Goal: Communication & Community: Answer question/provide support

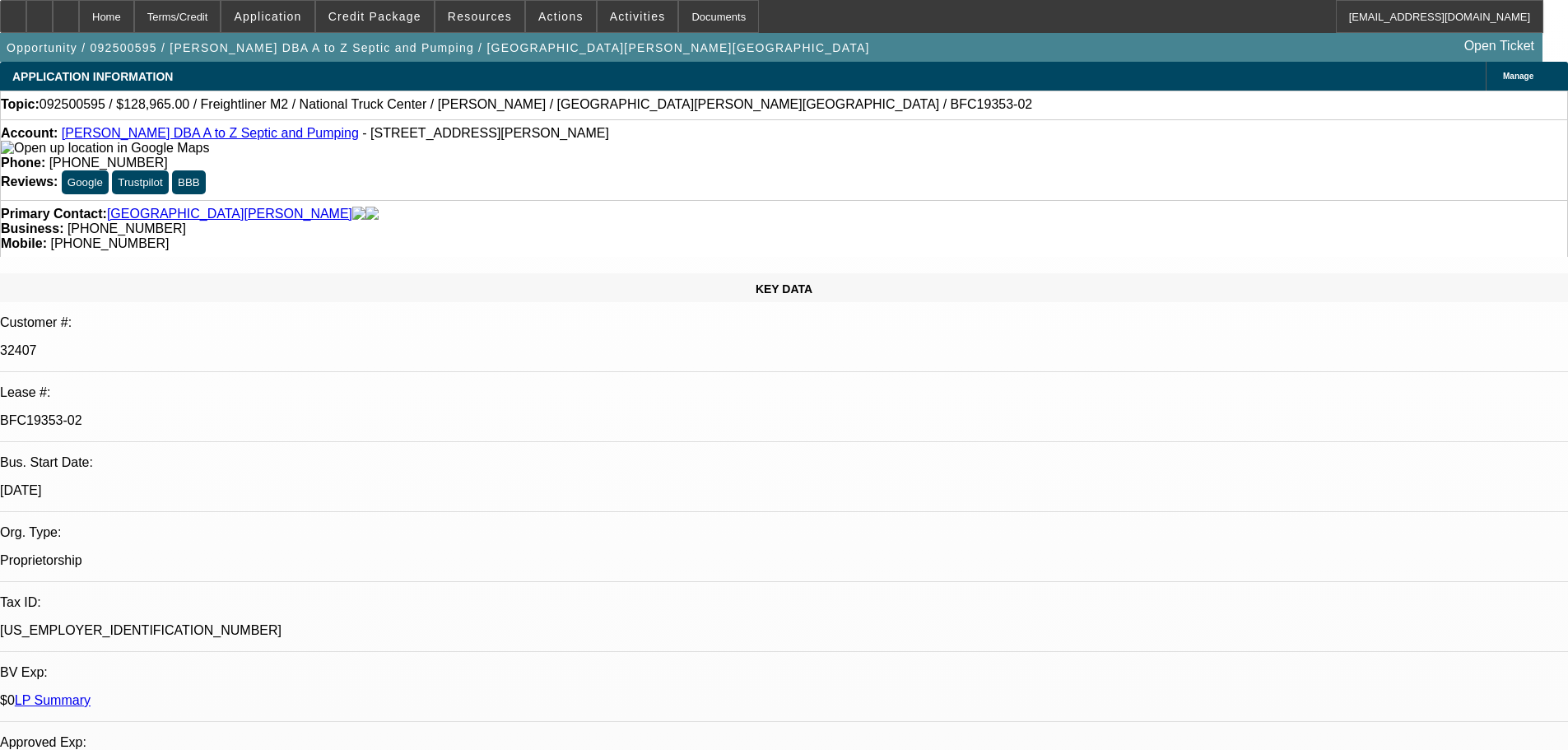
select select "0"
select select "6"
select select "0"
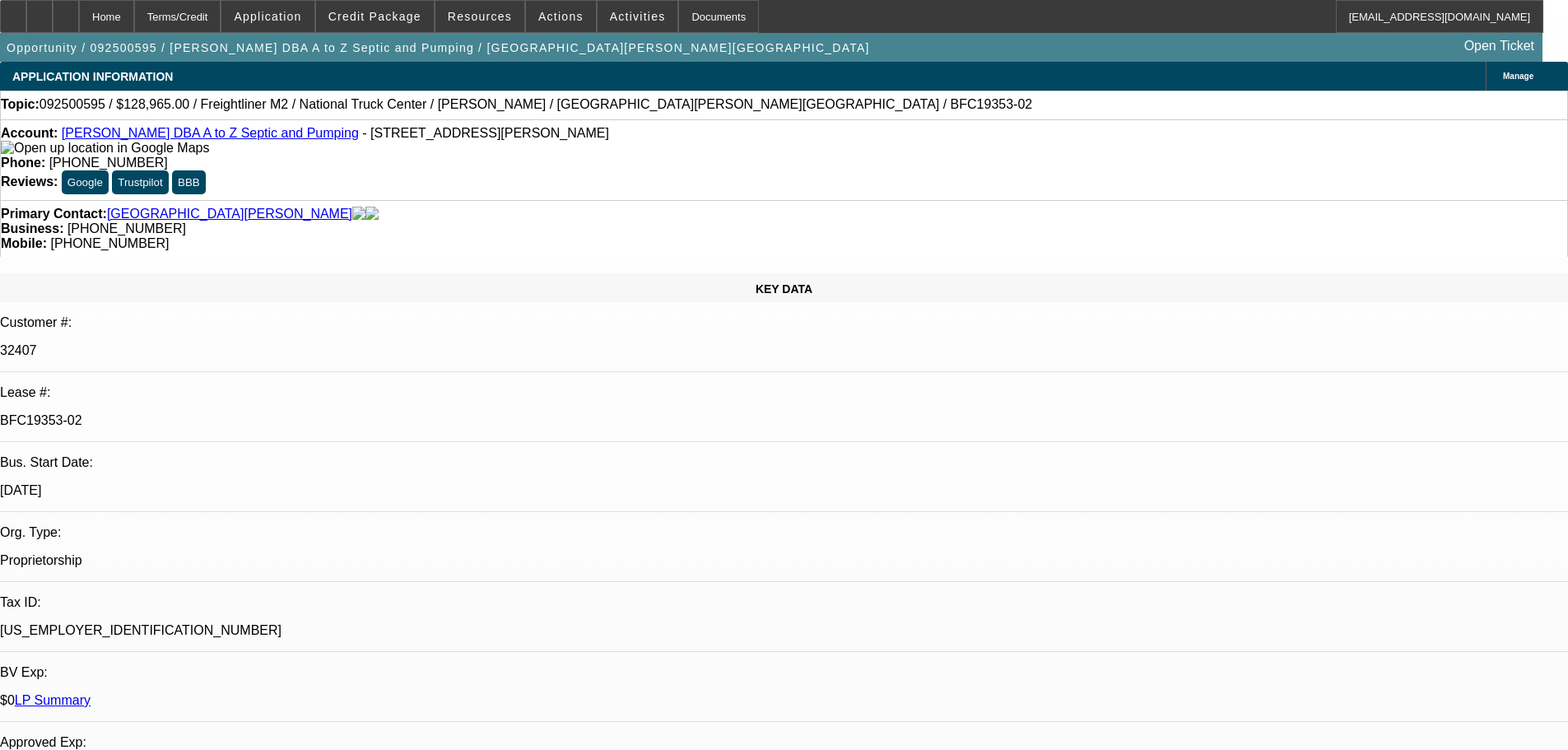
select select "0"
select select "6"
select select "0"
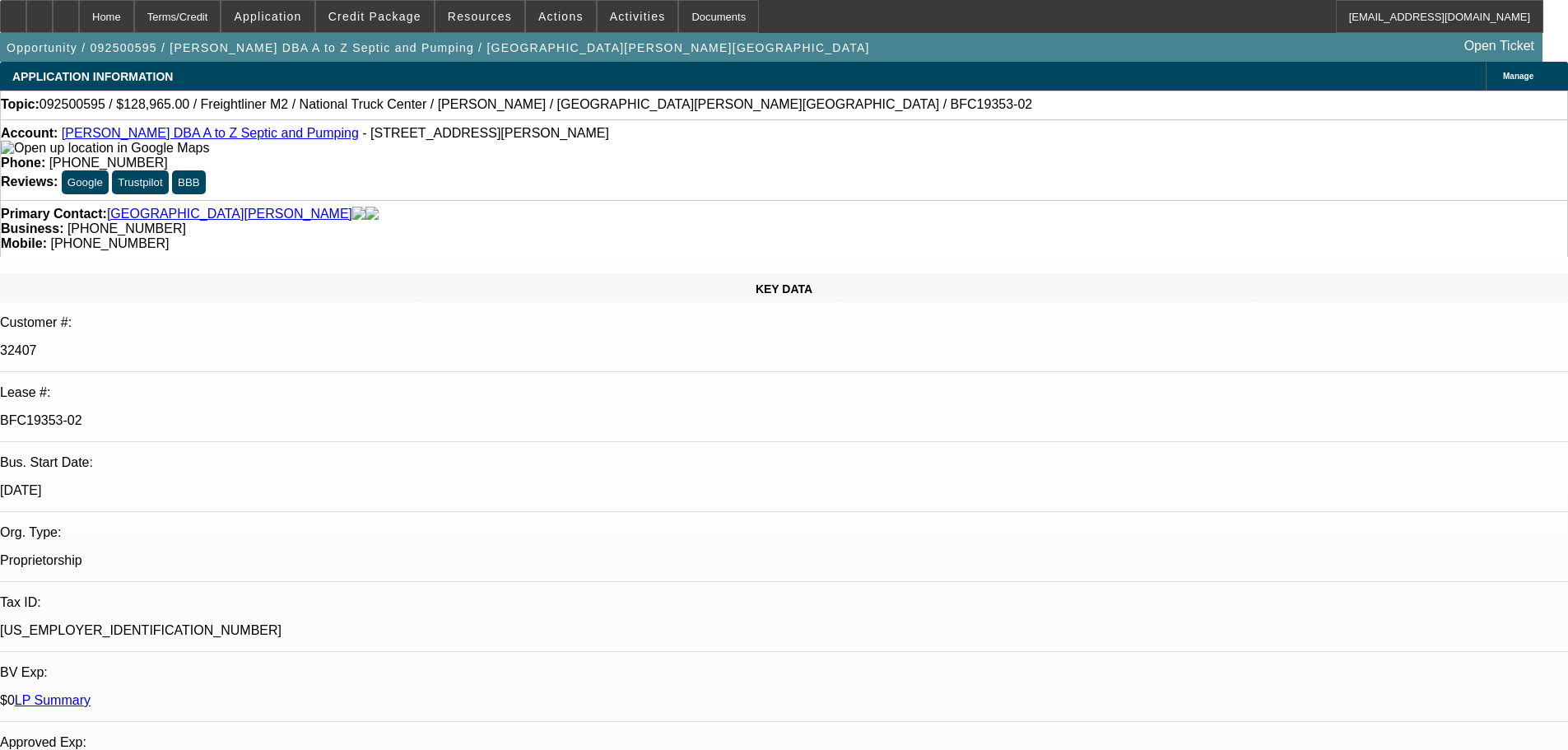
select select "0"
select select "6"
select select "0"
select select "2"
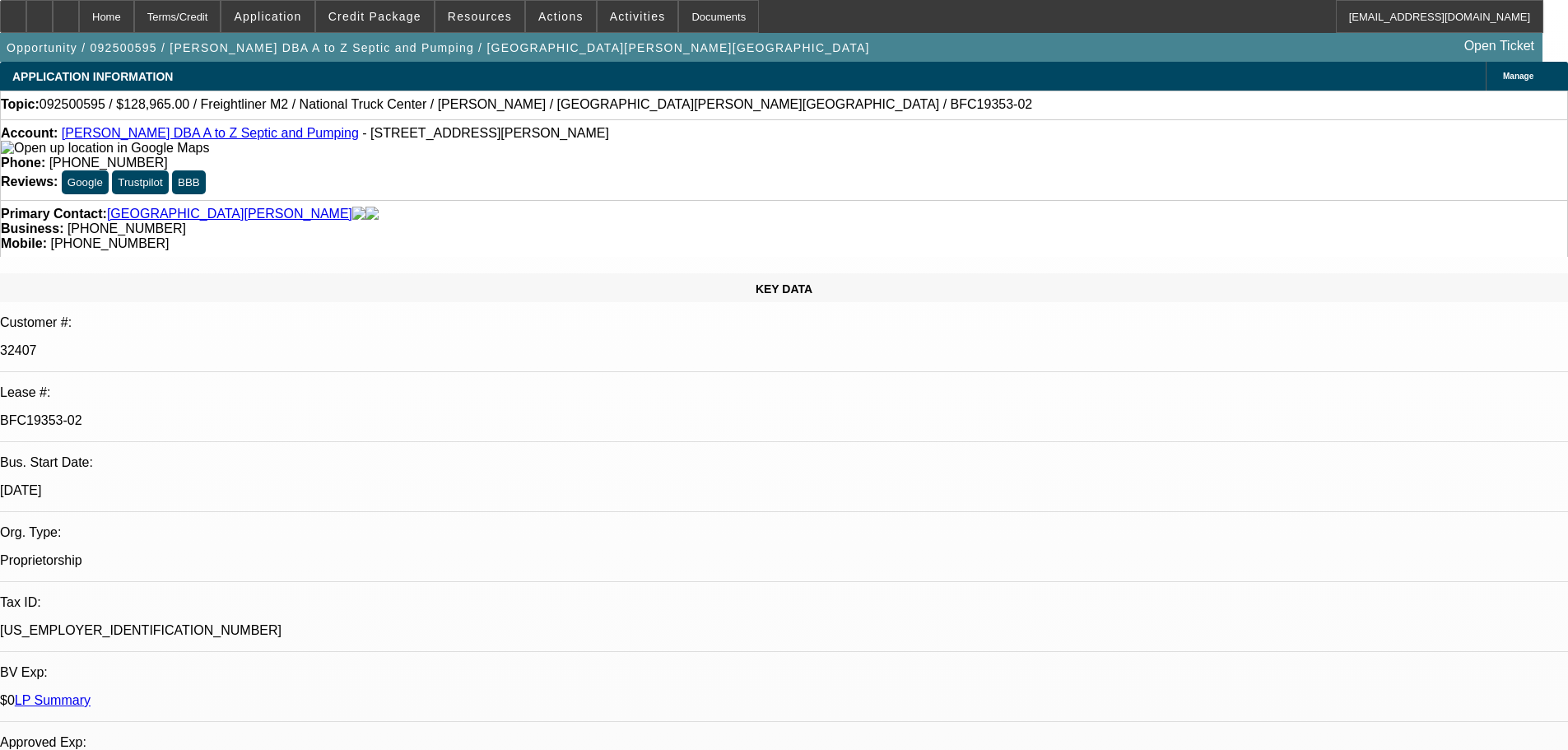
select select "0"
select select "6"
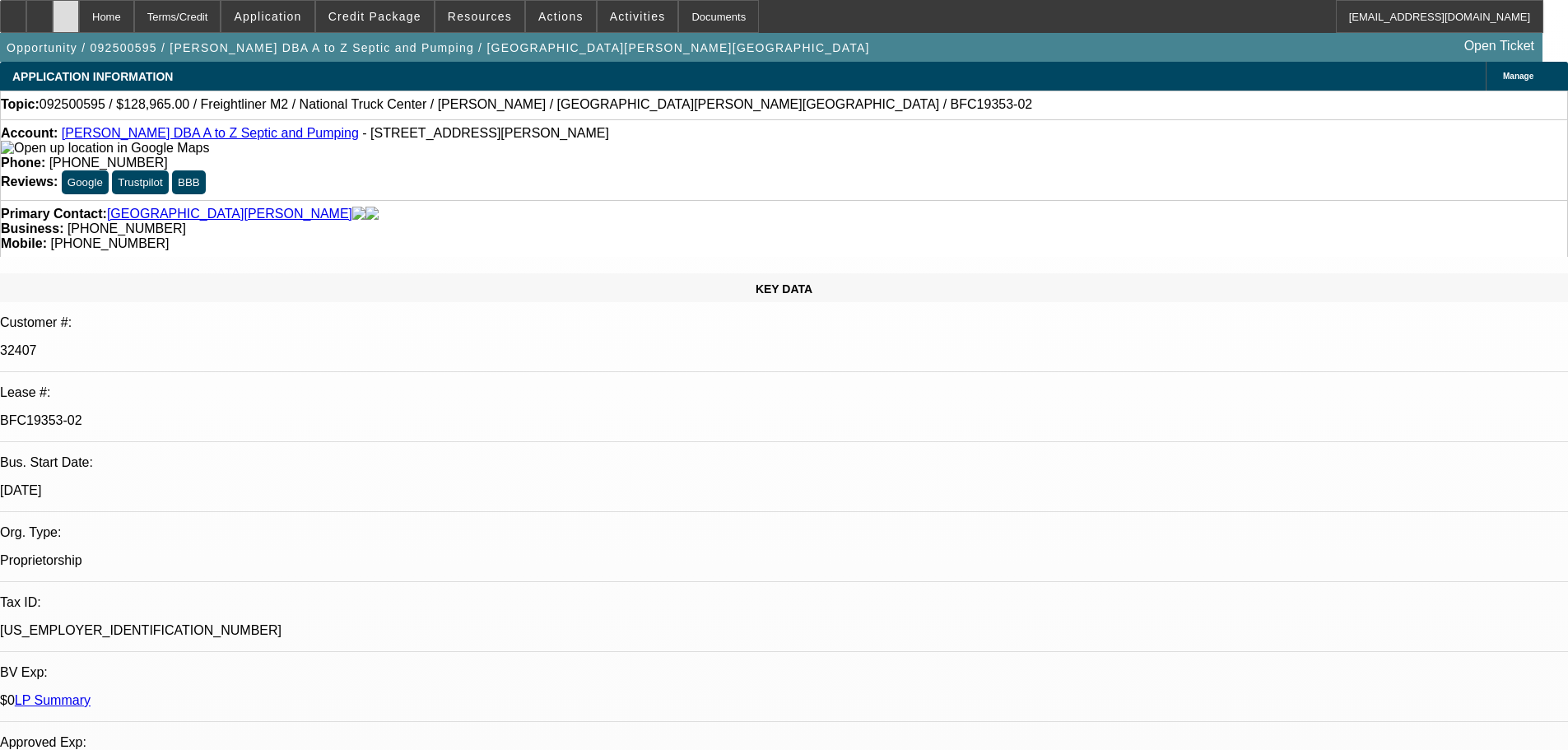
click at [79, 24] on div at bounding box center [65, 17] width 27 height 33
select select "0"
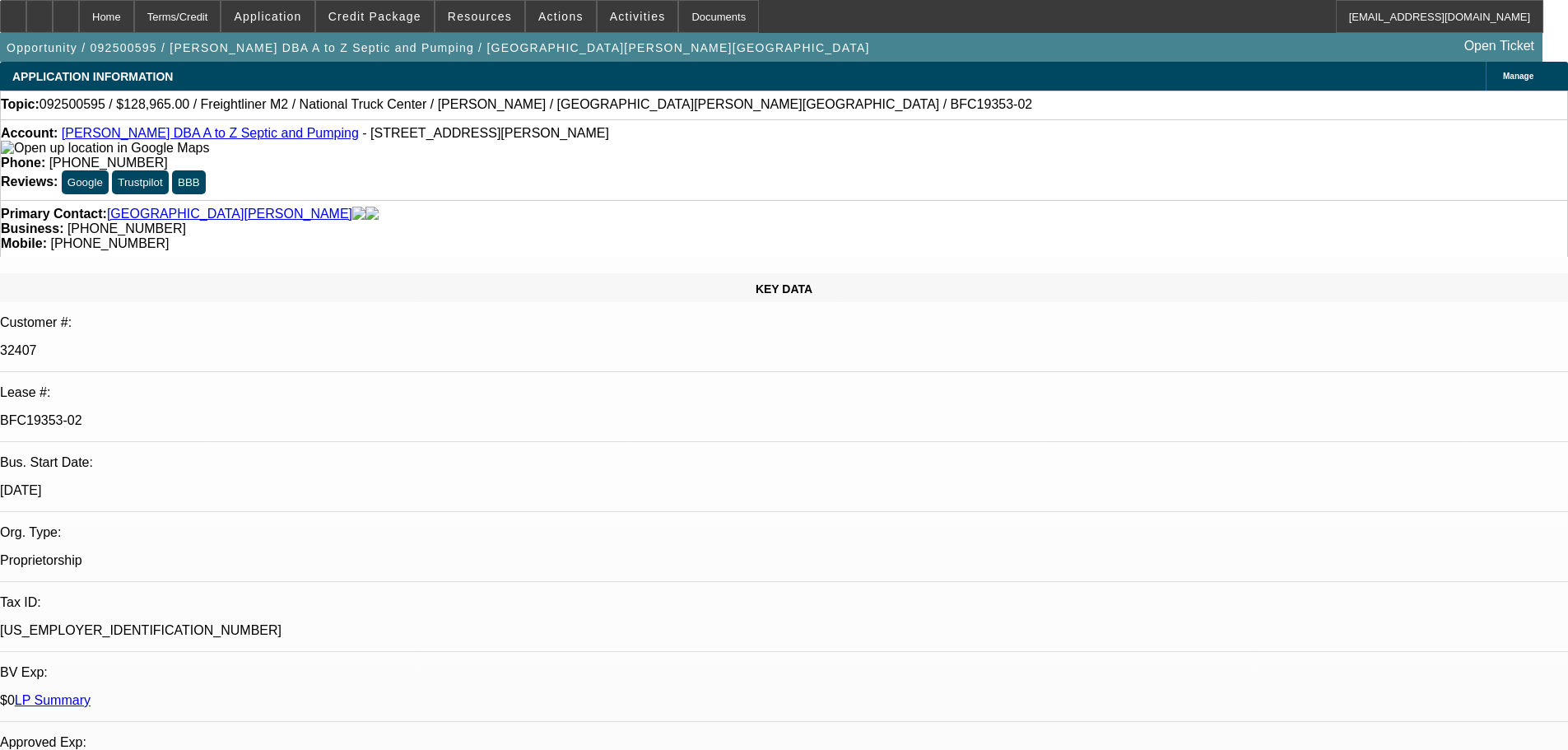
select select "0"
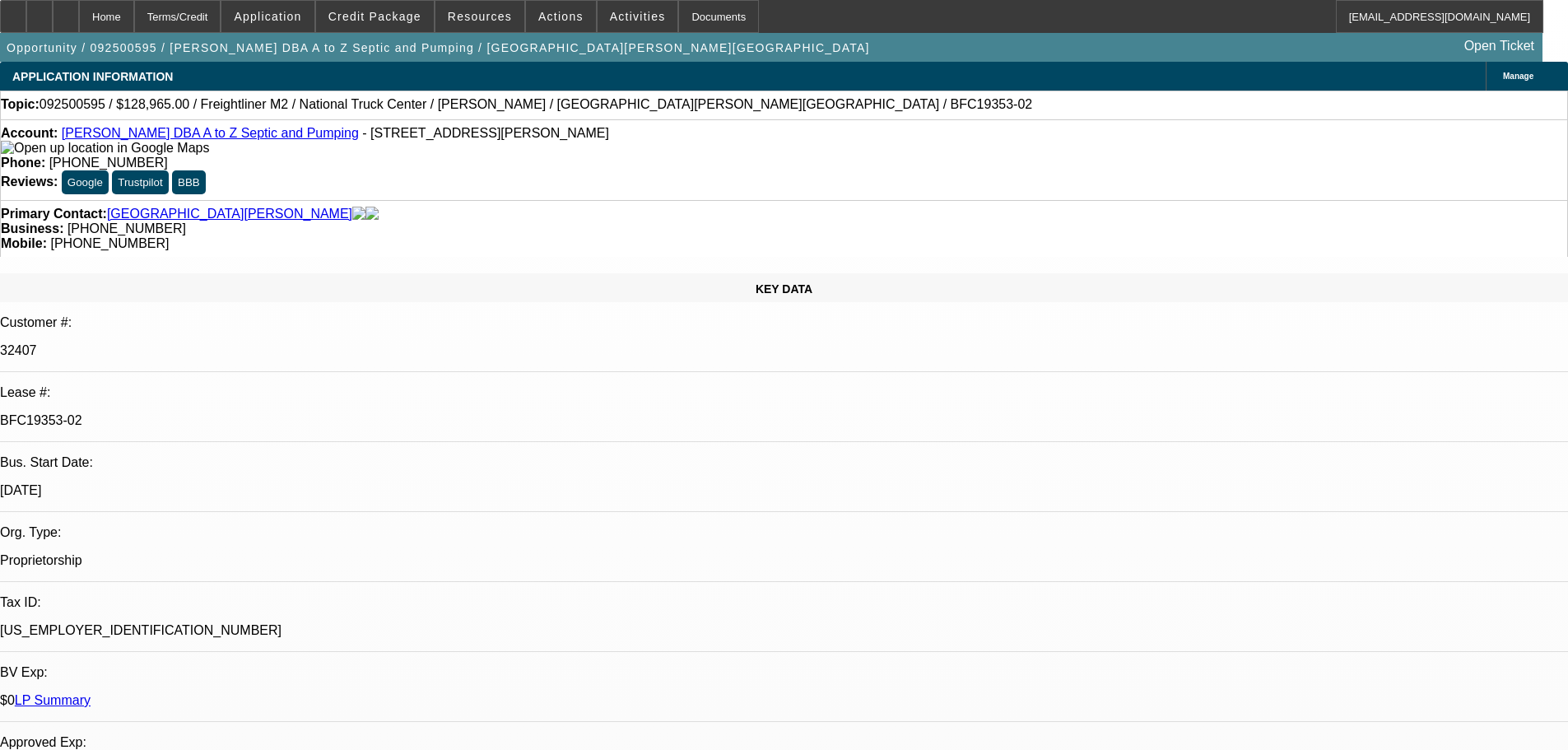
select select "0"
select select "2"
select select "0"
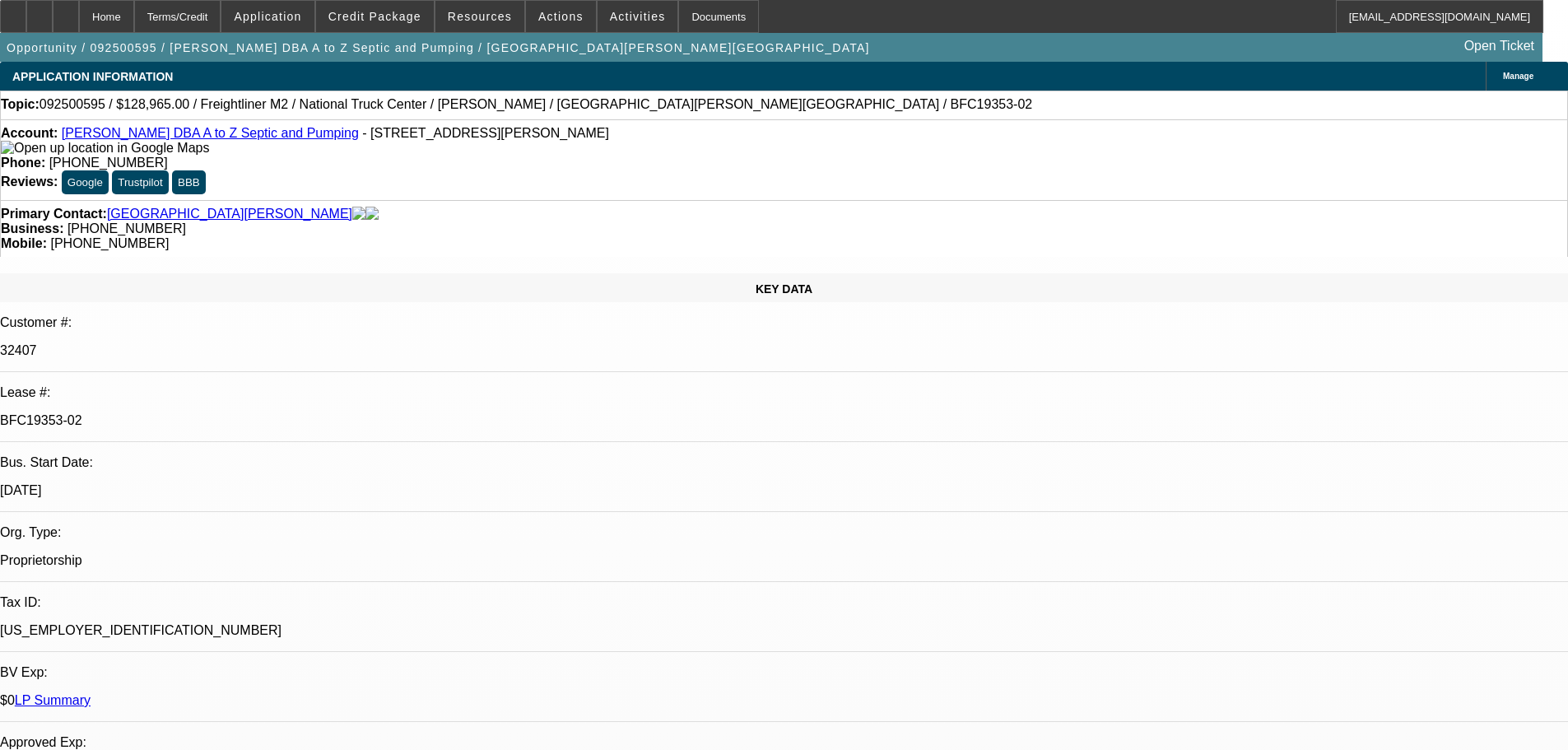
select select "6"
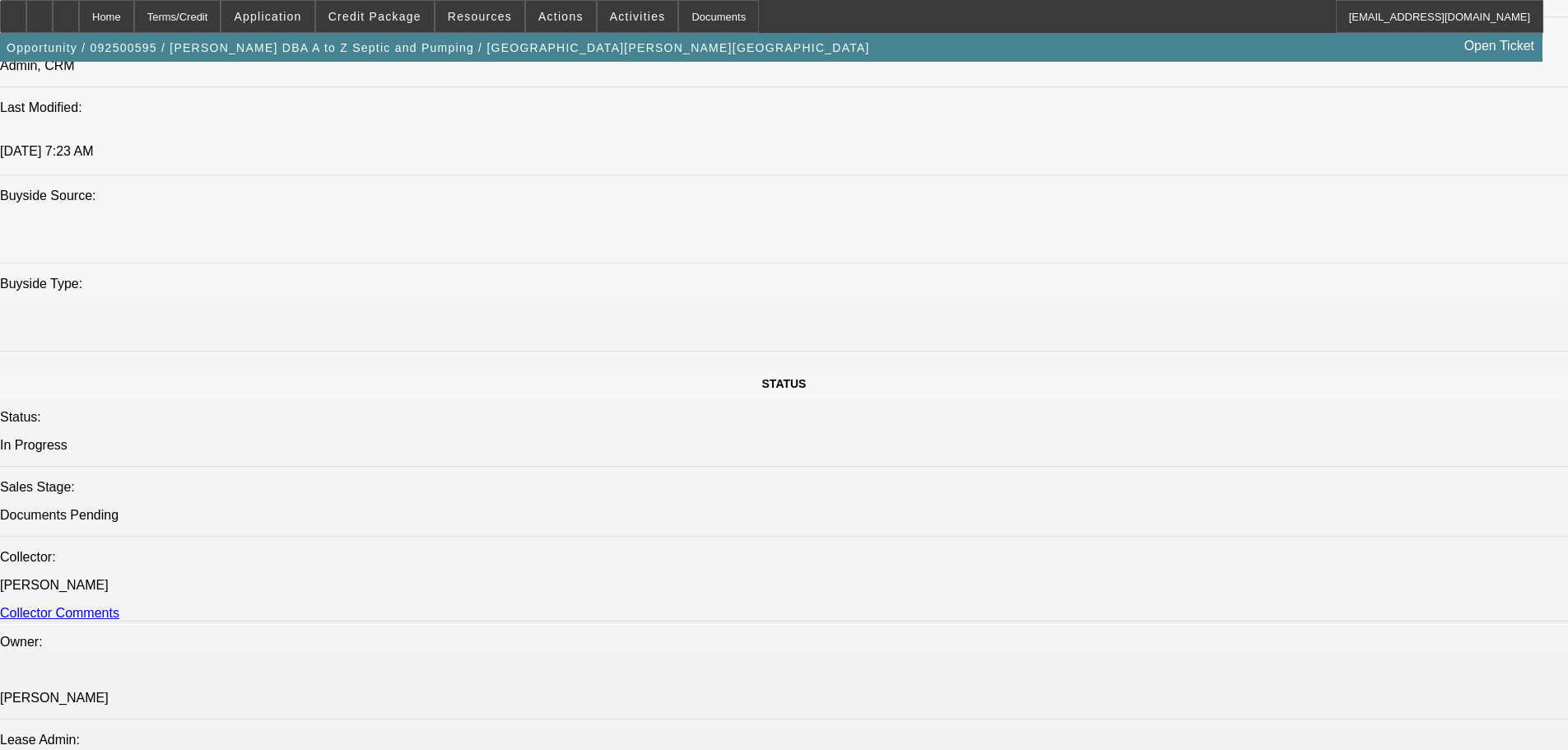
drag, startPoint x: 564, startPoint y: 624, endPoint x: 570, endPoint y: 609, distance: 16.2
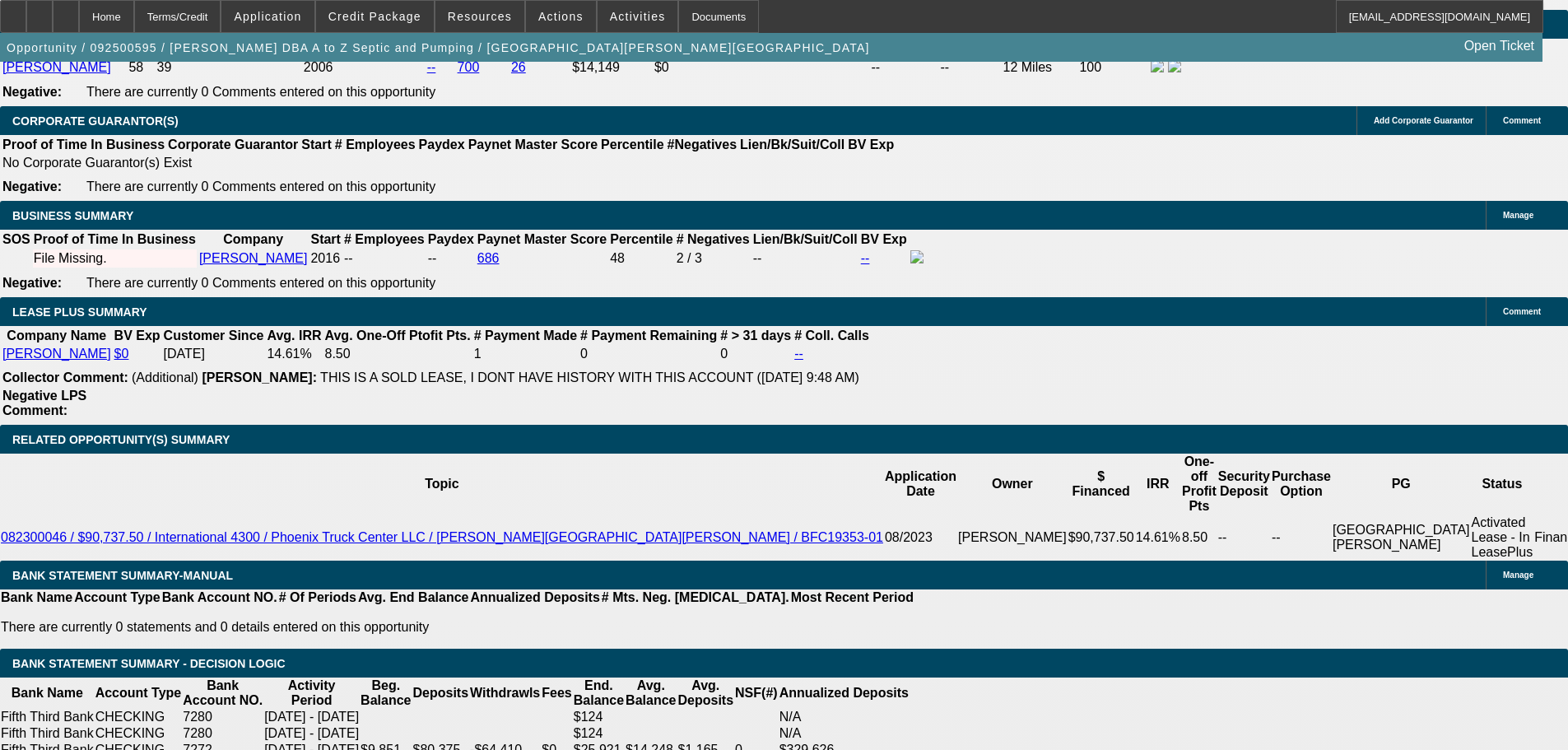
scroll to position [2739, 0]
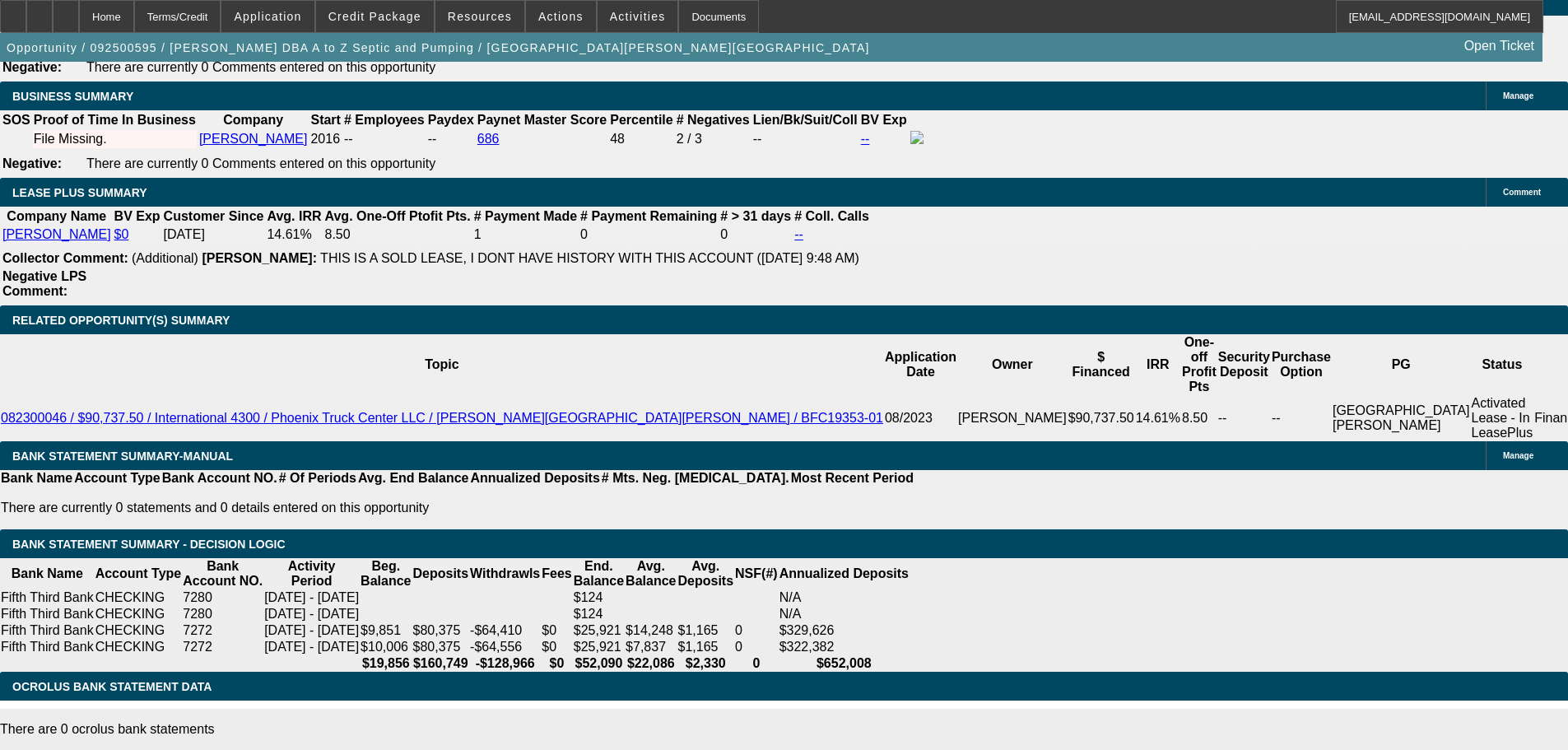
drag, startPoint x: 1195, startPoint y: 189, endPoint x: 1186, endPoint y: 158, distance: 32.3
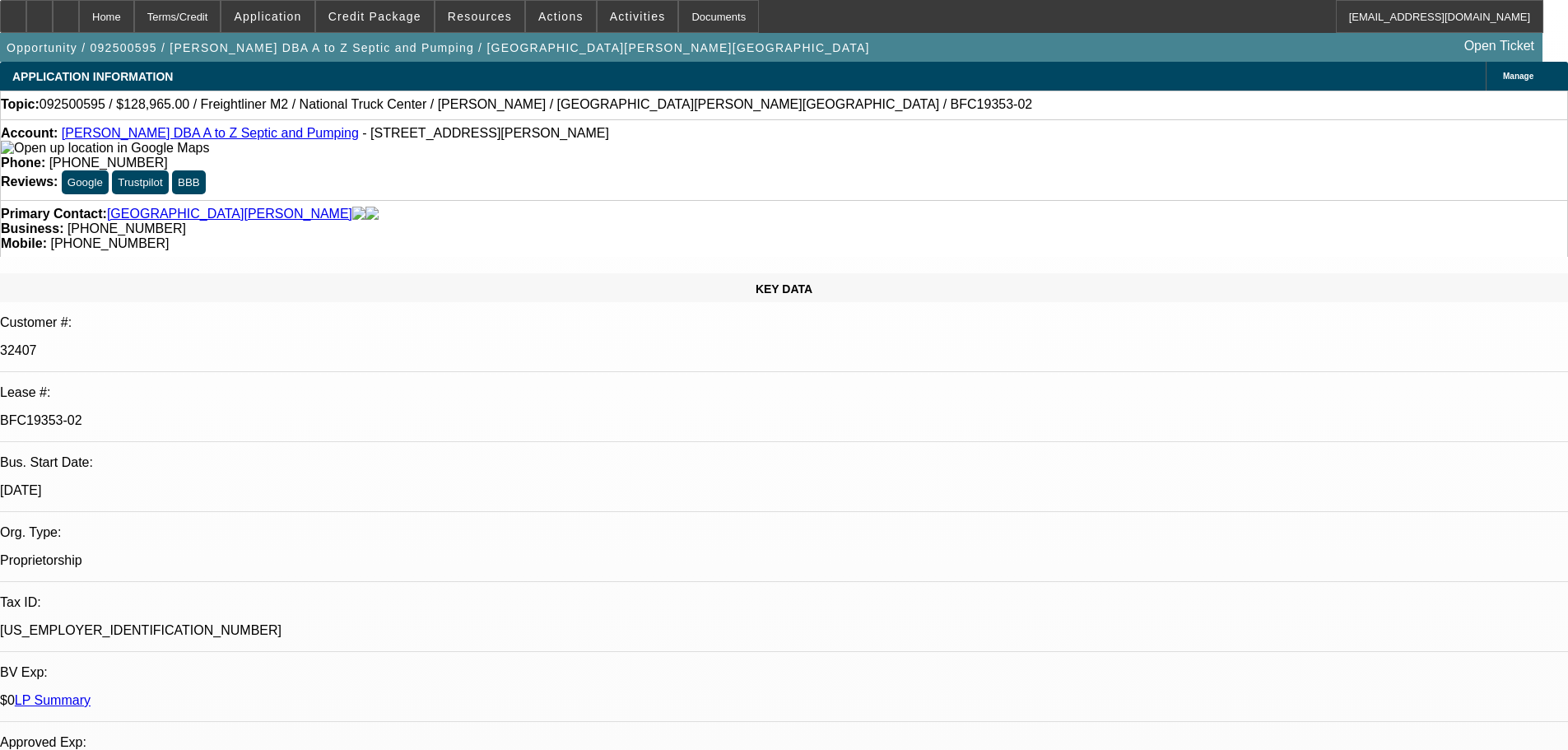
drag, startPoint x: 624, startPoint y: 258, endPoint x: 636, endPoint y: 122, distance: 136.5
drag, startPoint x: 625, startPoint y: 509, endPoint x: 609, endPoint y: 358, distance: 151.8
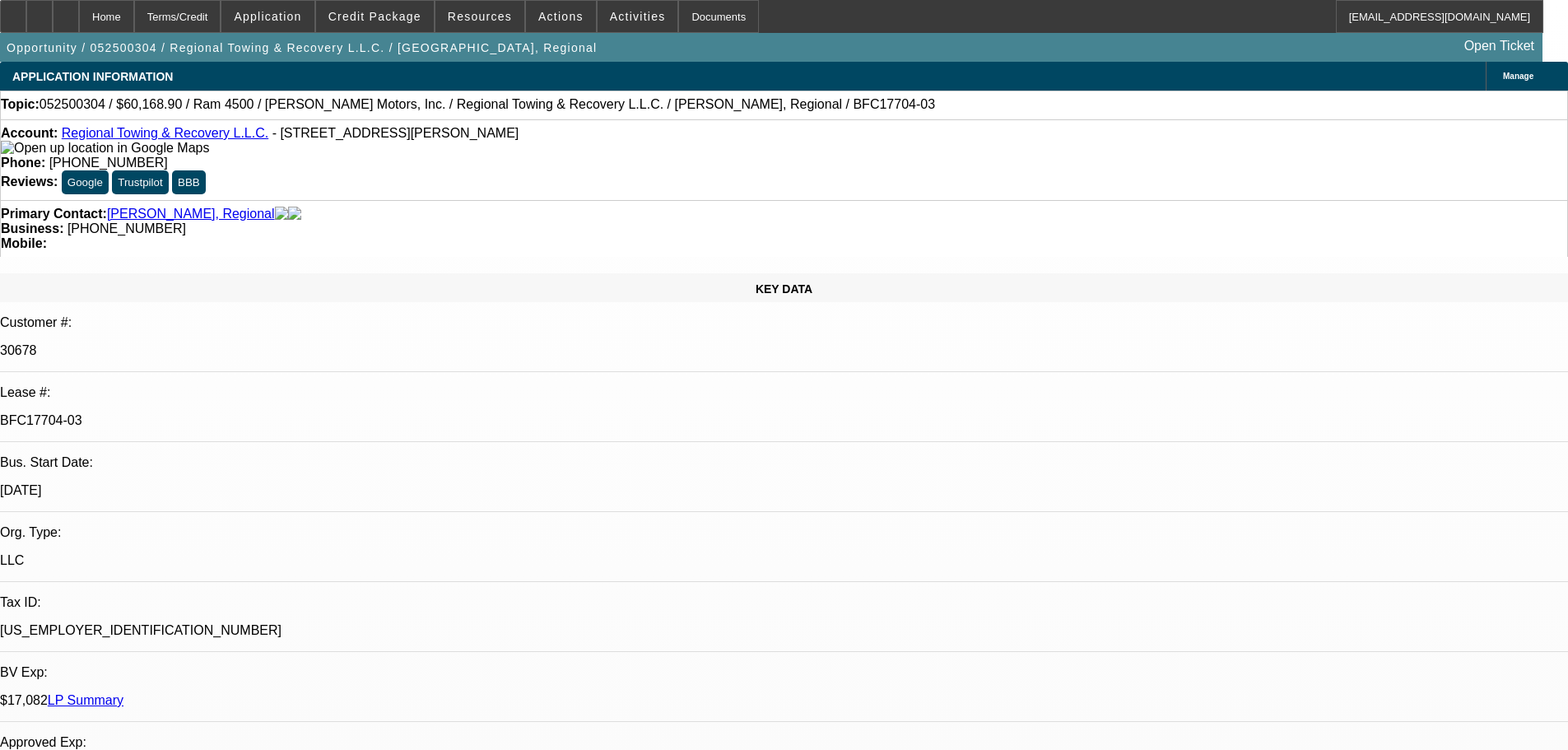
select select "0"
select select "6"
select select "0"
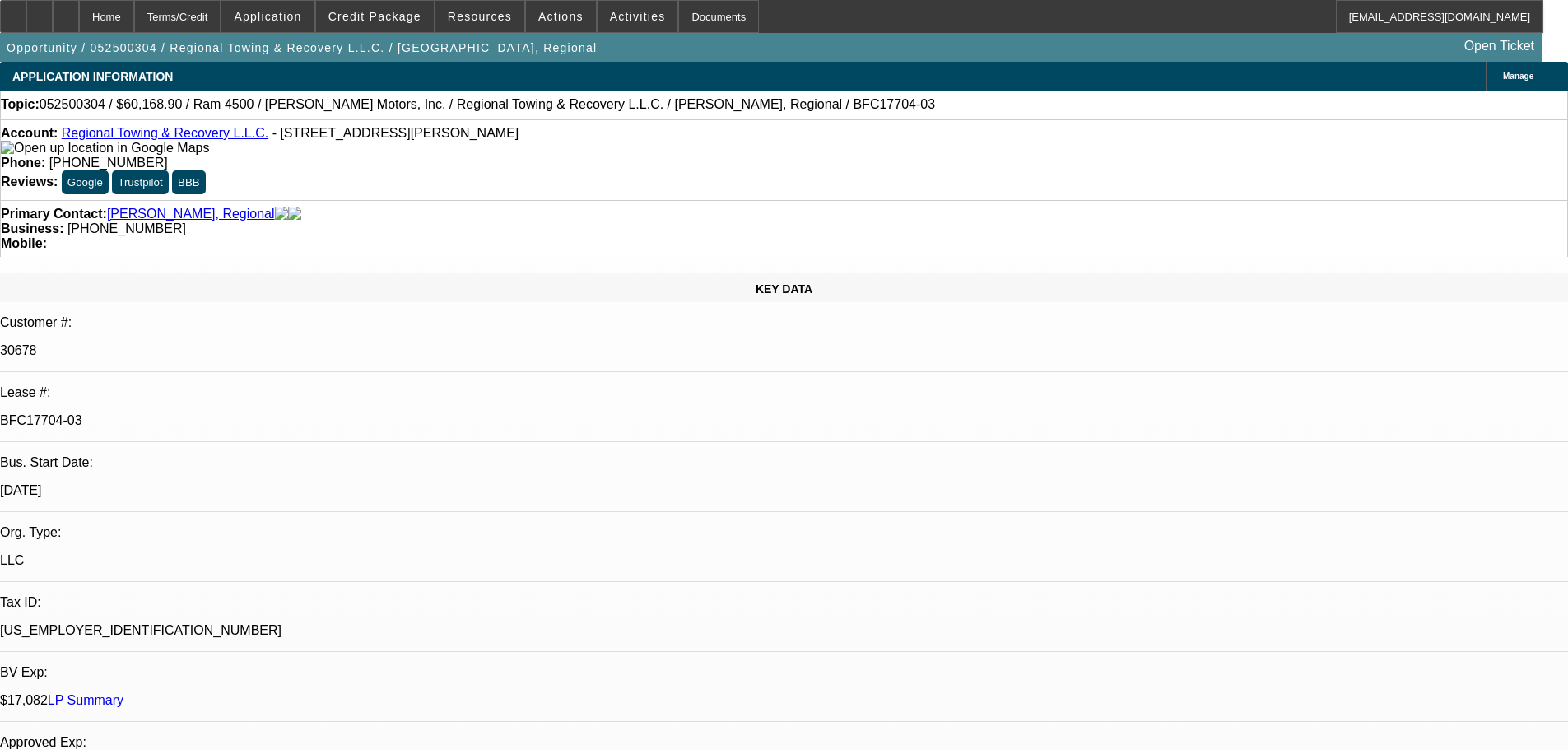
select select "0"
select select "6"
select select "0"
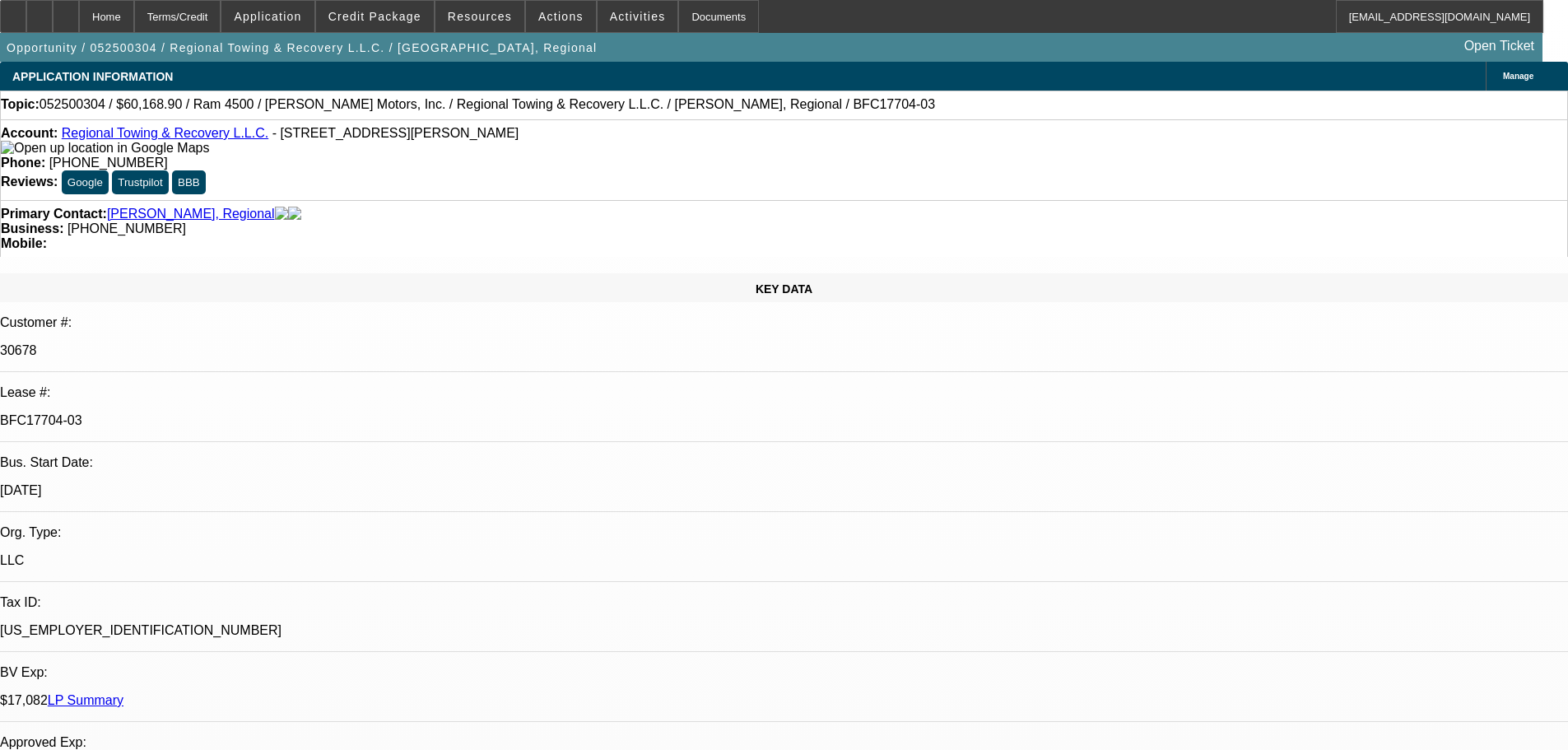
select select "0"
select select "6"
select select "0"
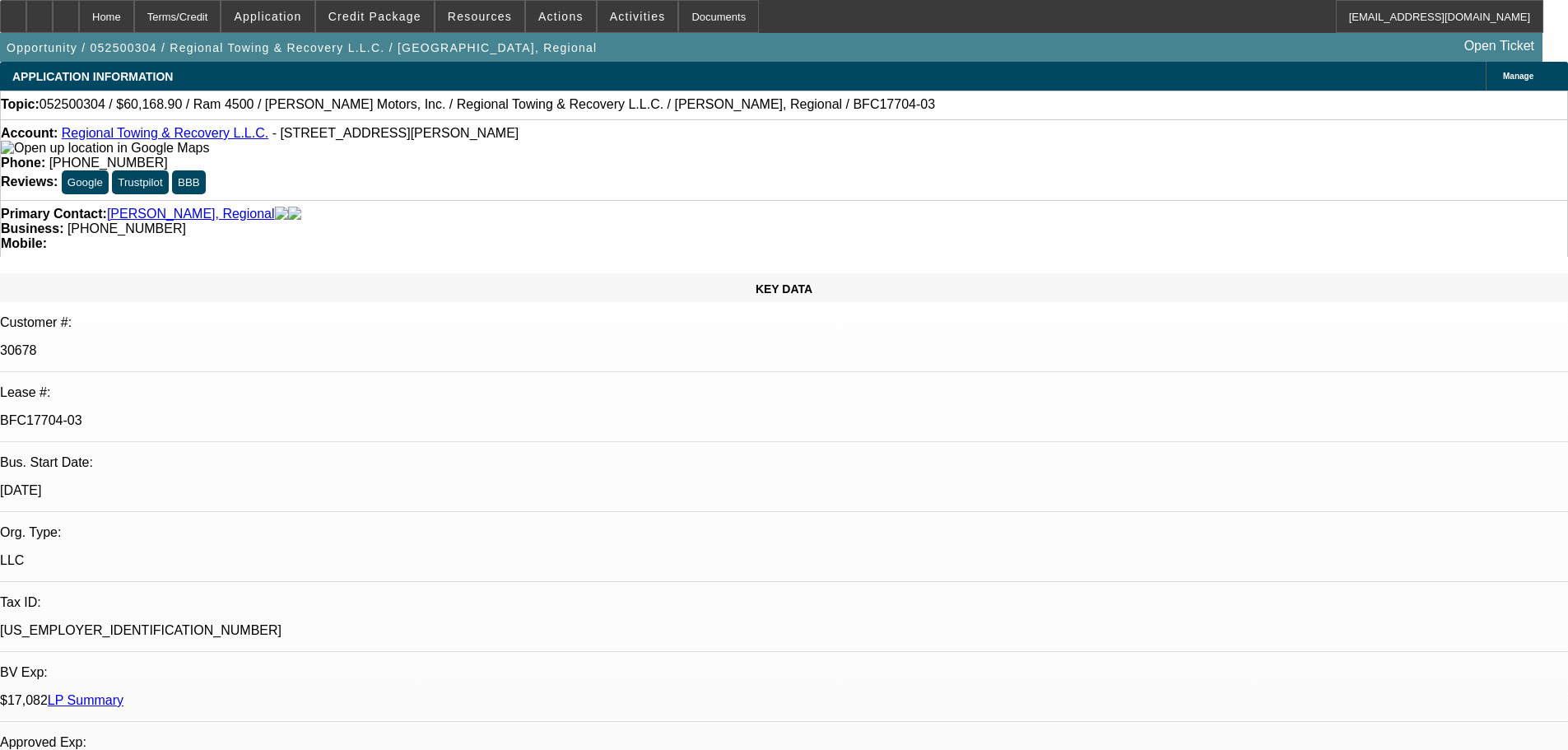
select select "6"
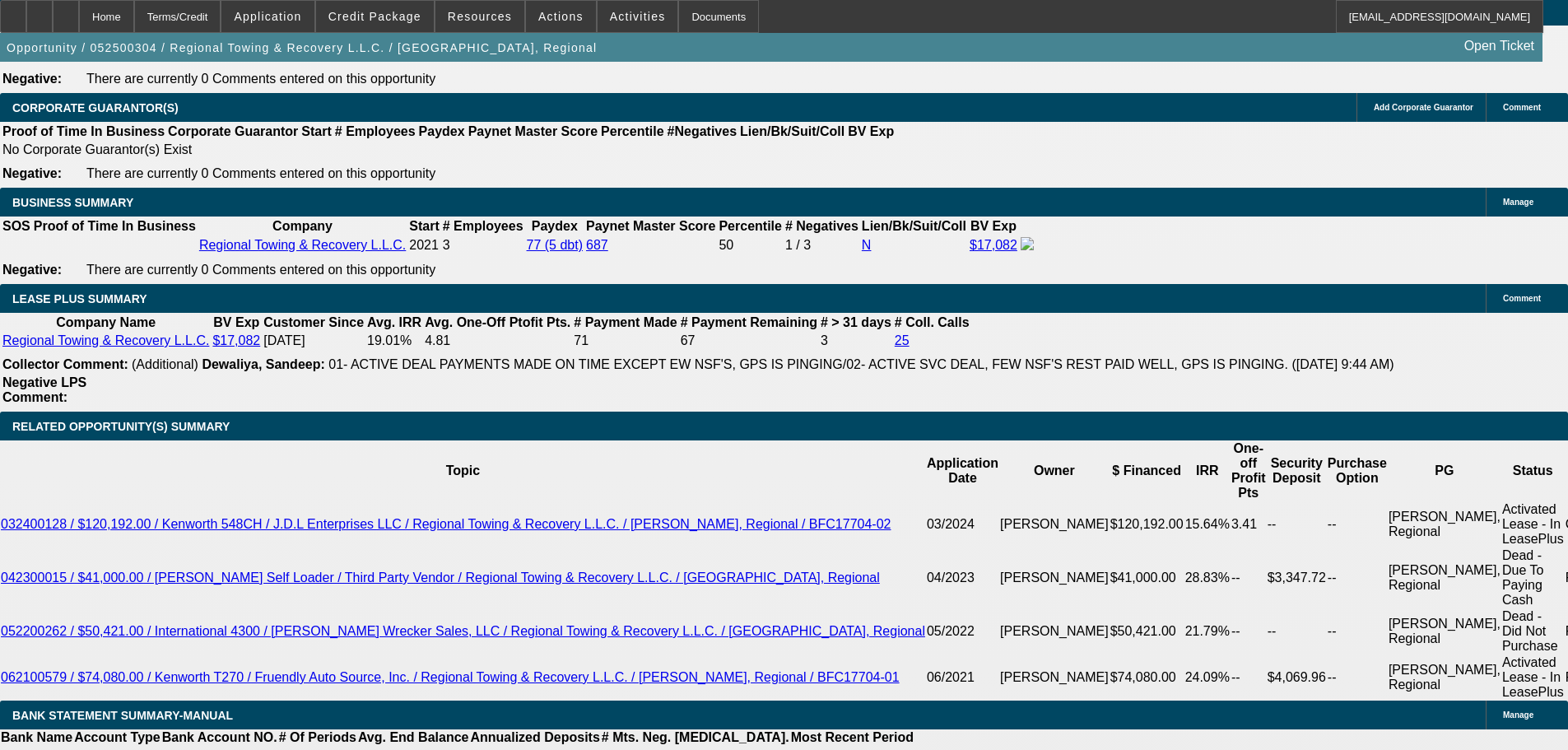
drag, startPoint x: 572, startPoint y: 357, endPoint x: 591, endPoint y: 583, distance: 226.8
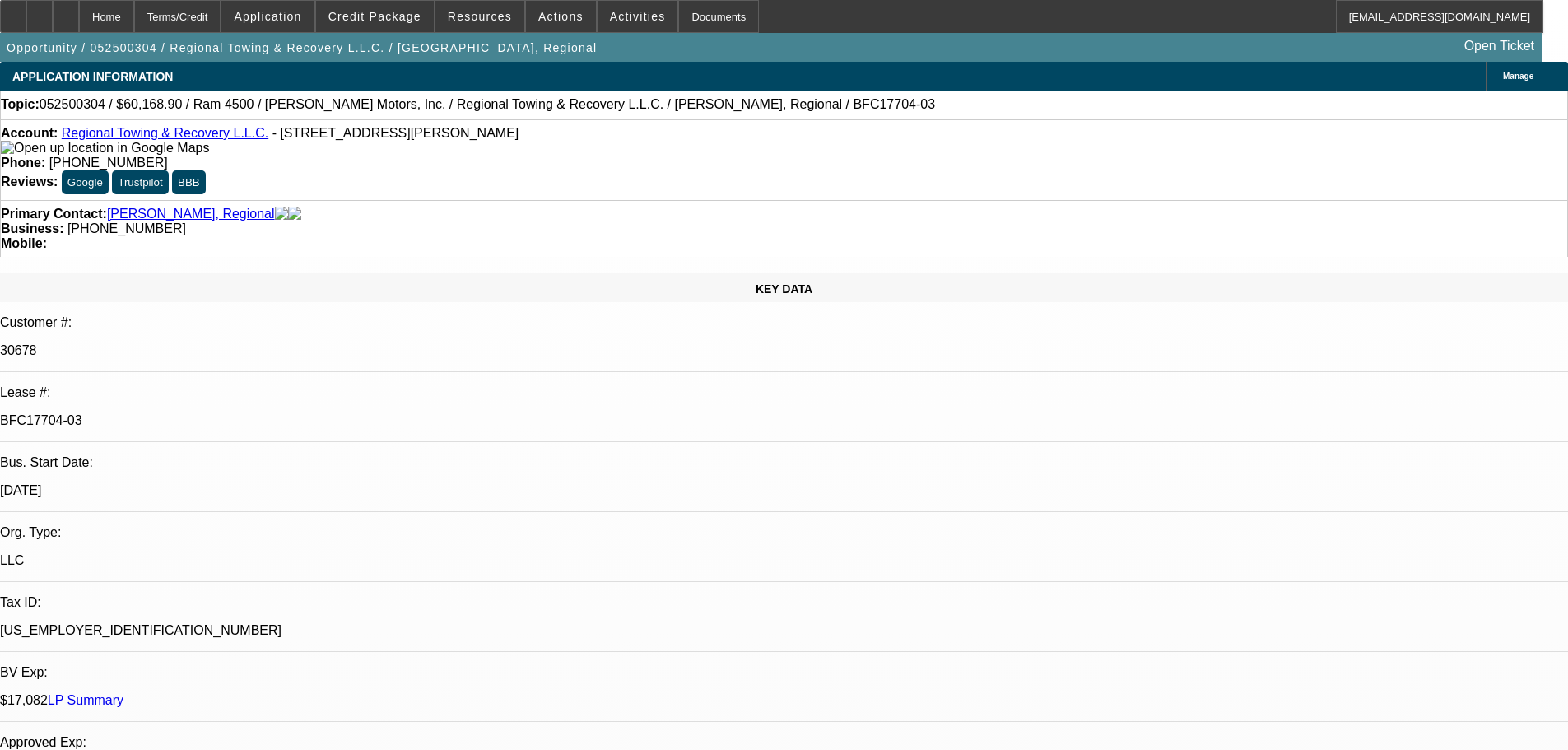
drag, startPoint x: 532, startPoint y: 295, endPoint x: 510, endPoint y: -88, distance: 383.6
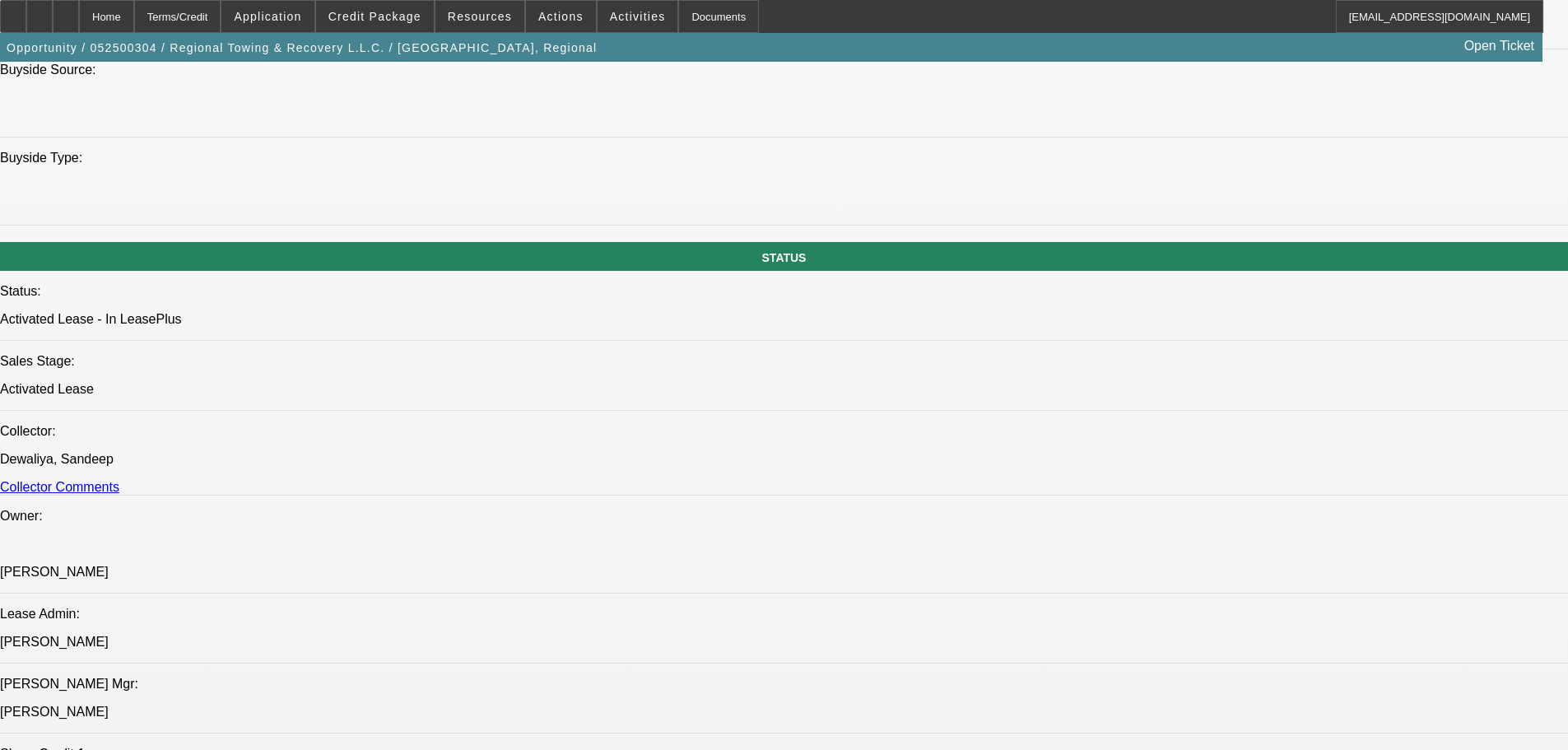
drag, startPoint x: 592, startPoint y: 386, endPoint x: 580, endPoint y: 393, distance: 13.9
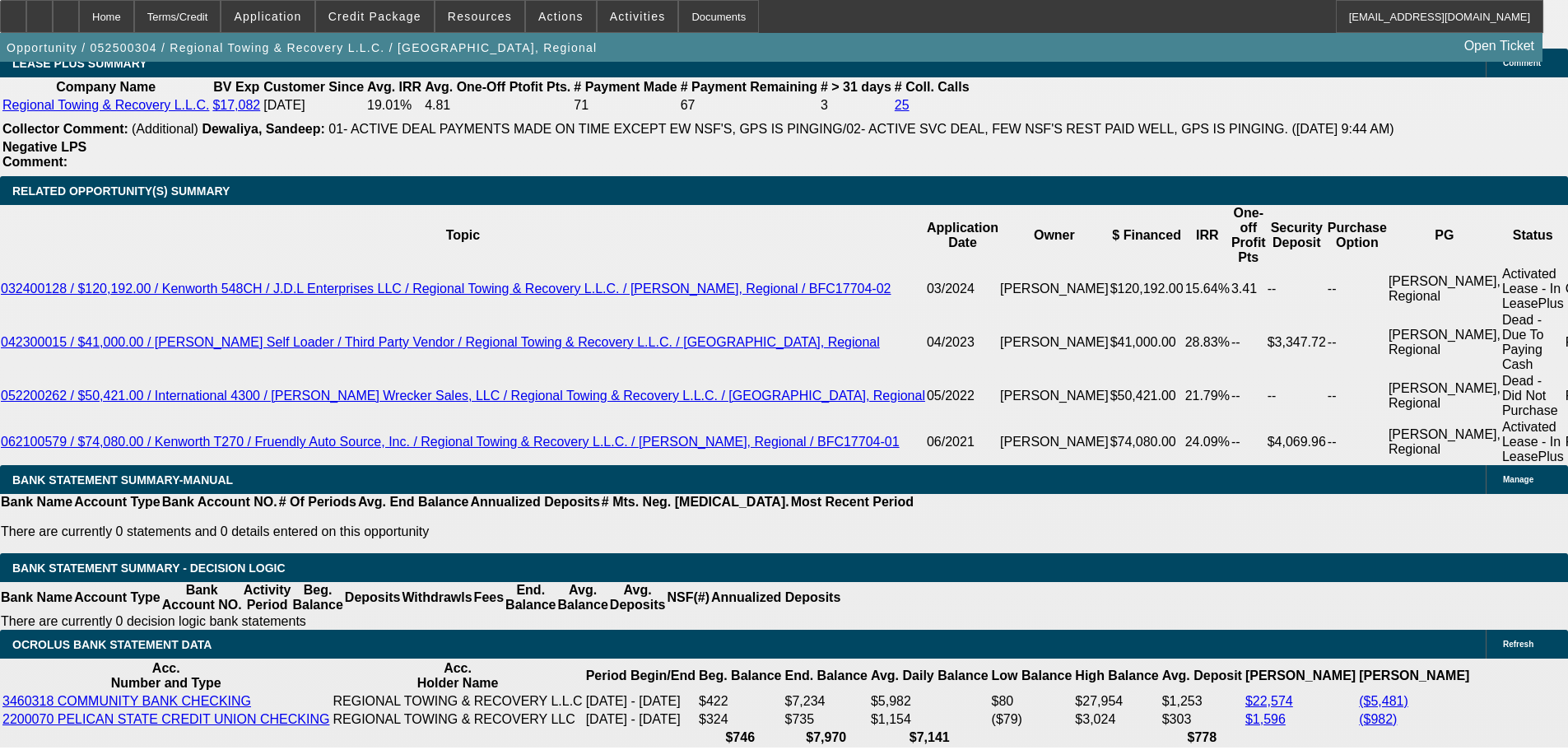
scroll to position [3268, 0]
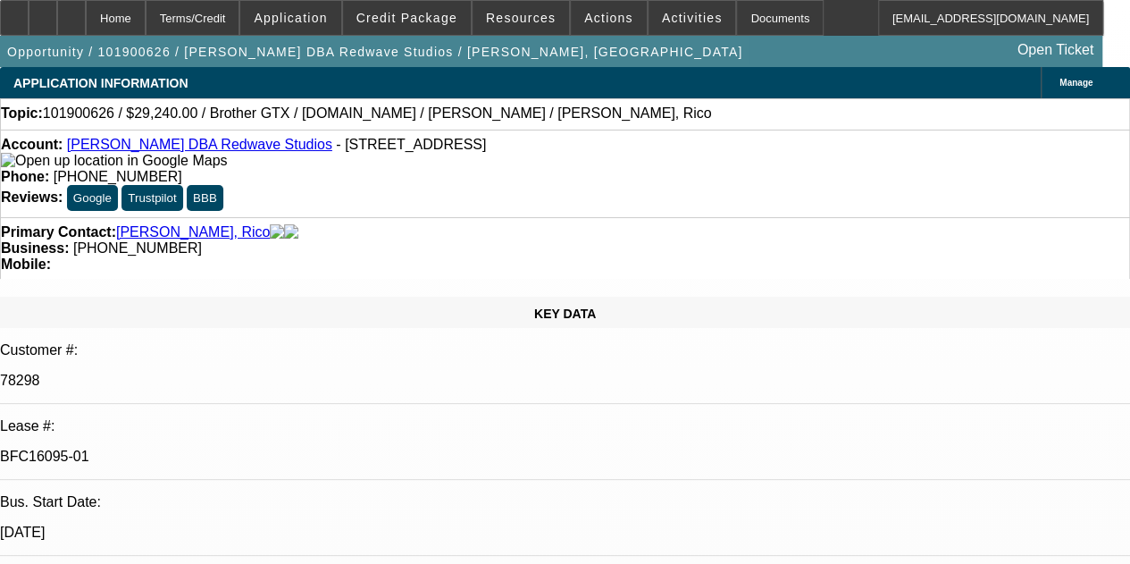
select select "0"
select select "2"
select select "0.1"
select select "0"
select select "2"
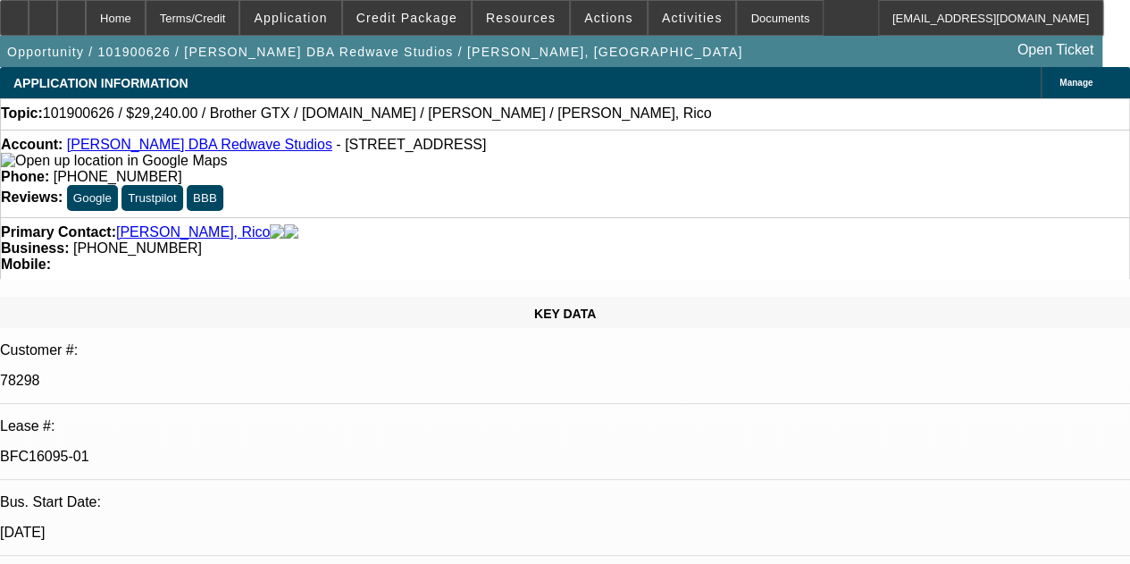
select select "0.1"
select select "0"
select select "2"
select select "0.1"
select select "0"
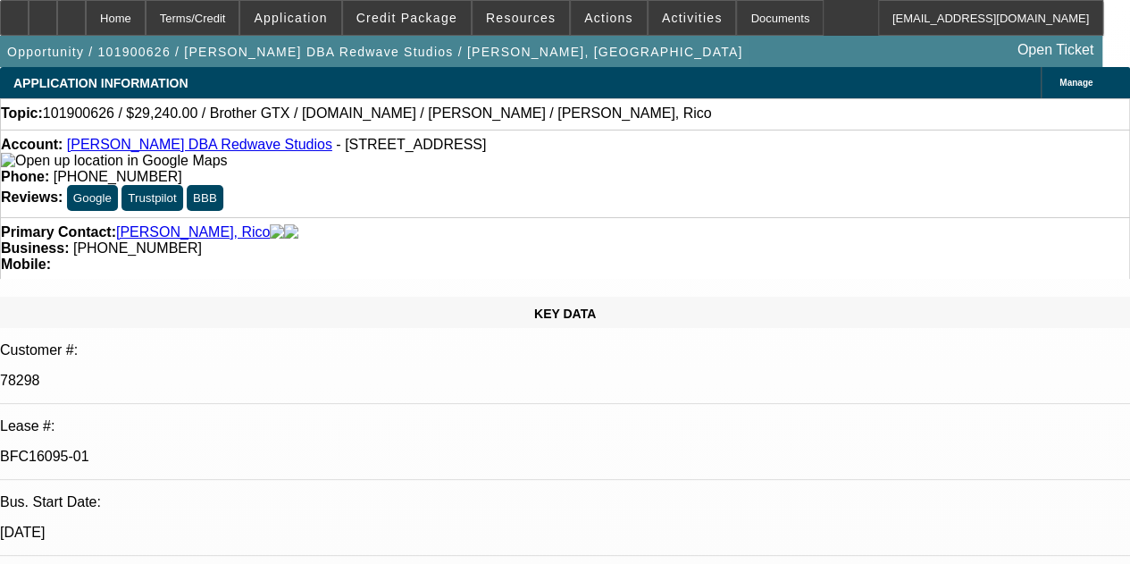
select select "2"
select select "0.1"
select select "1"
select select "2"
select select "4"
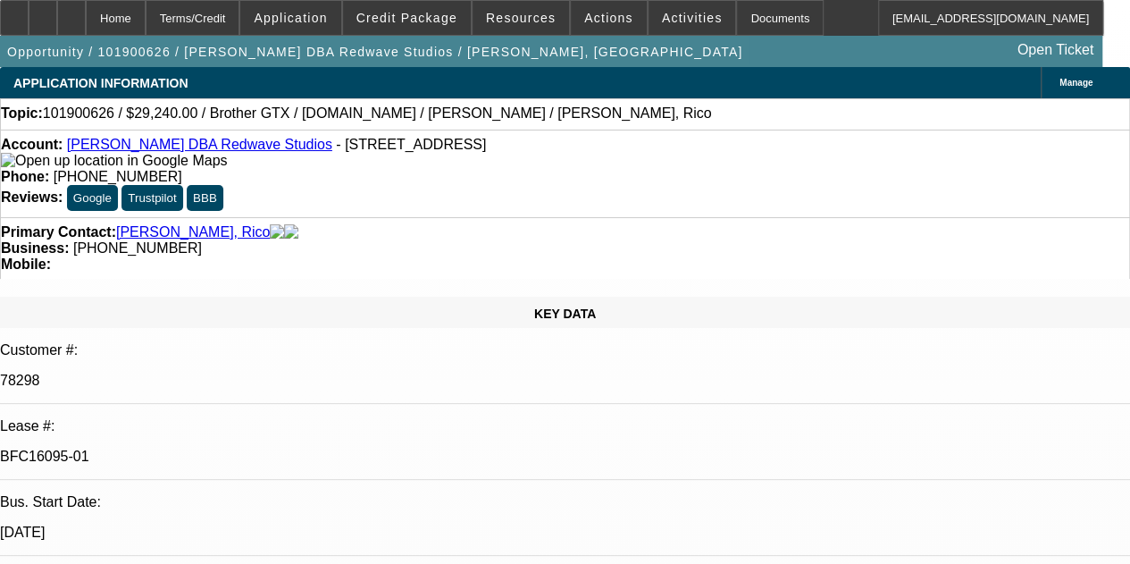
select select "1"
select select "2"
select select "4"
select select "1"
select select "2"
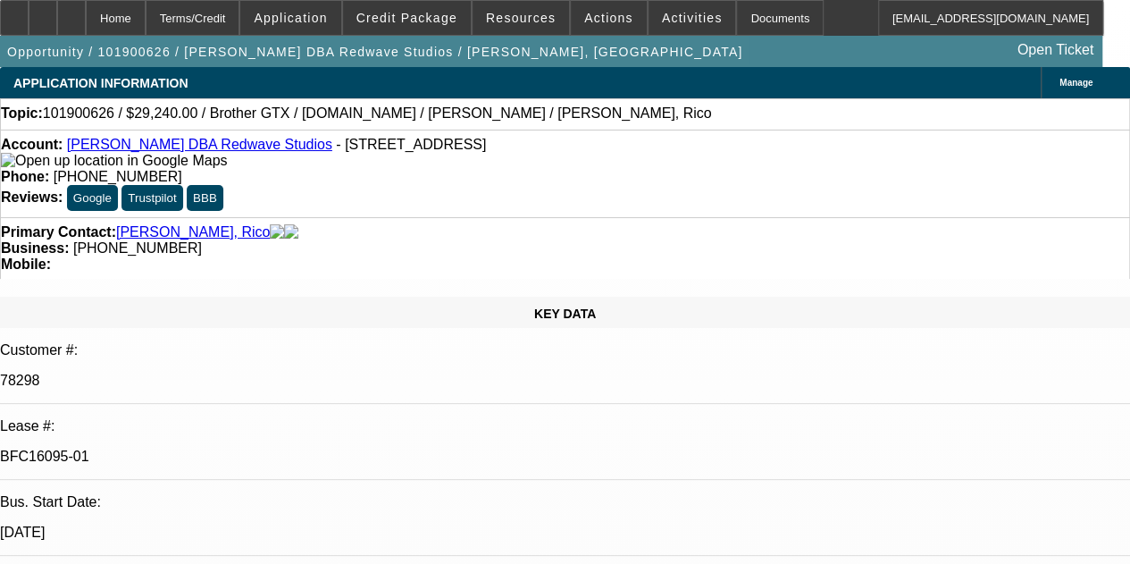
select select "4"
select select "1"
select select "2"
select select "4"
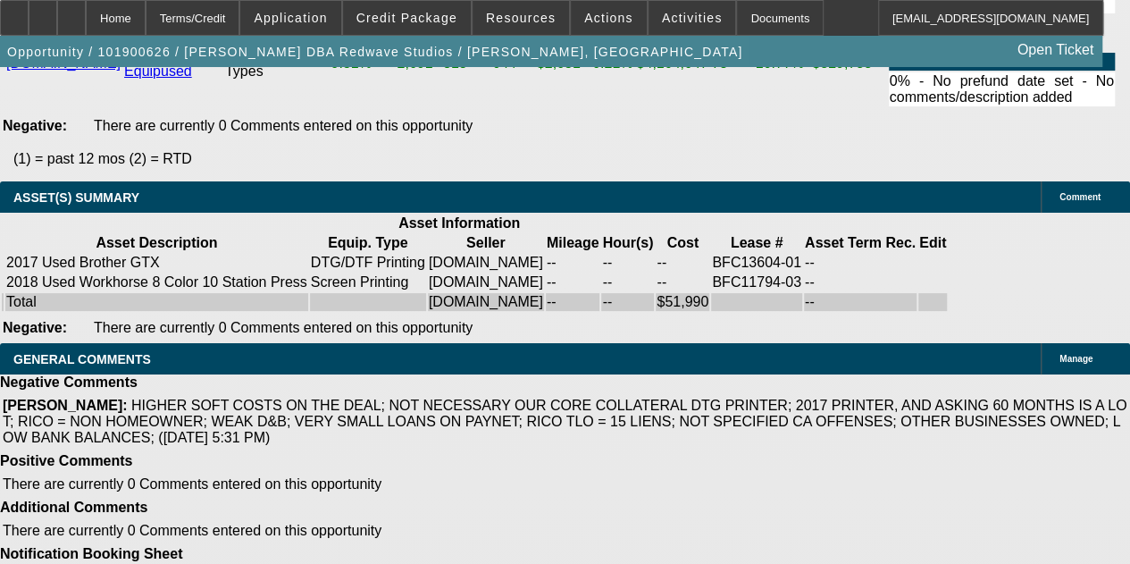
drag, startPoint x: 588, startPoint y: 396, endPoint x: 642, endPoint y: 518, distance: 134.0
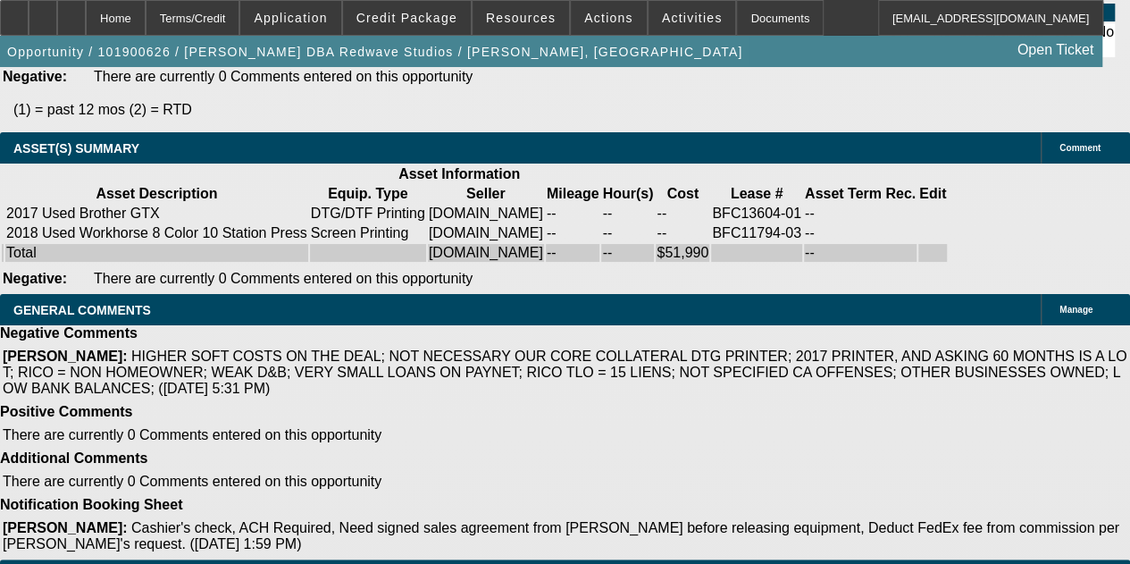
scroll to position [3865, 0]
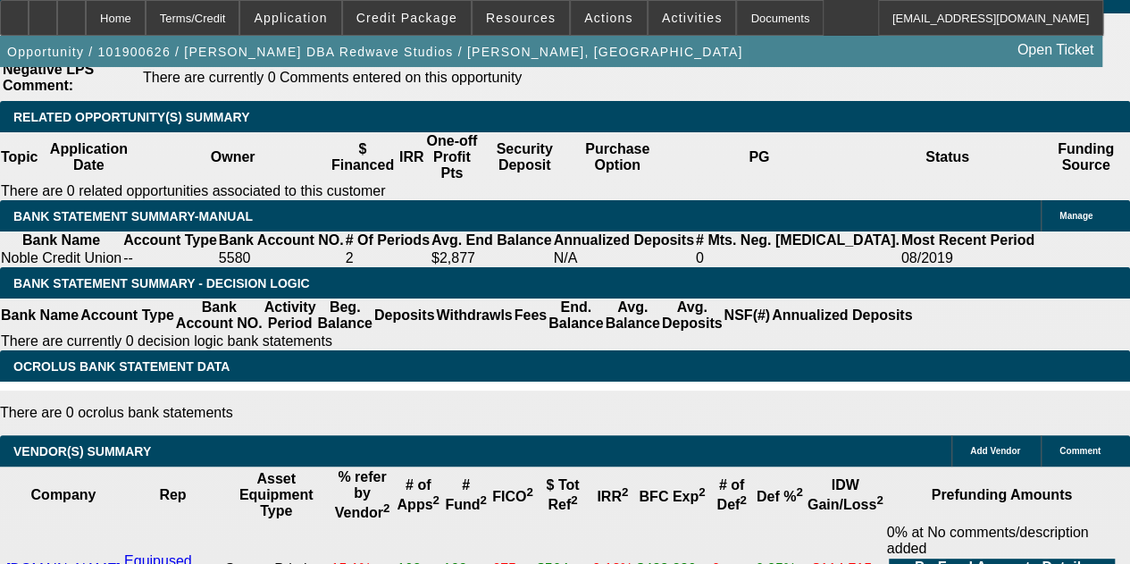
drag, startPoint x: 754, startPoint y: 368, endPoint x: 741, endPoint y: 99, distance: 269.3
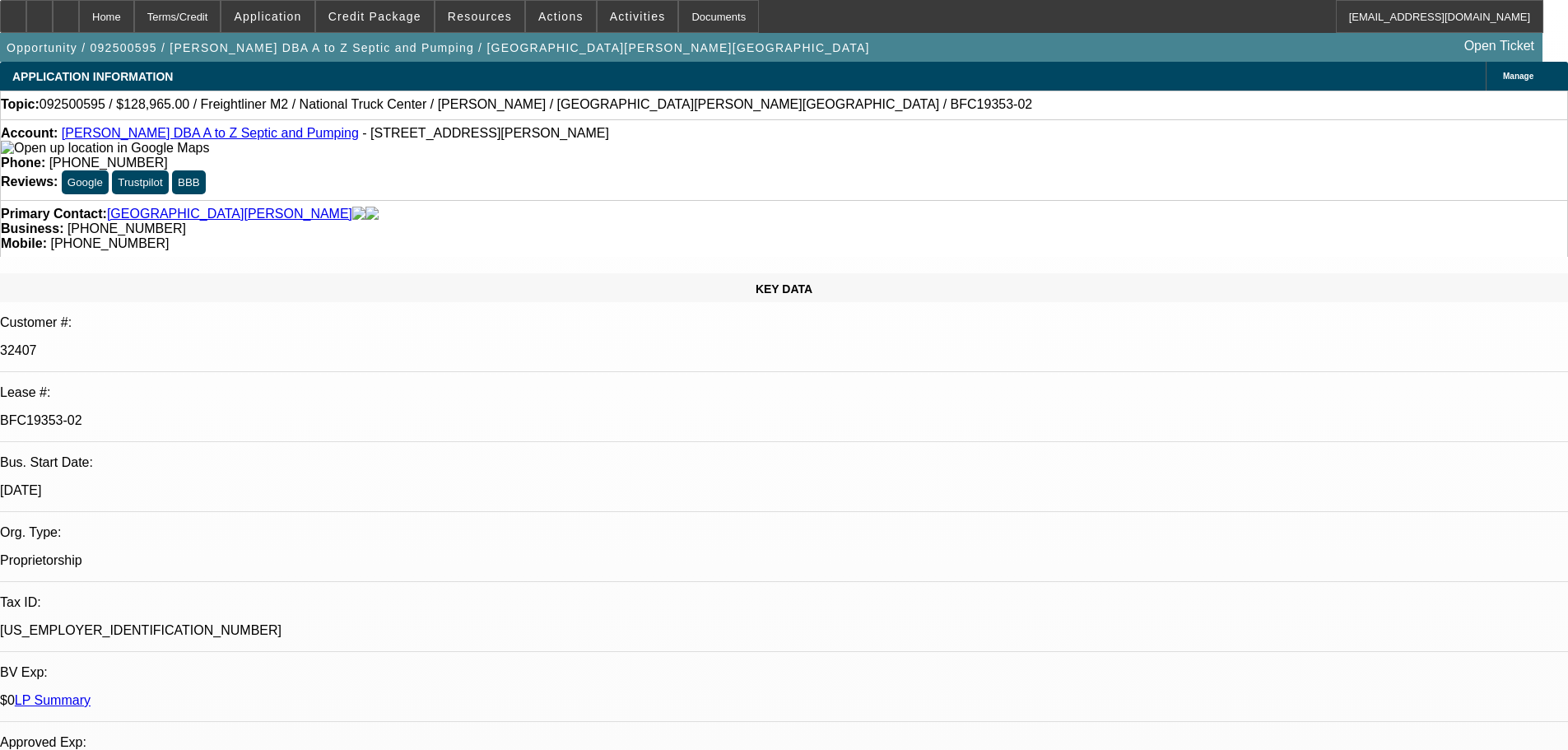
select select "0"
select select "6"
select select "0"
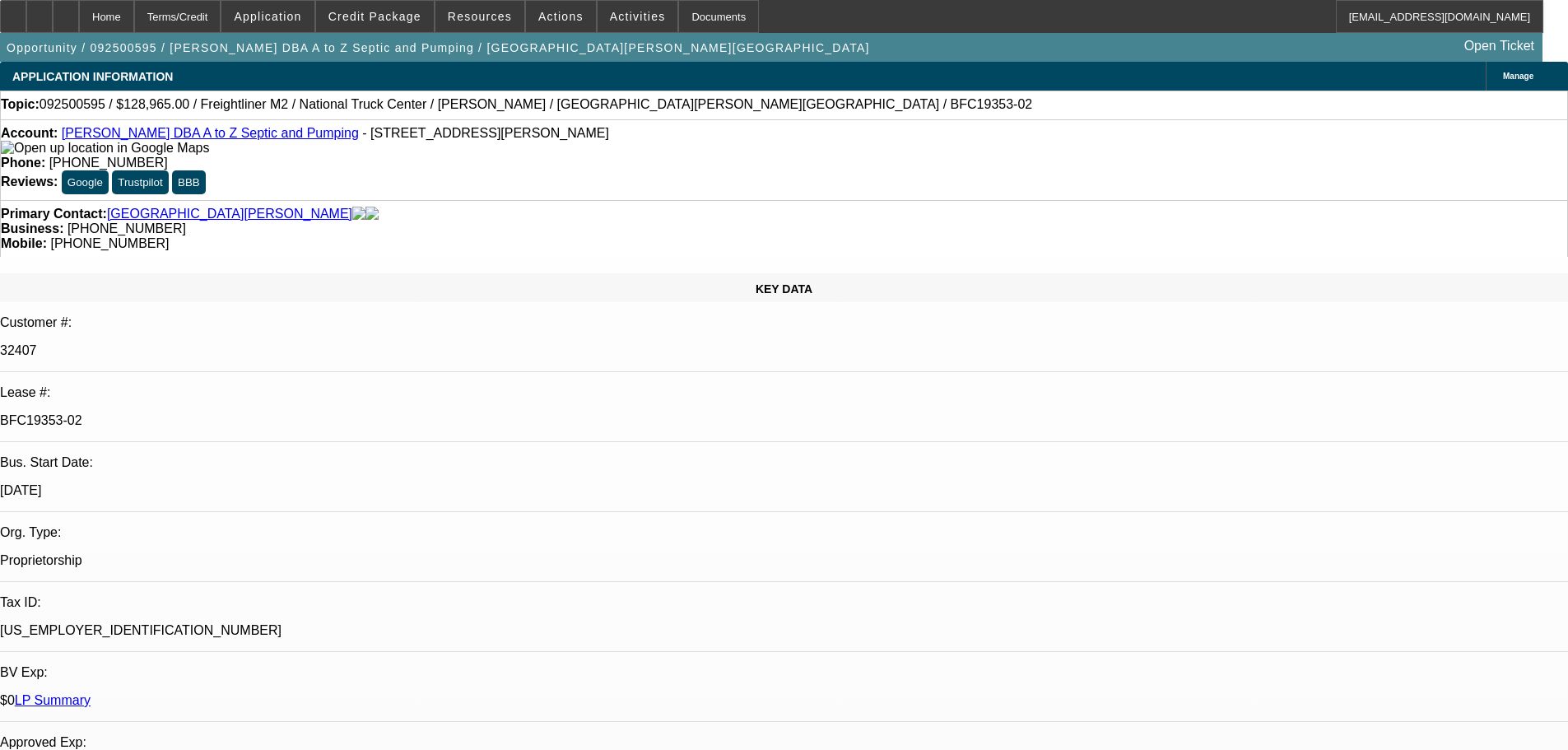
select select "0"
select select "6"
select select "0"
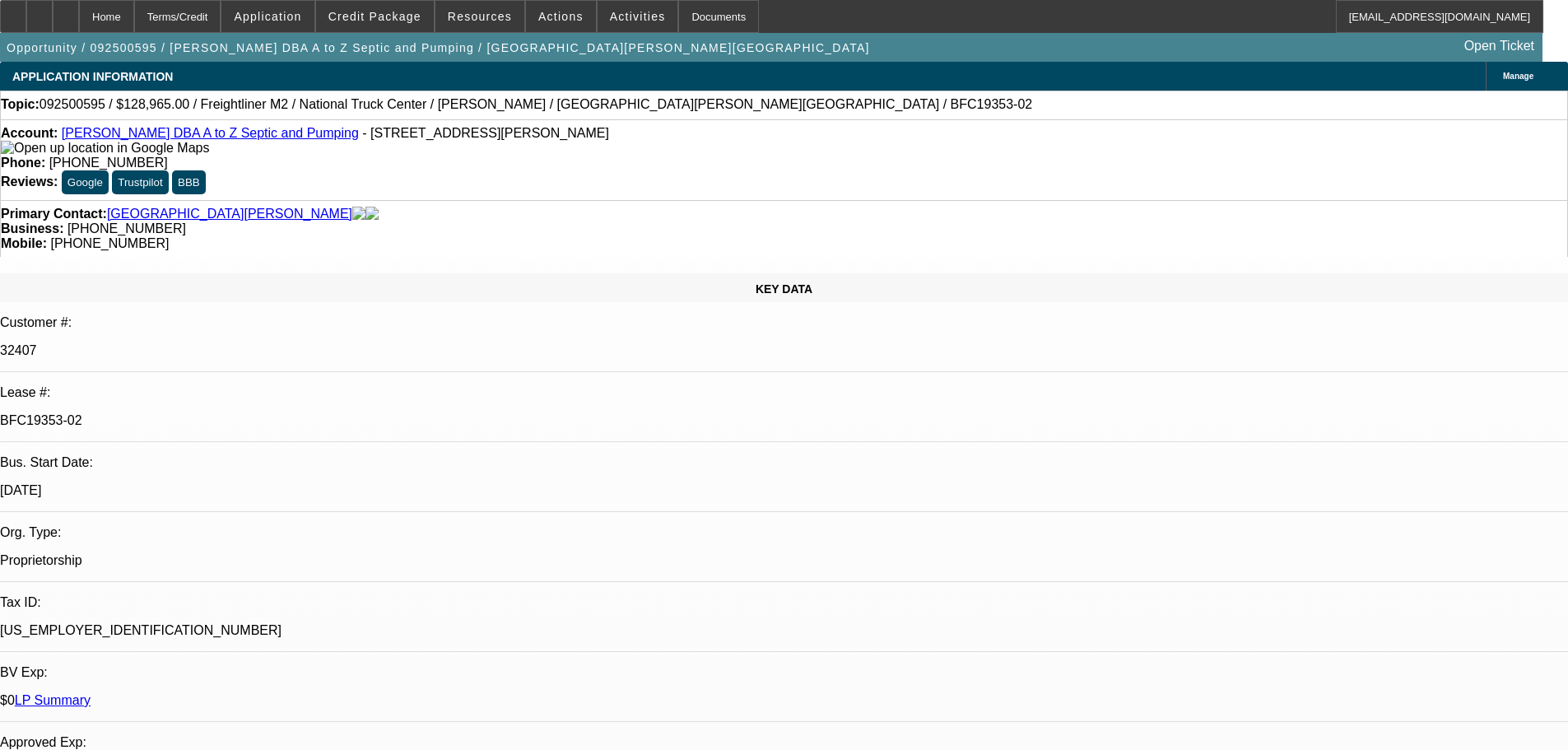
select select "0"
select select "6"
select select "0"
select select "2"
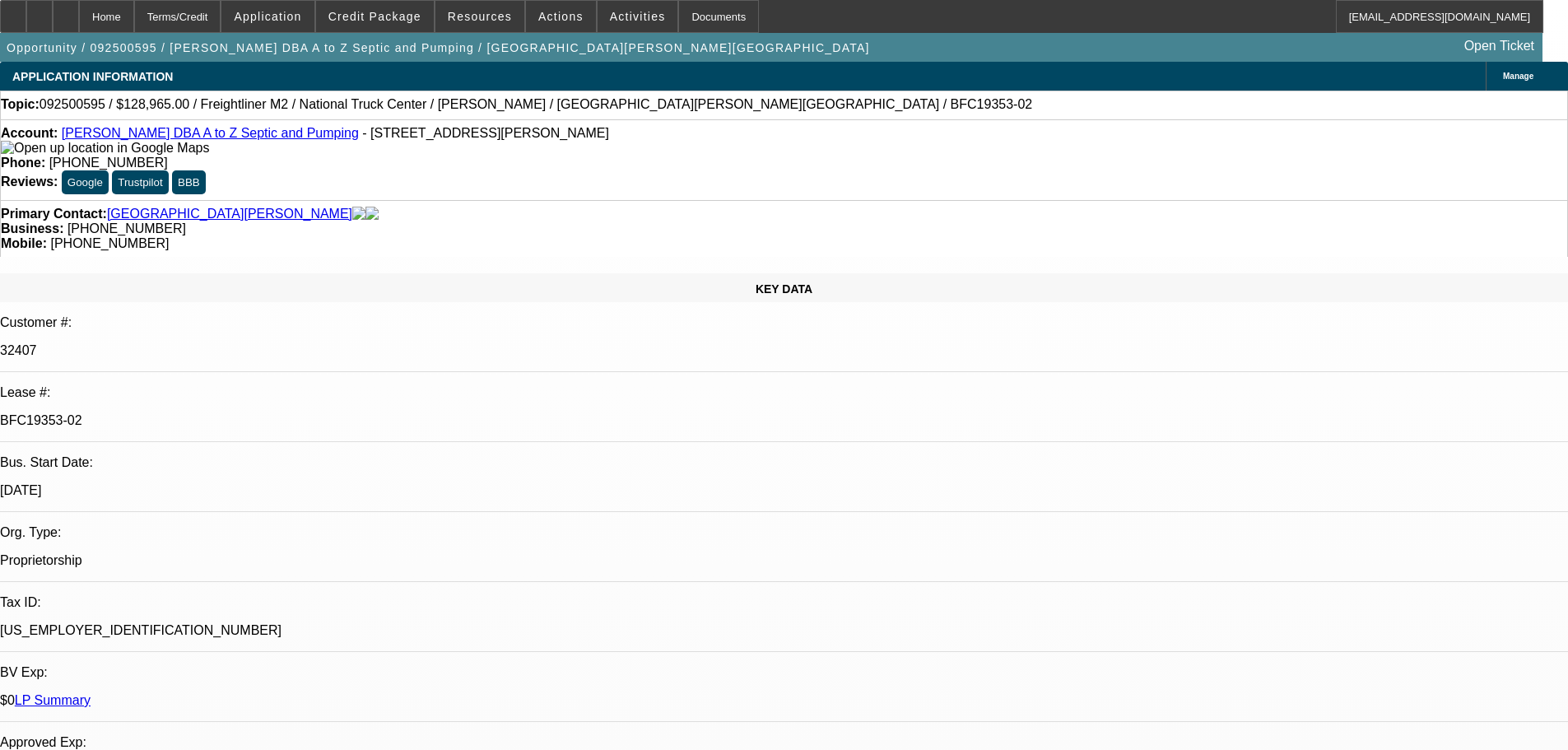
select select "0"
select select "6"
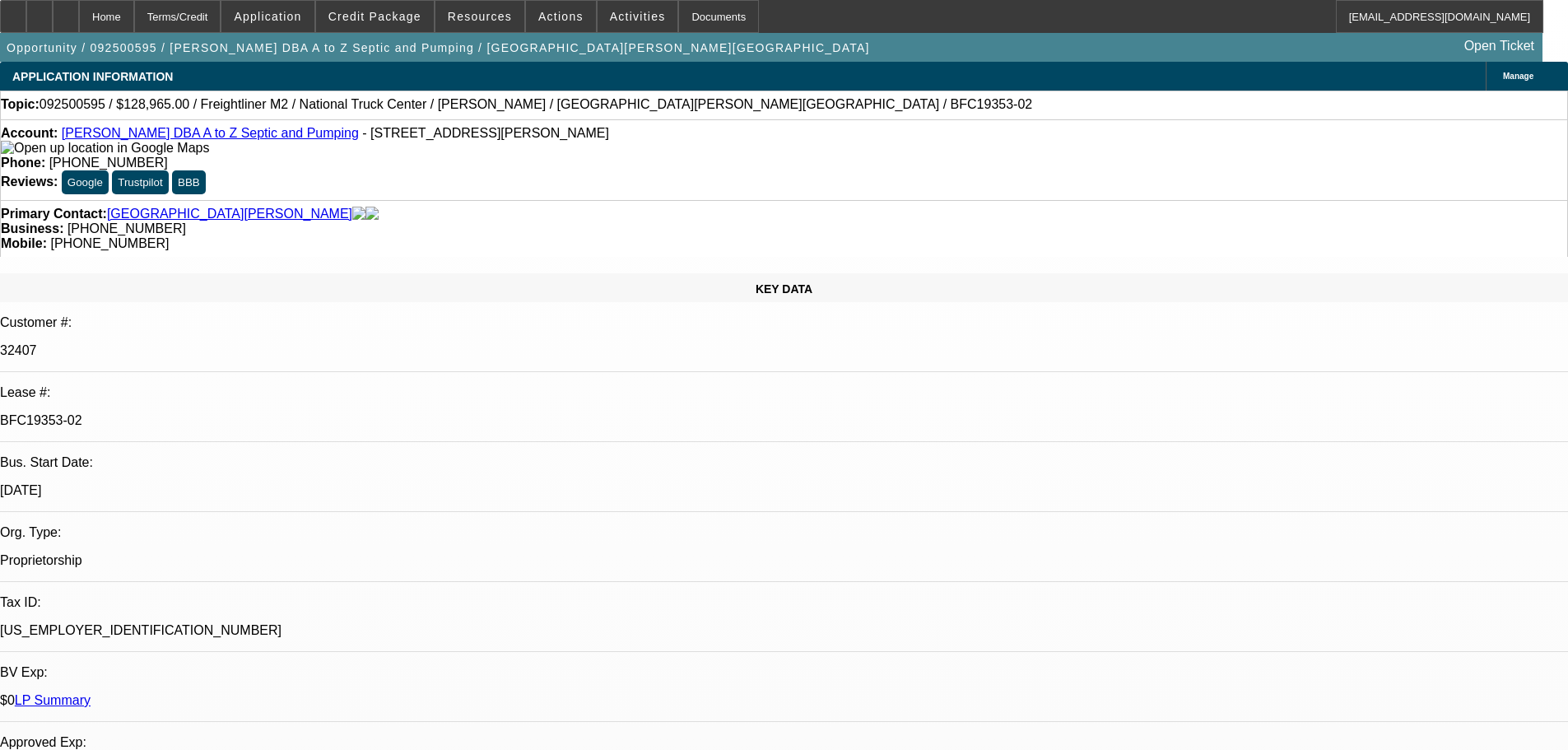
radio input "false"
radio input "true"
type textarea "10/6 vendor sold truck to another buyer-sent [PERSON_NAME] info for City body, …"
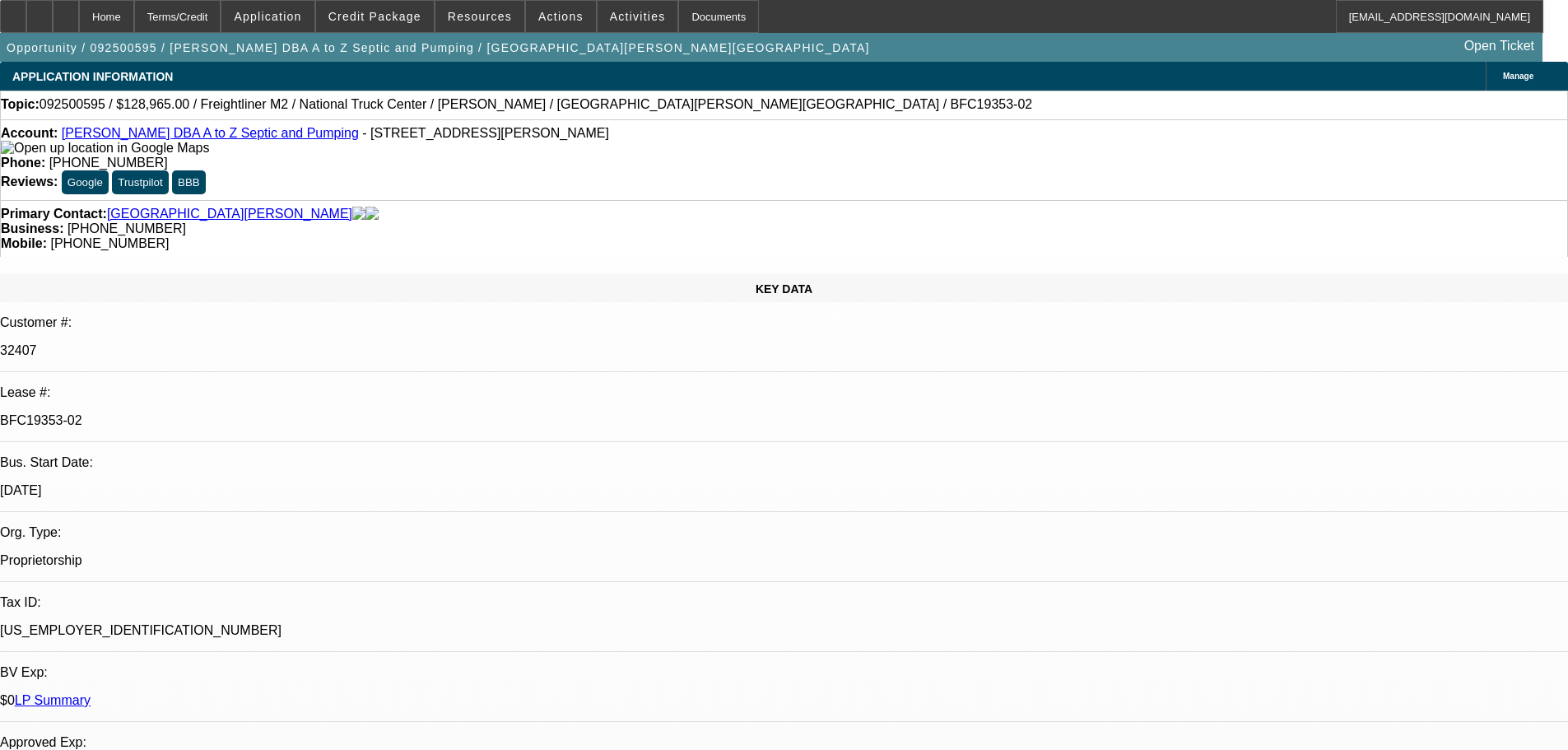
radio input "true"
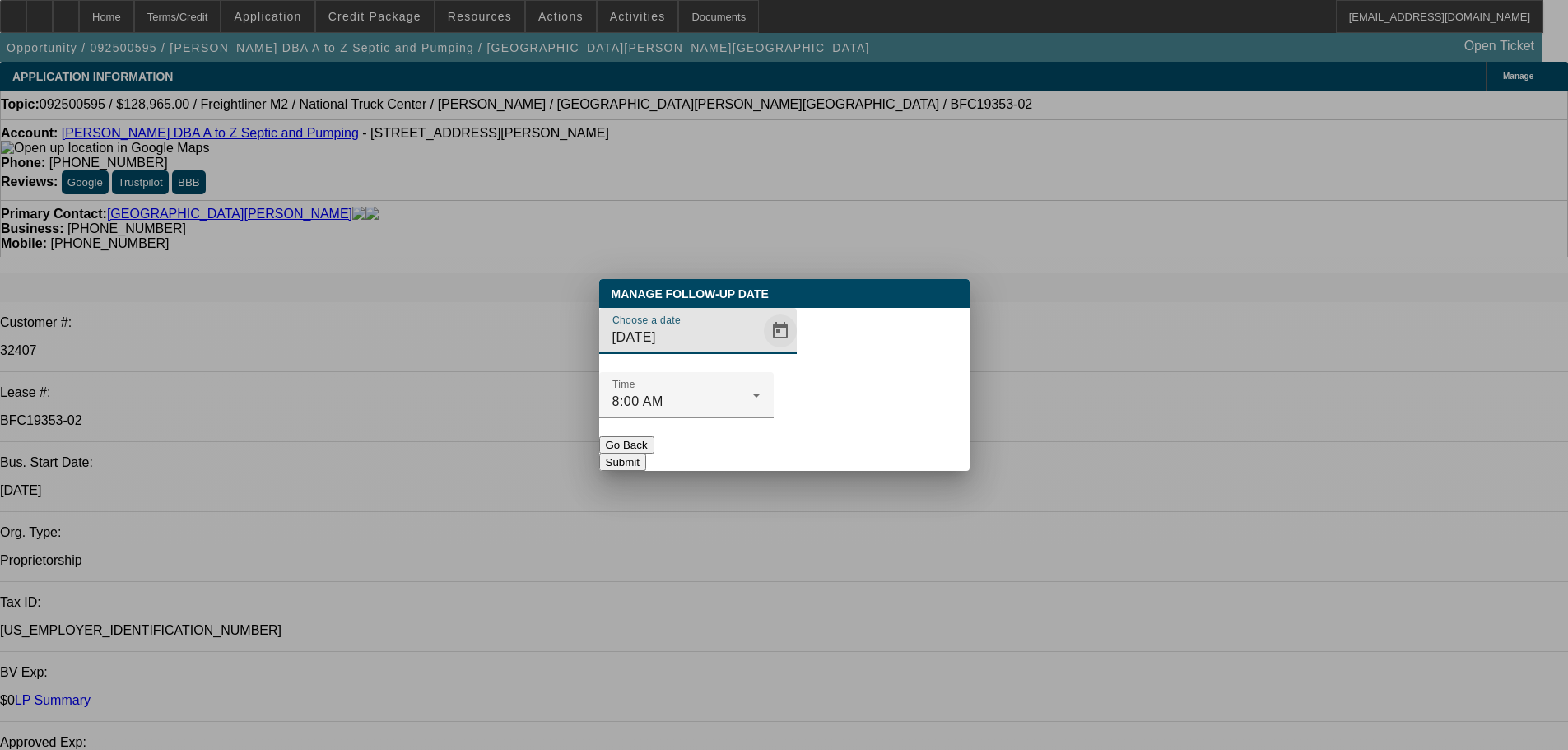
click at [761, 351] on span "Open calendar" at bounding box center [780, 331] width 40 height 40
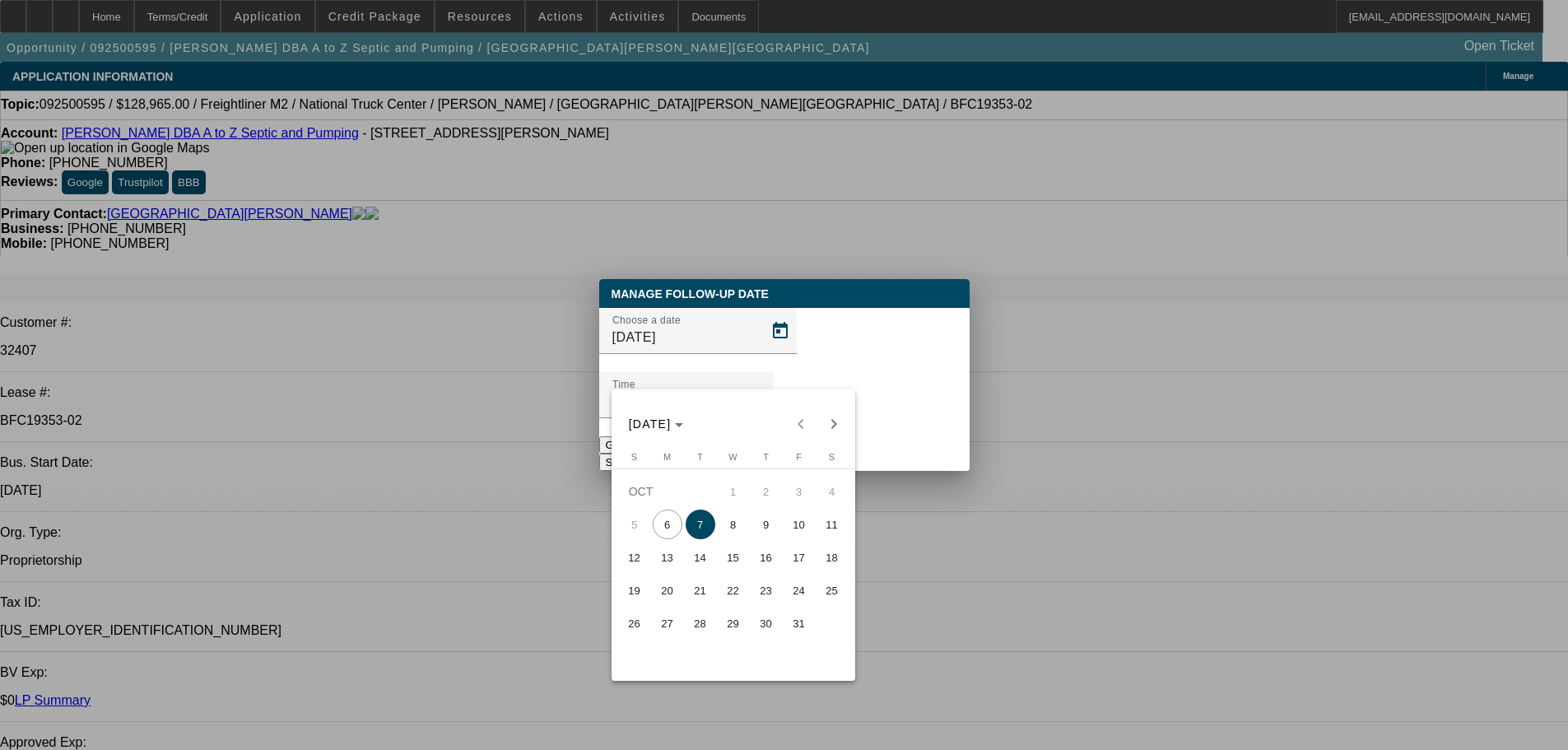
click at [776, 532] on span "9" at bounding box center [766, 524] width 29 height 29
type input "10/9/2025"
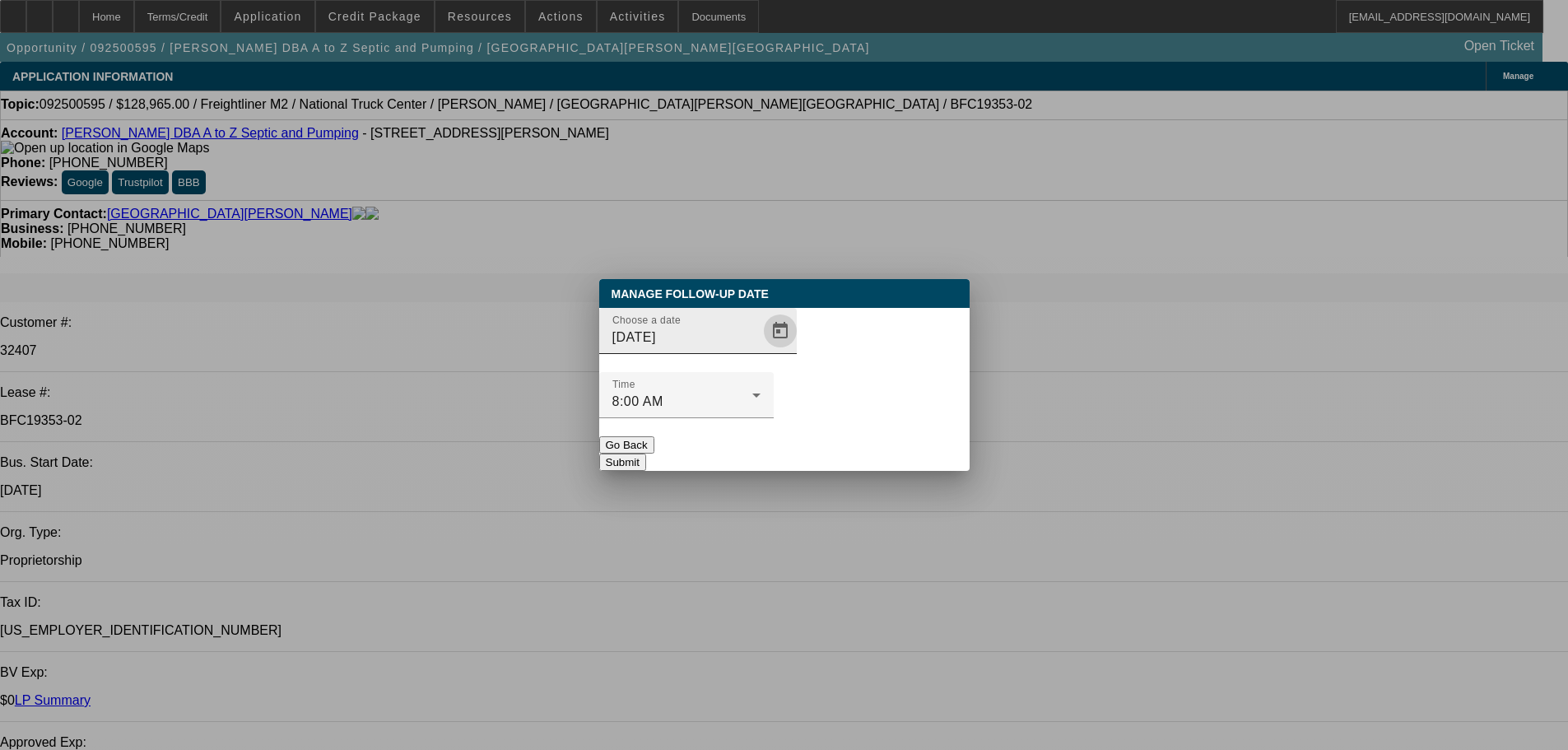
click at [761, 351] on span "Open calendar" at bounding box center [780, 331] width 40 height 40
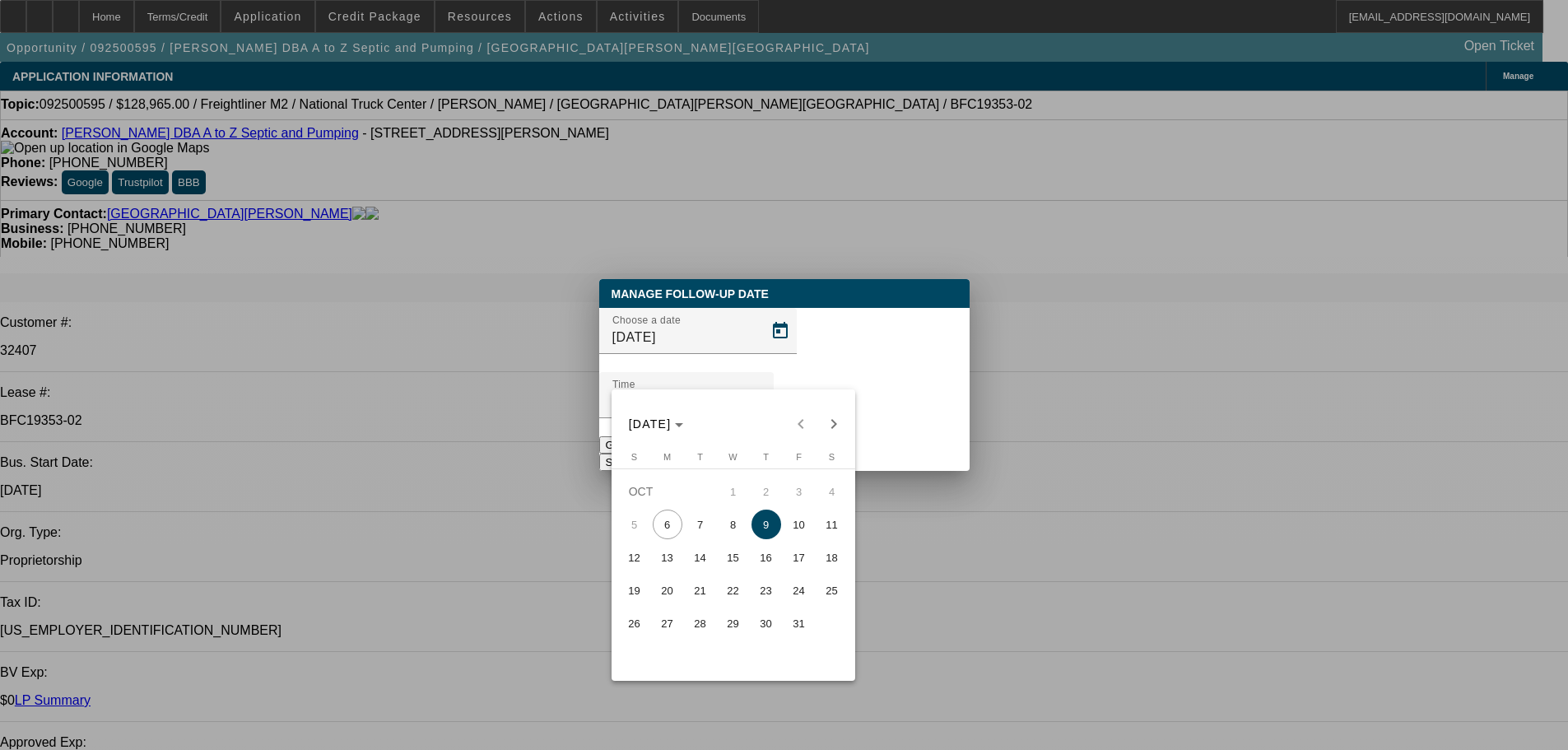
click at [776, 528] on span "9" at bounding box center [766, 524] width 29 height 29
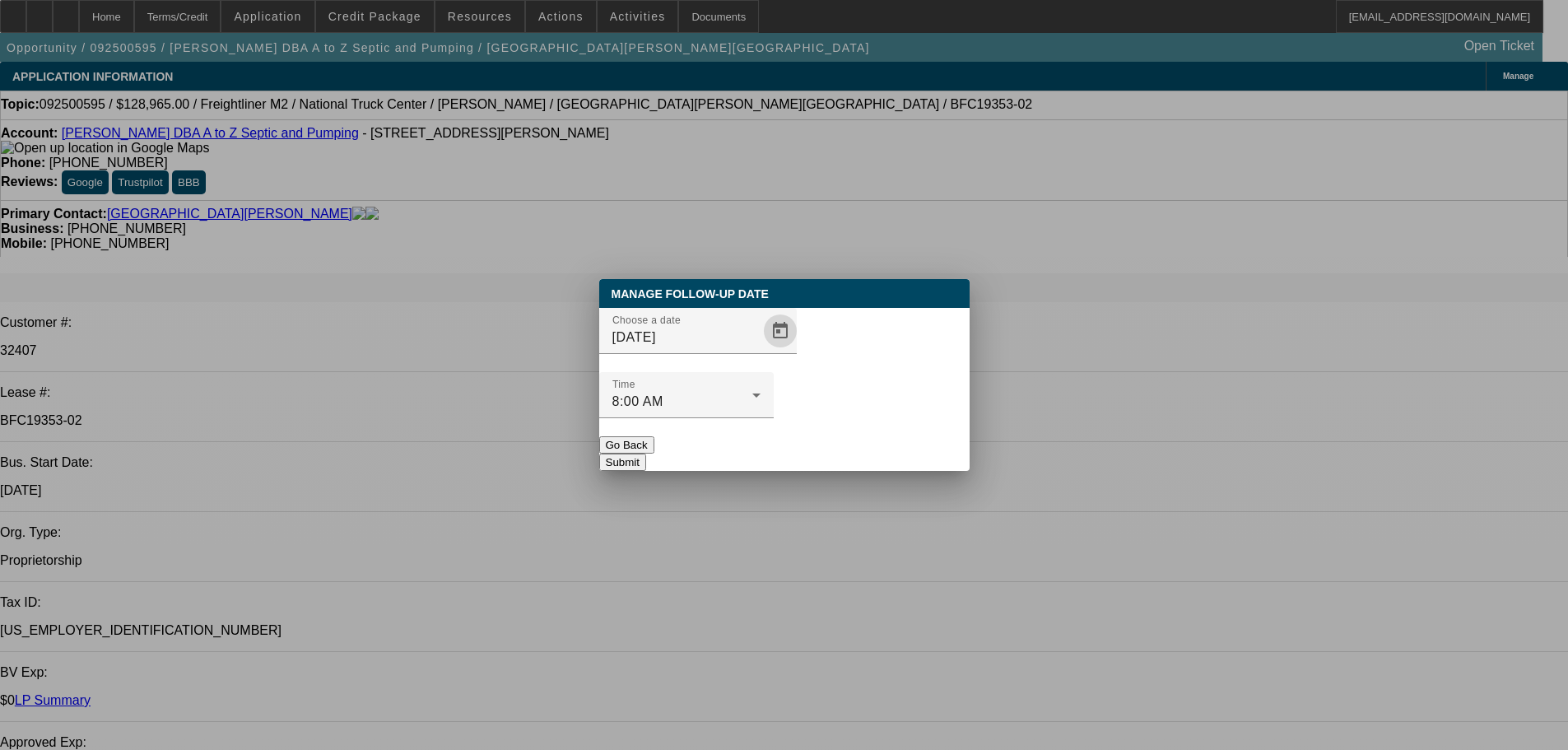
click at [863, 443] on div "Manage Follow-Up Date Choose a date 10/9/2025 Time 8:00 AM Go Back Submit" at bounding box center [784, 375] width 370 height 192
click at [646, 453] on button "Submit" at bounding box center [622, 462] width 47 height 18
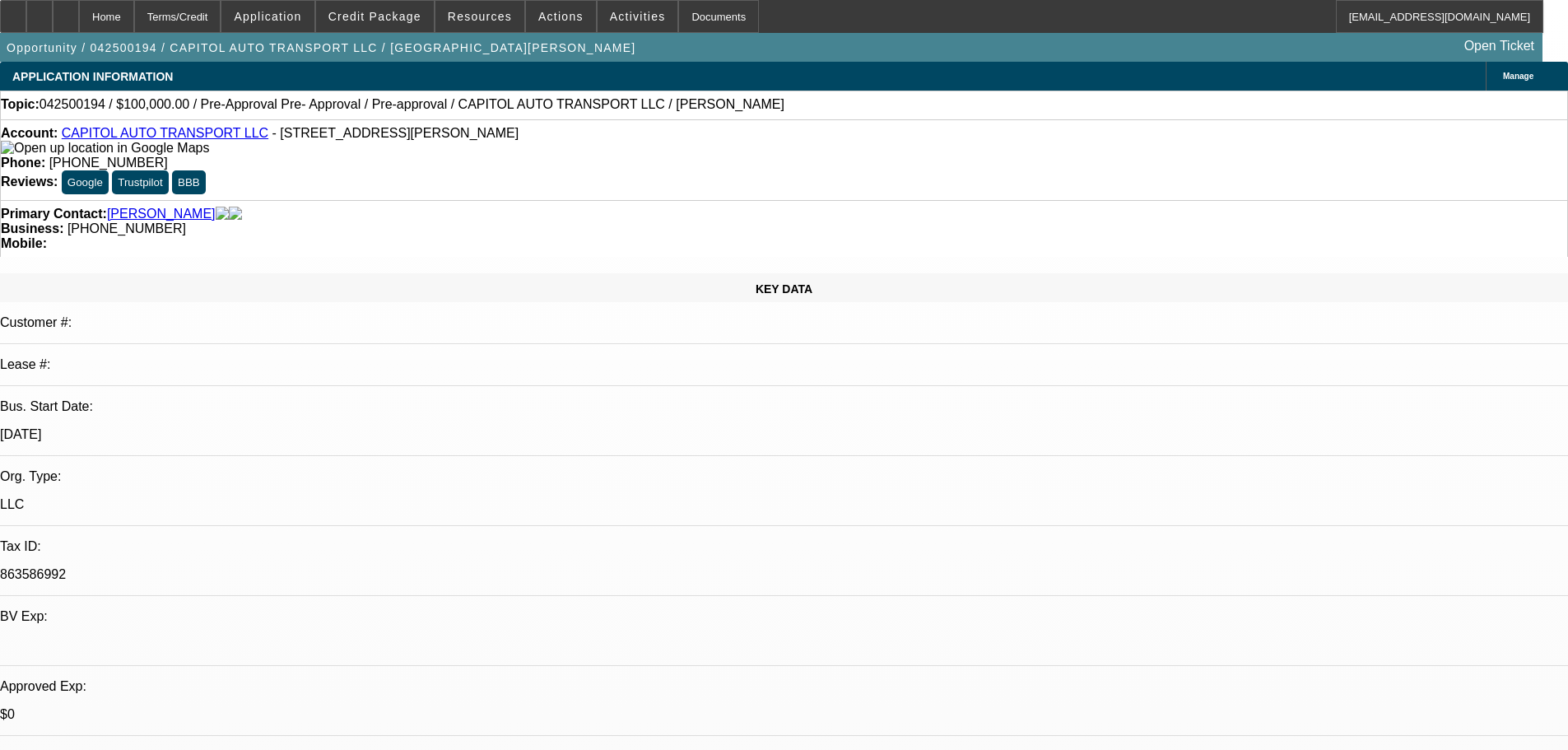
select select "0"
select select "6"
select select "0"
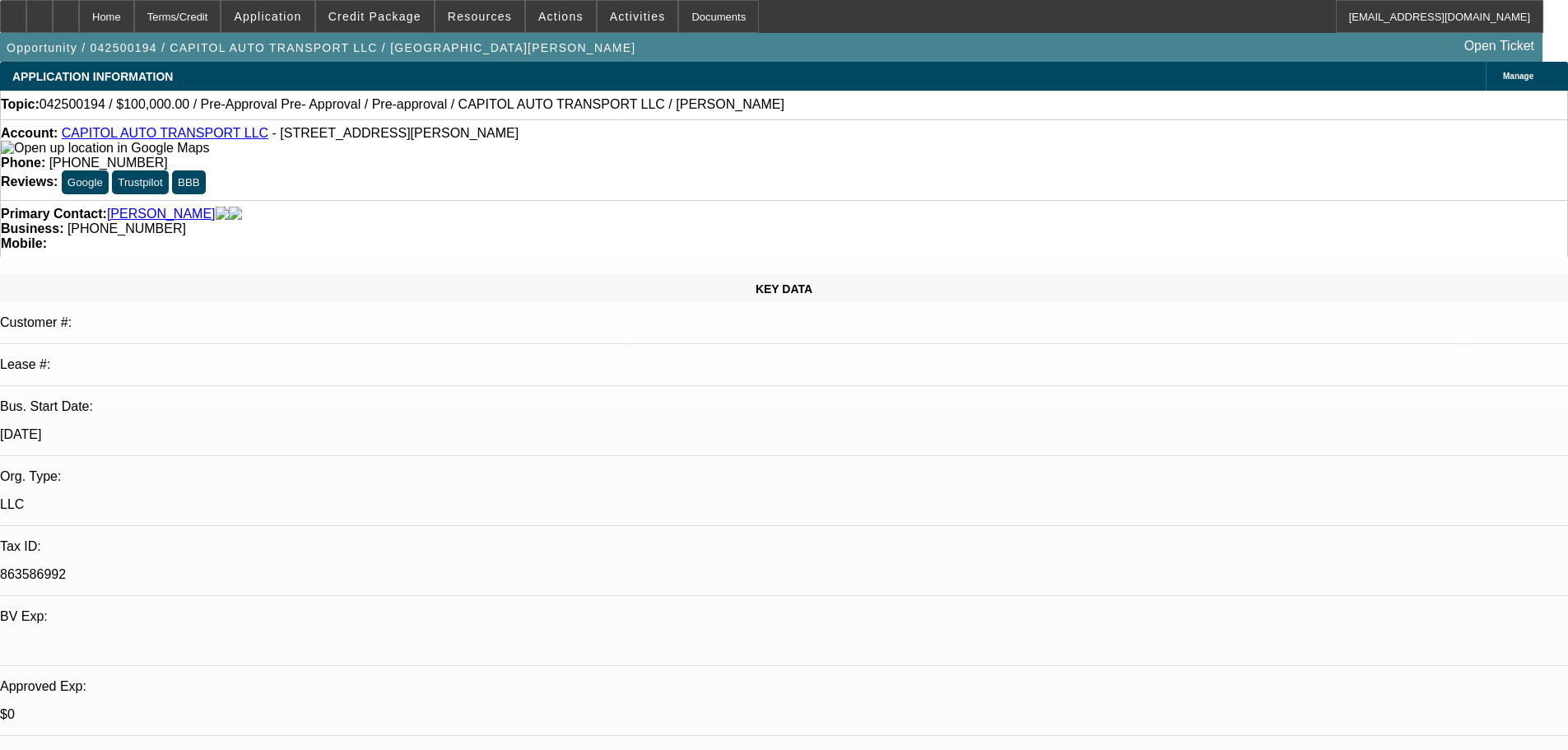
select select "0"
select select "6"
select select "0"
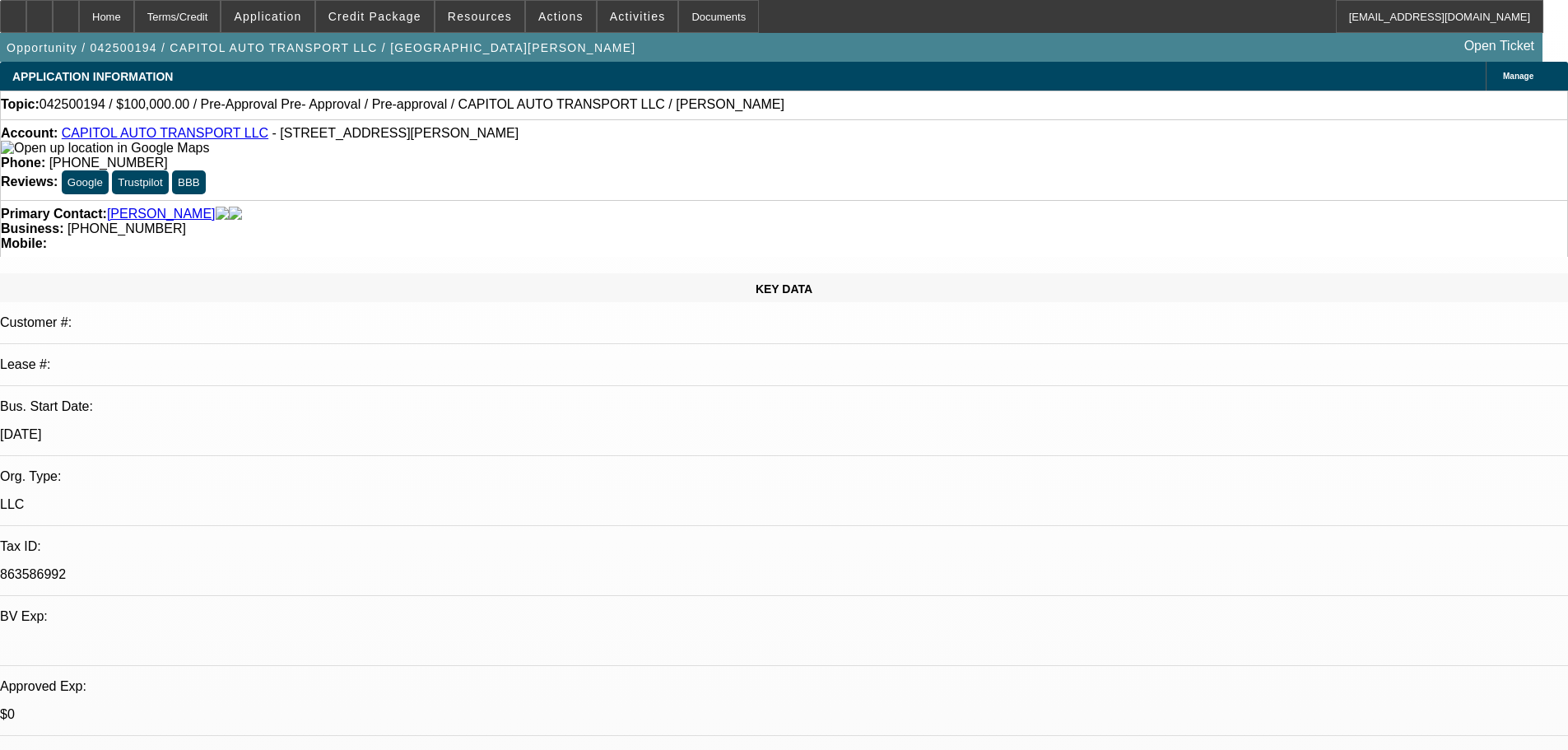
select select "0"
select select "6"
select select "0"
select select "2"
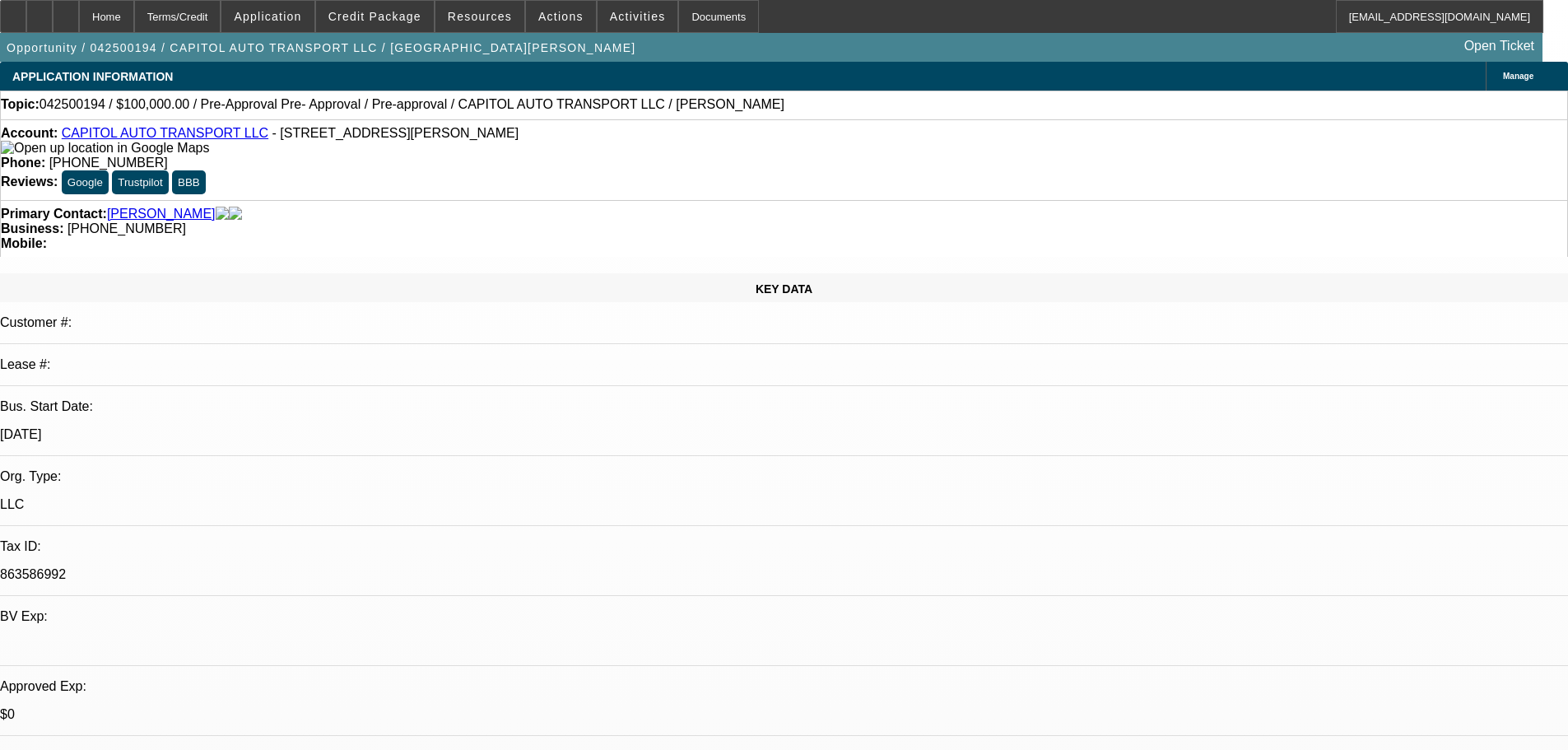
select select "0.1"
select select "4"
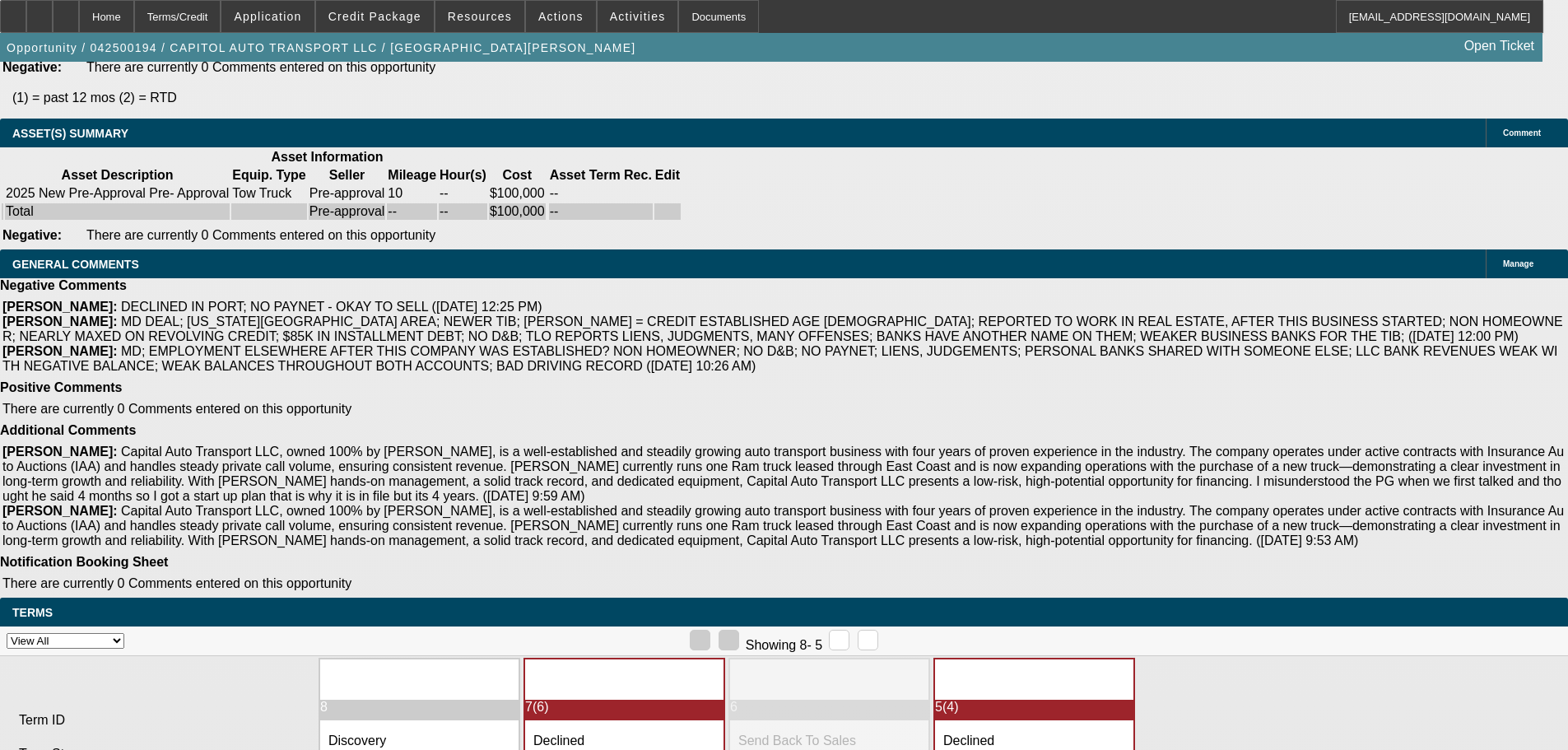
drag, startPoint x: 486, startPoint y: 627, endPoint x: 519, endPoint y: 789, distance: 165.3
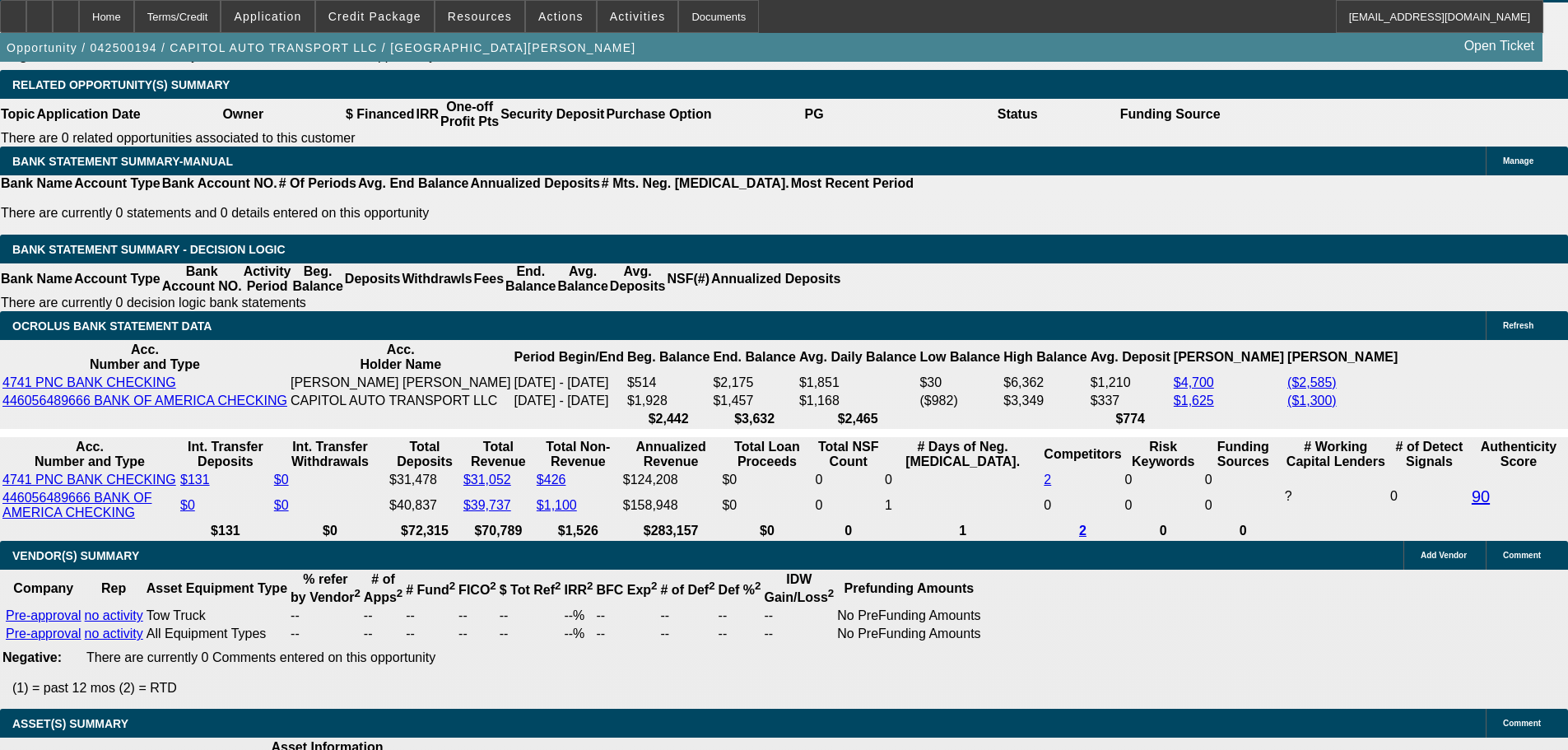
scroll to position [2613, 0]
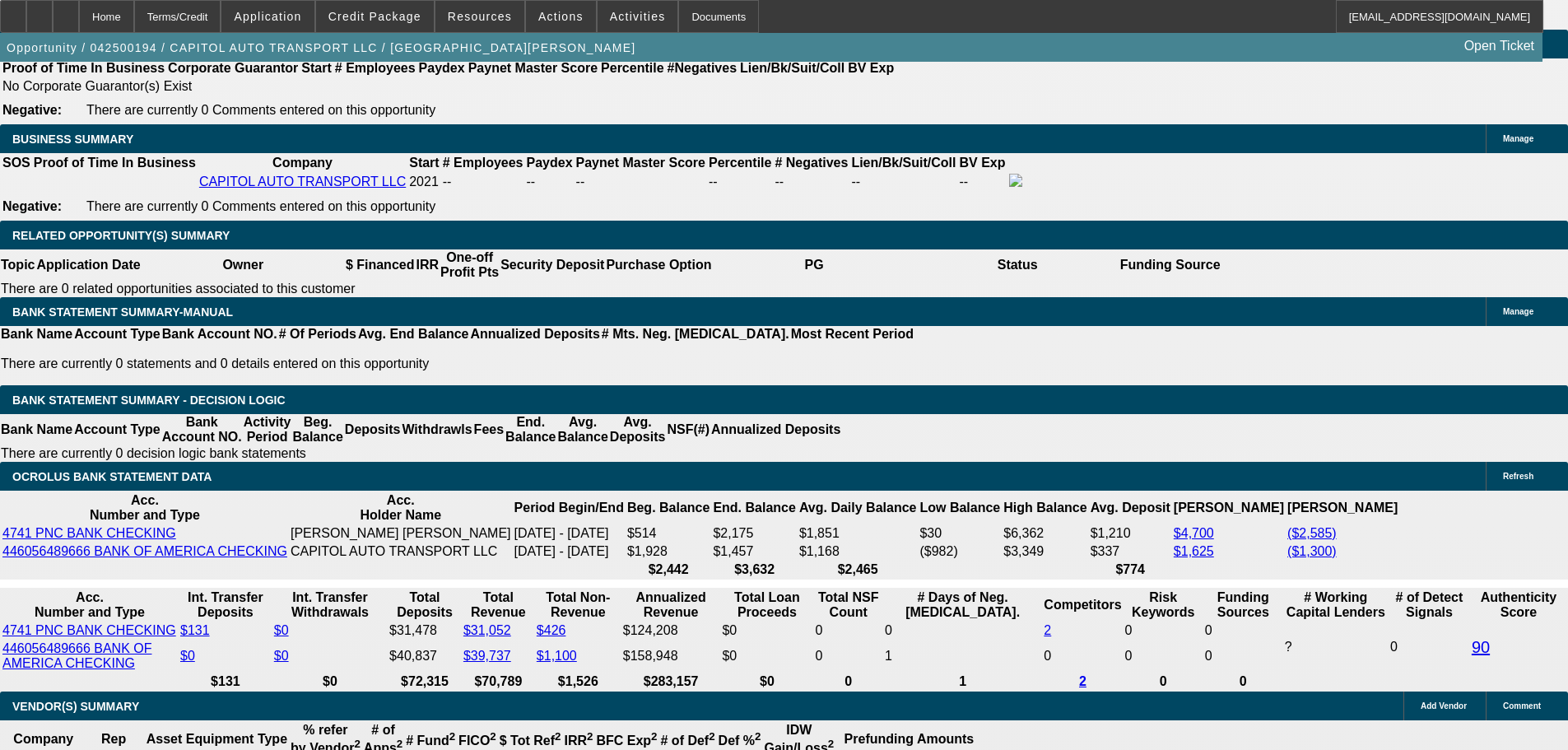
select select "2"
select select "0.1"
select select "4"
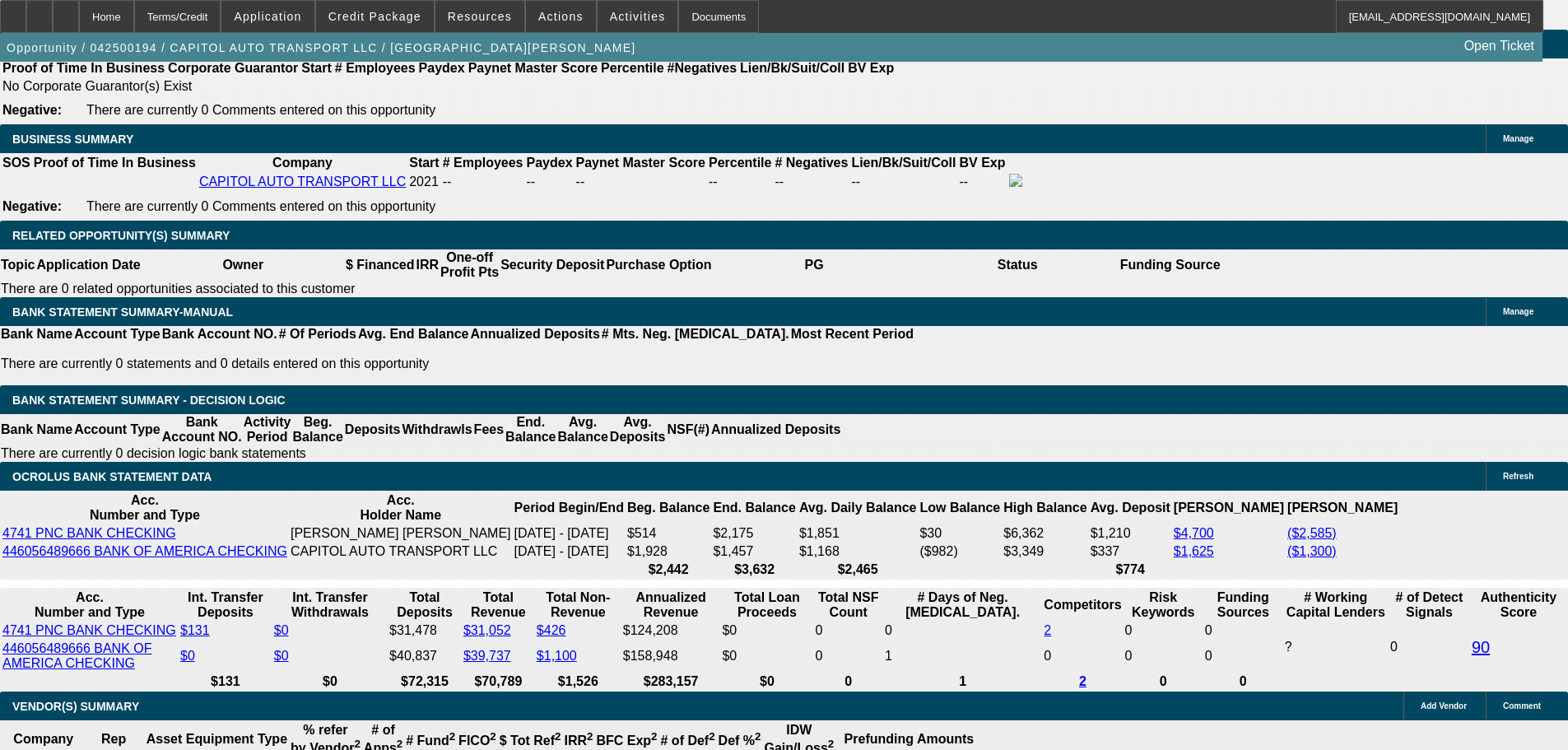
select select "0.15"
select select "2"
select select "0.1"
select select "4"
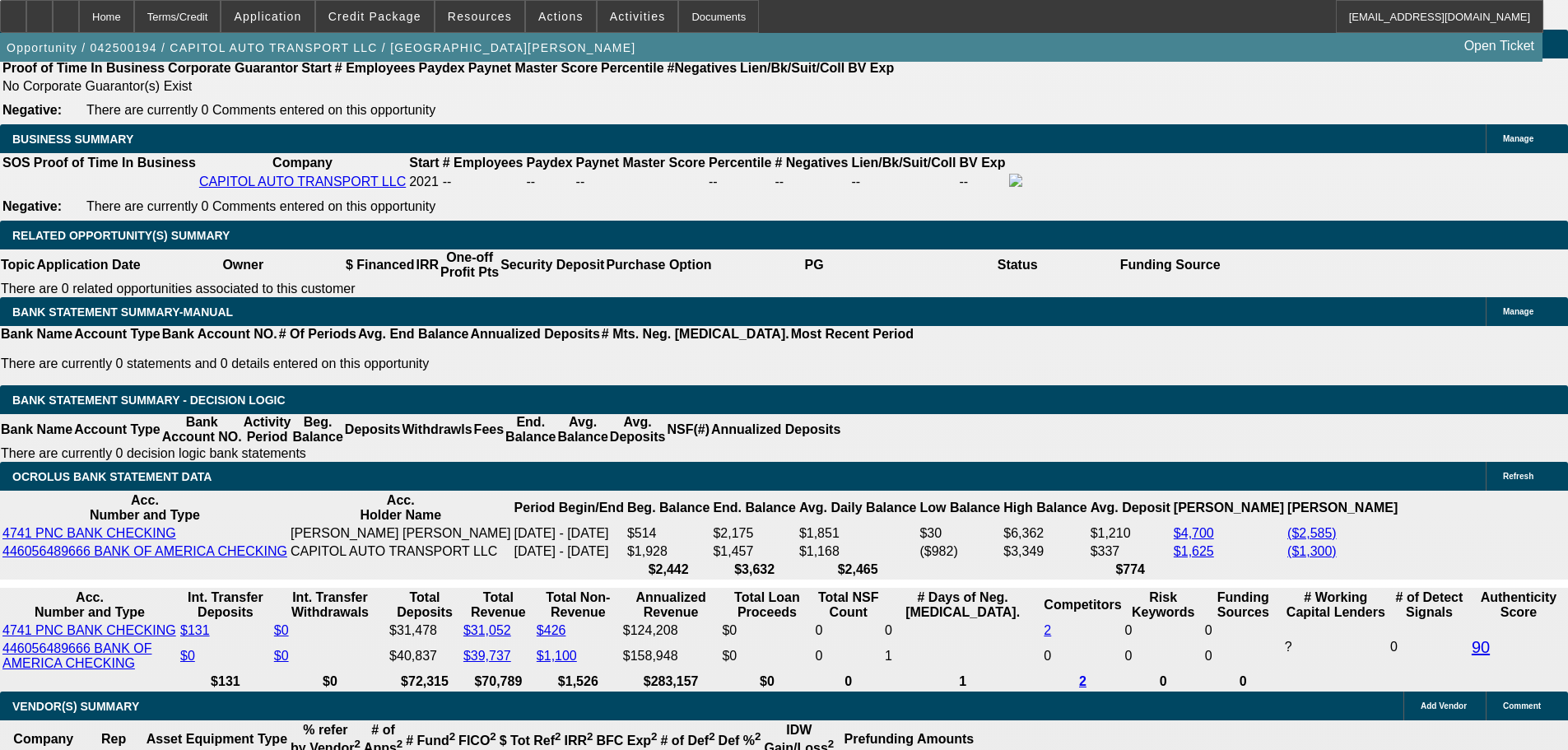
select select "2"
select select "0.1"
select select "4"
select select "2"
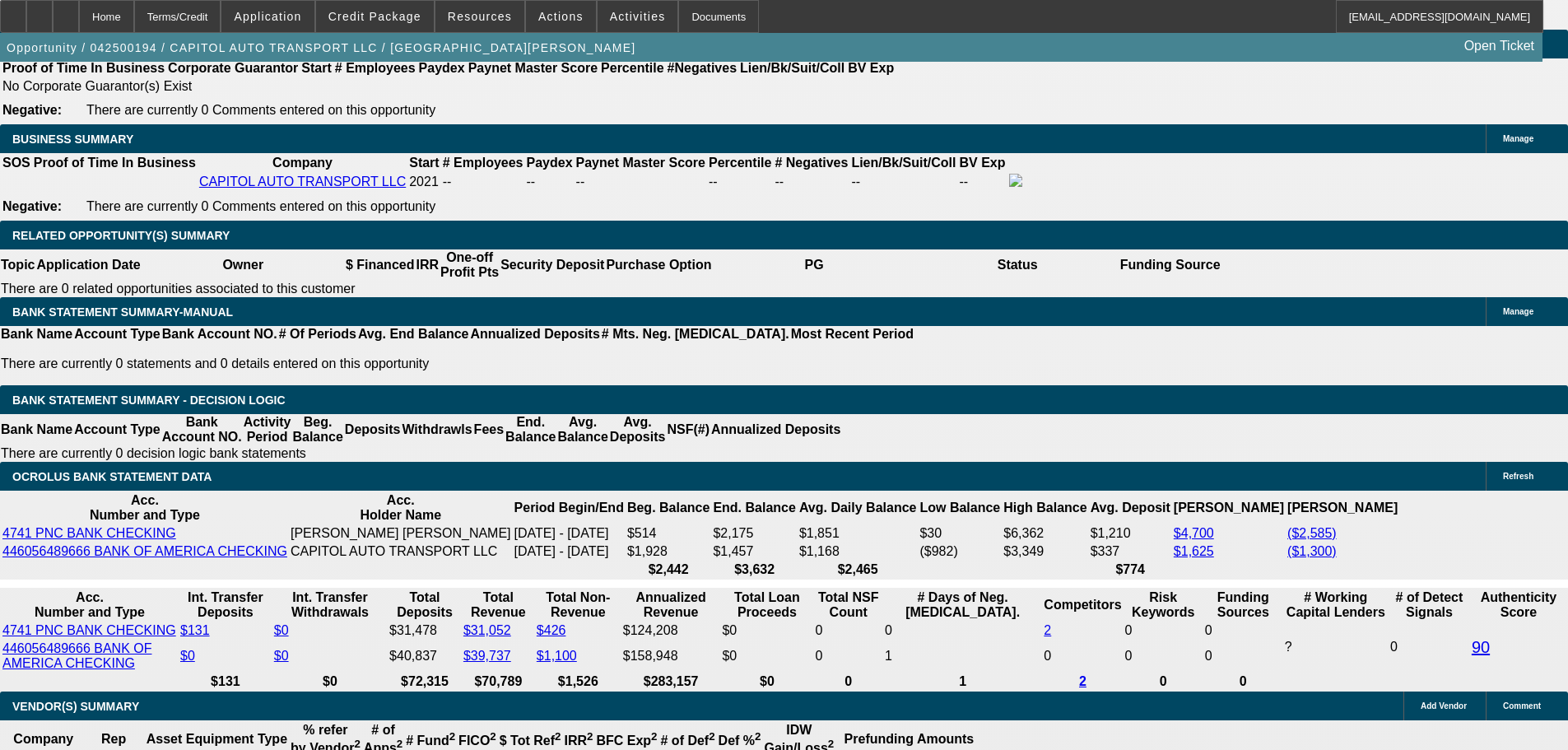
select select "2"
select select "0.1"
select select "4"
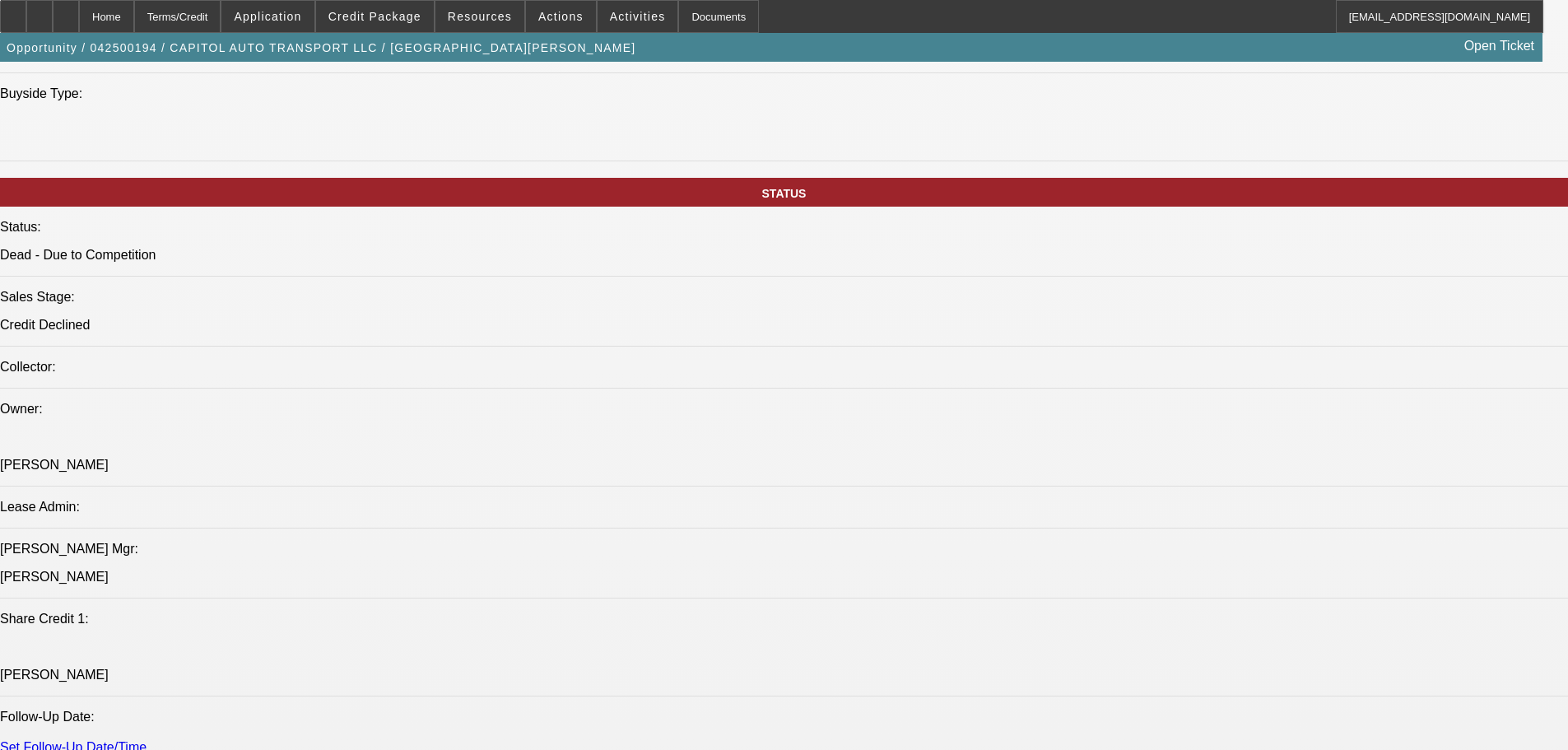
scroll to position [861, 0]
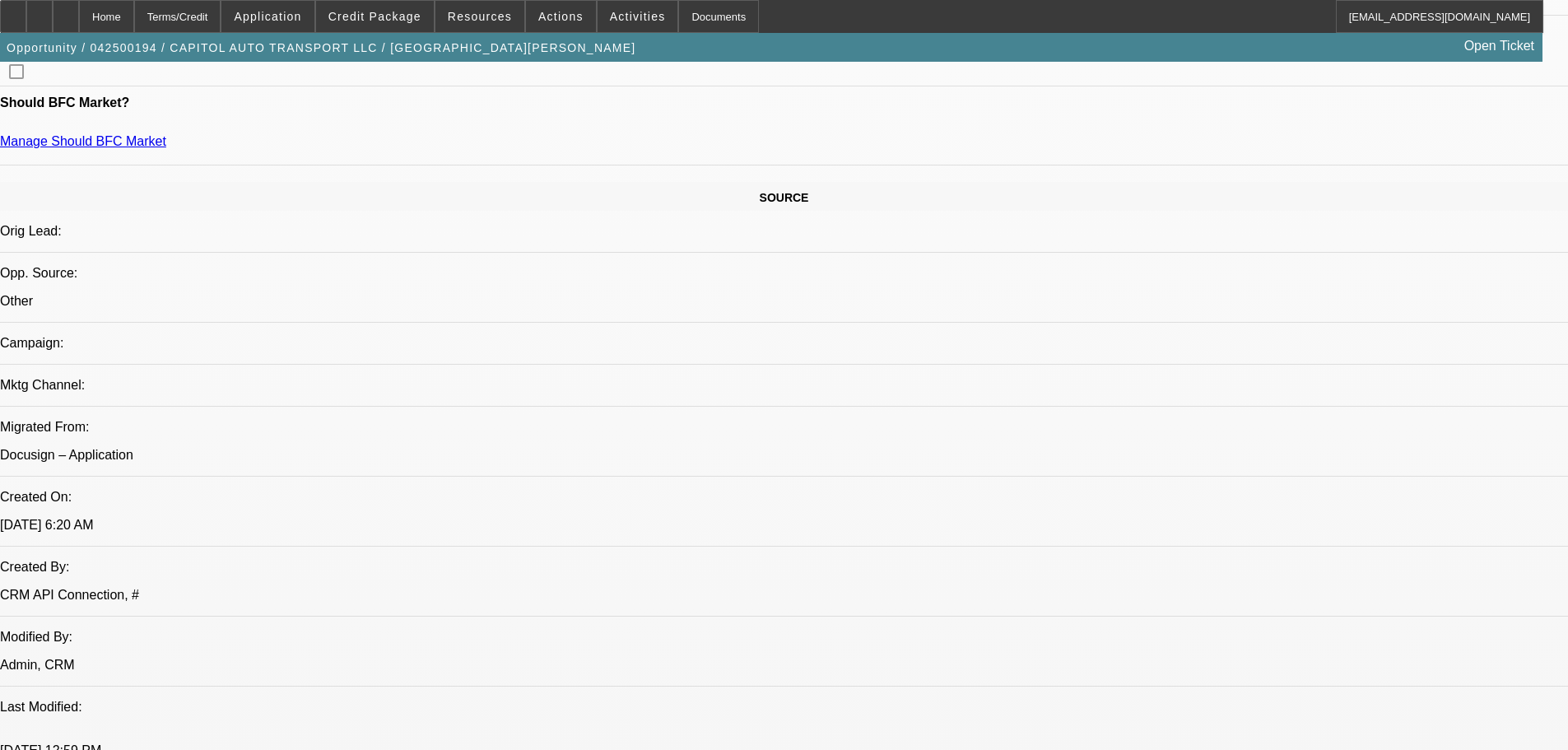
drag, startPoint x: 766, startPoint y: 599, endPoint x: 673, endPoint y: 349, distance: 266.7
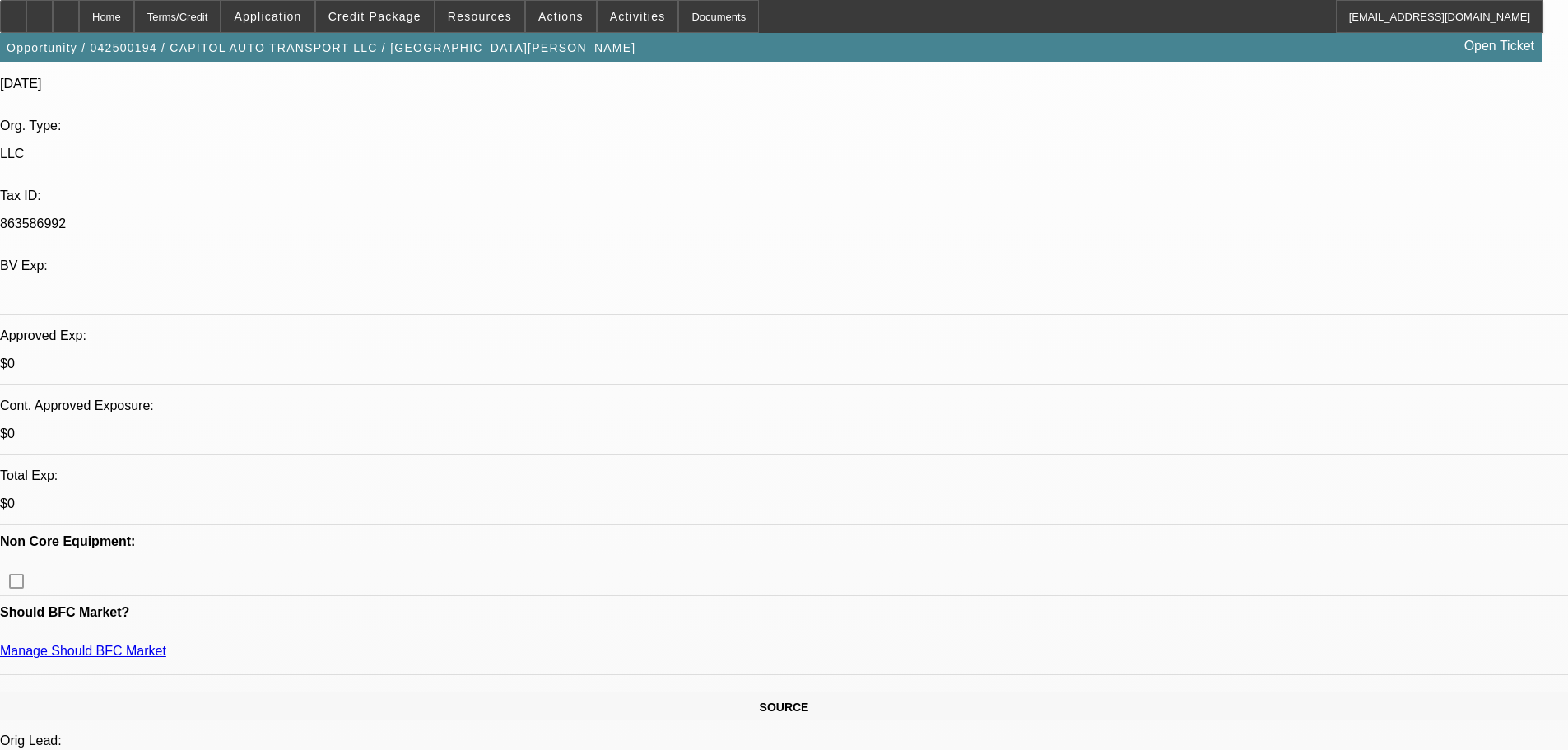
scroll to position [329, 0]
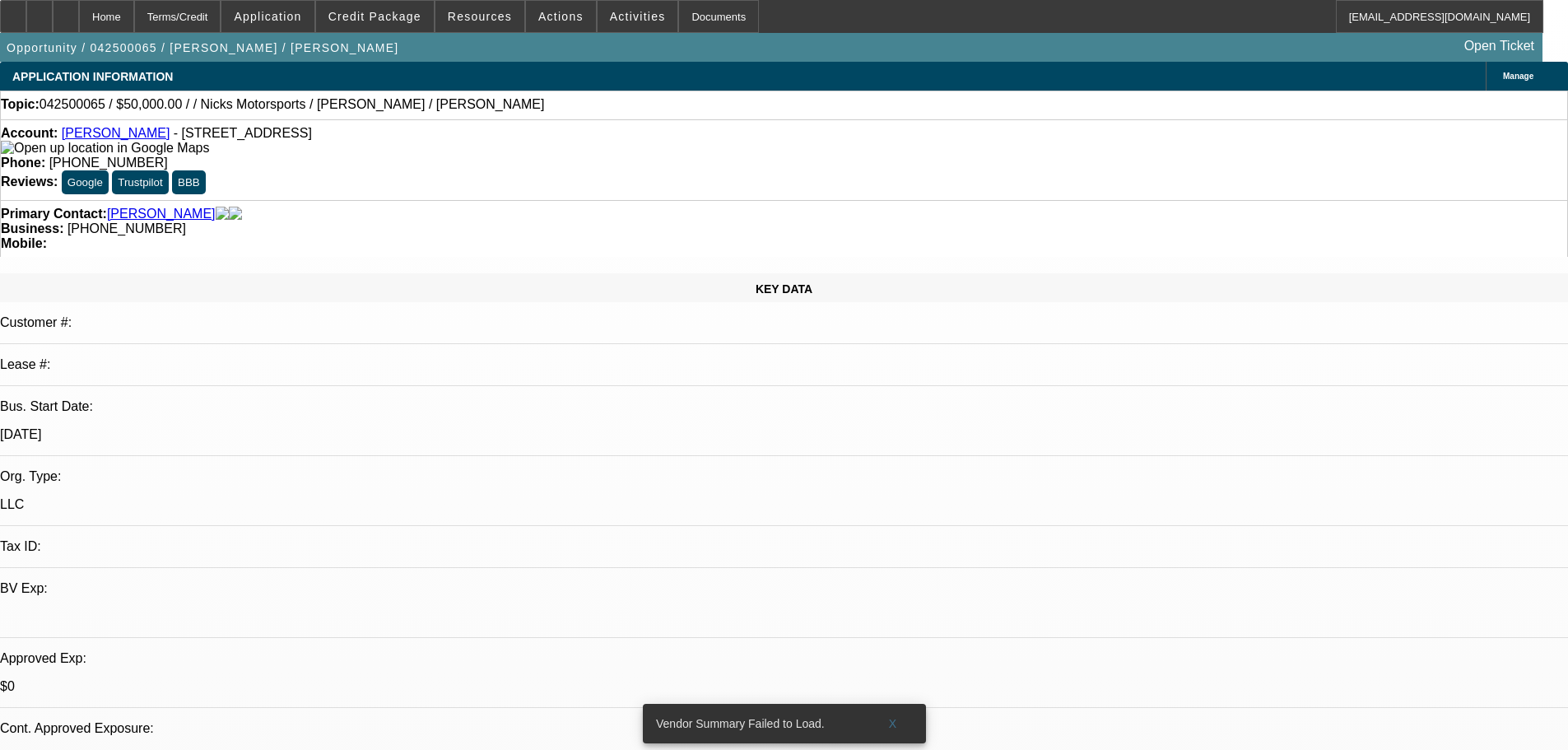
select select "0"
select select "2"
select select "0.1"
select select "4"
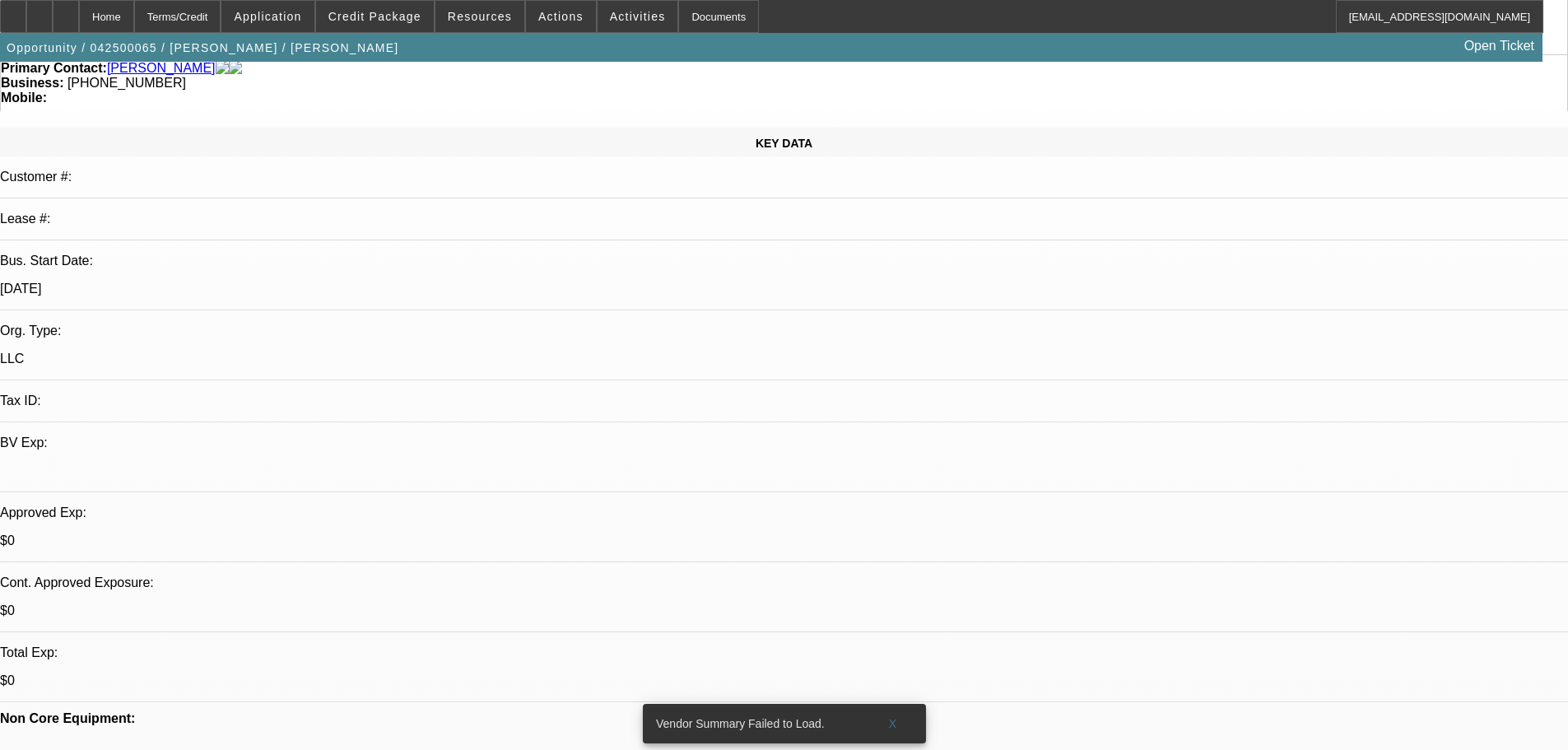
scroll to position [329, 0]
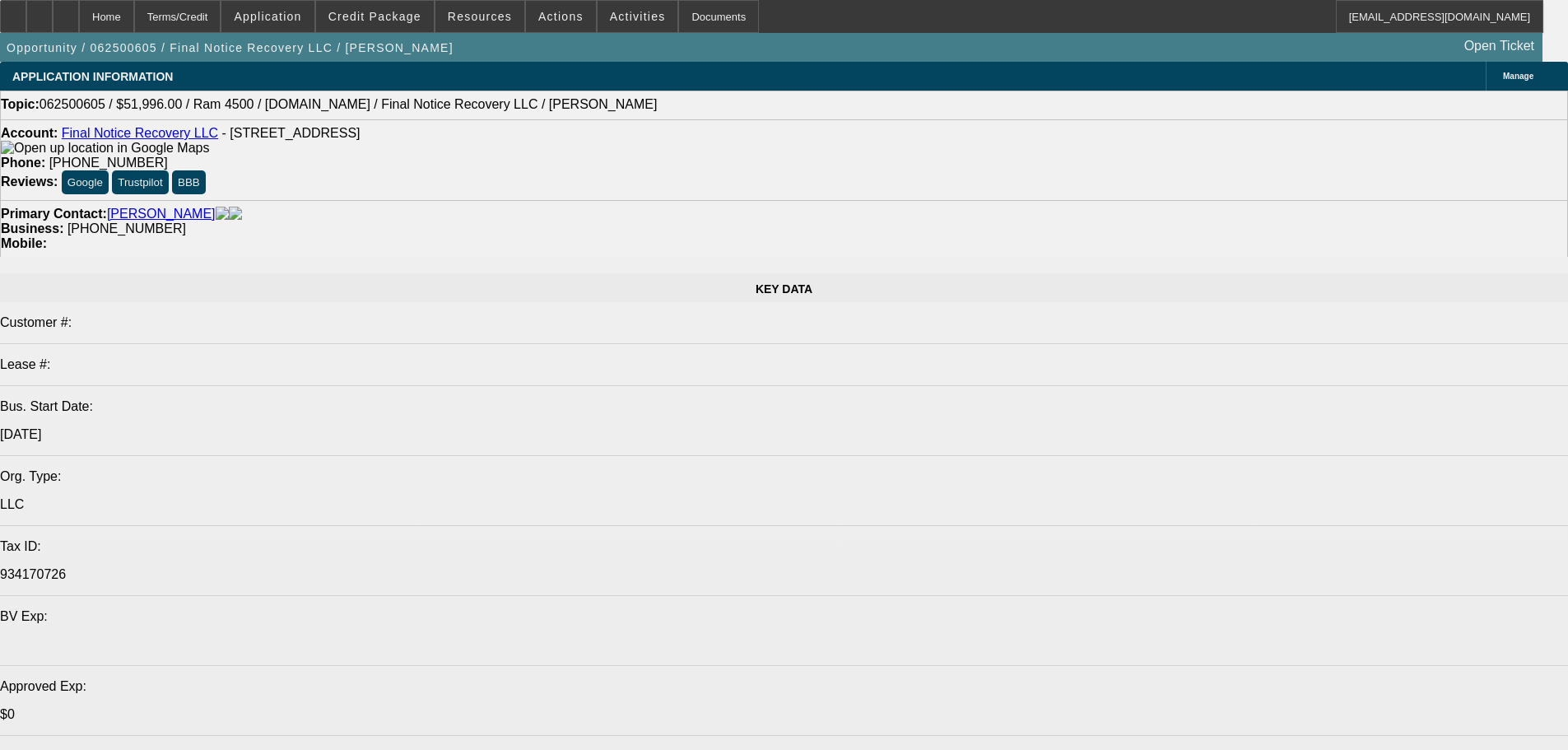
select select "0.2"
select select "2"
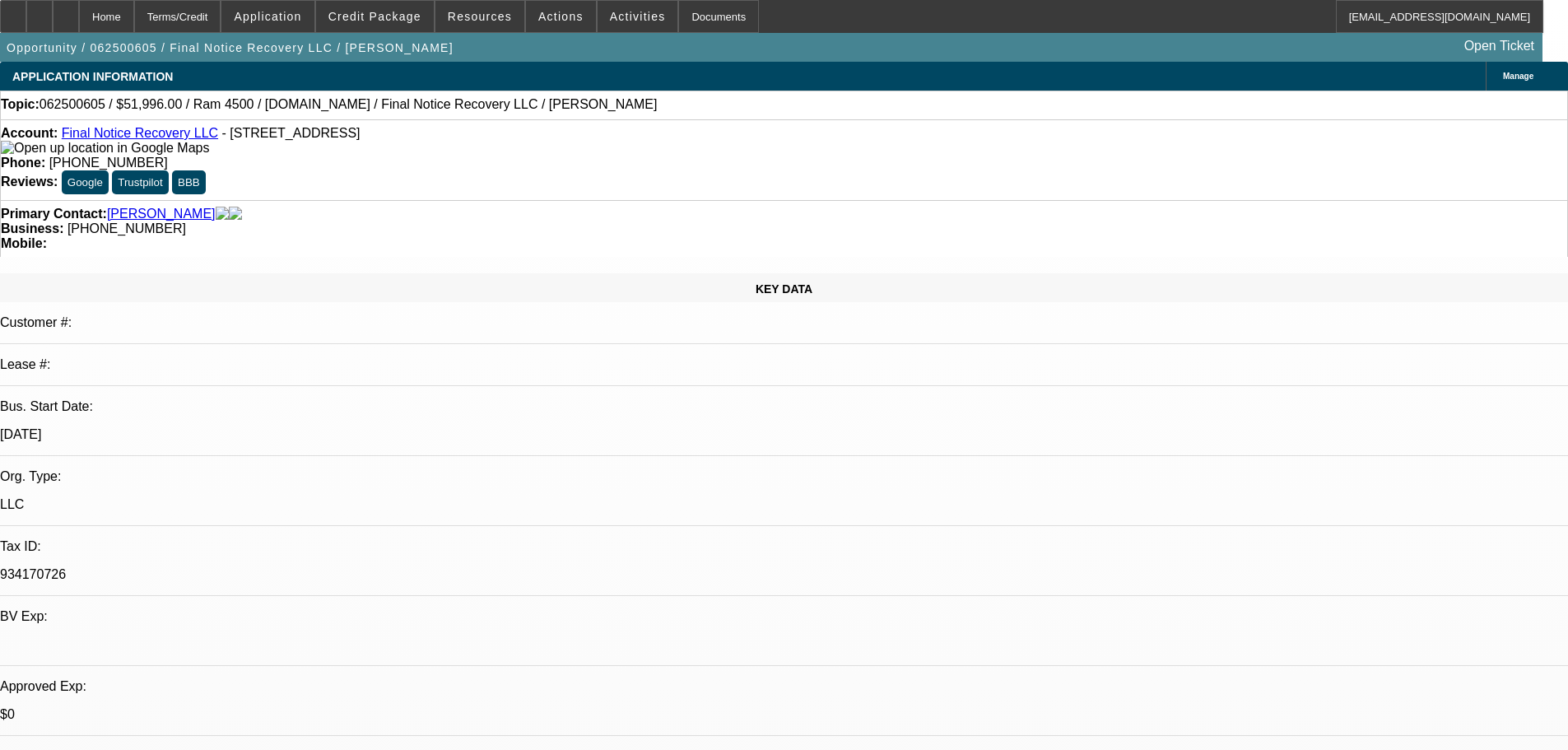
select select "2"
select select "0.1"
select select "4"
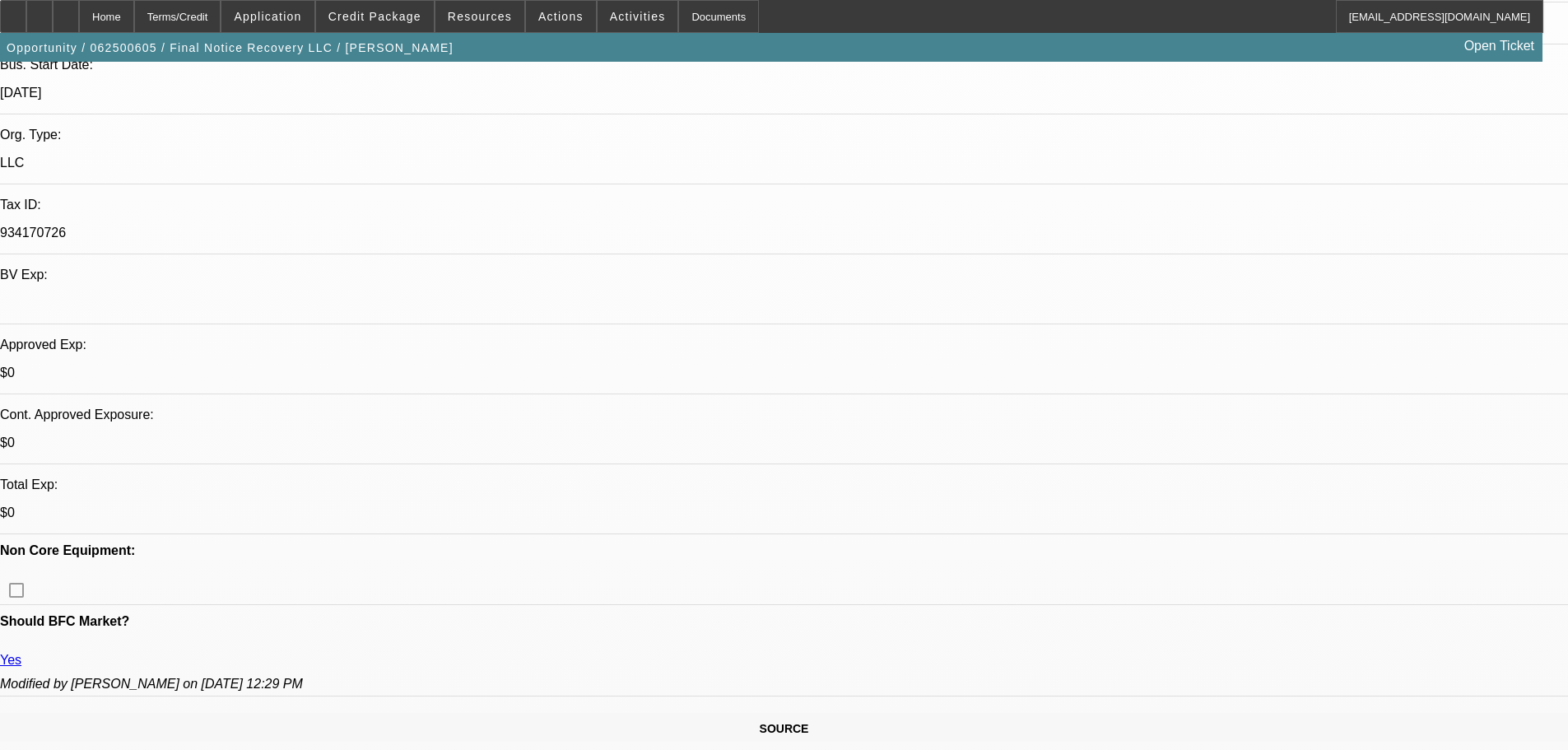
scroll to position [329, 0]
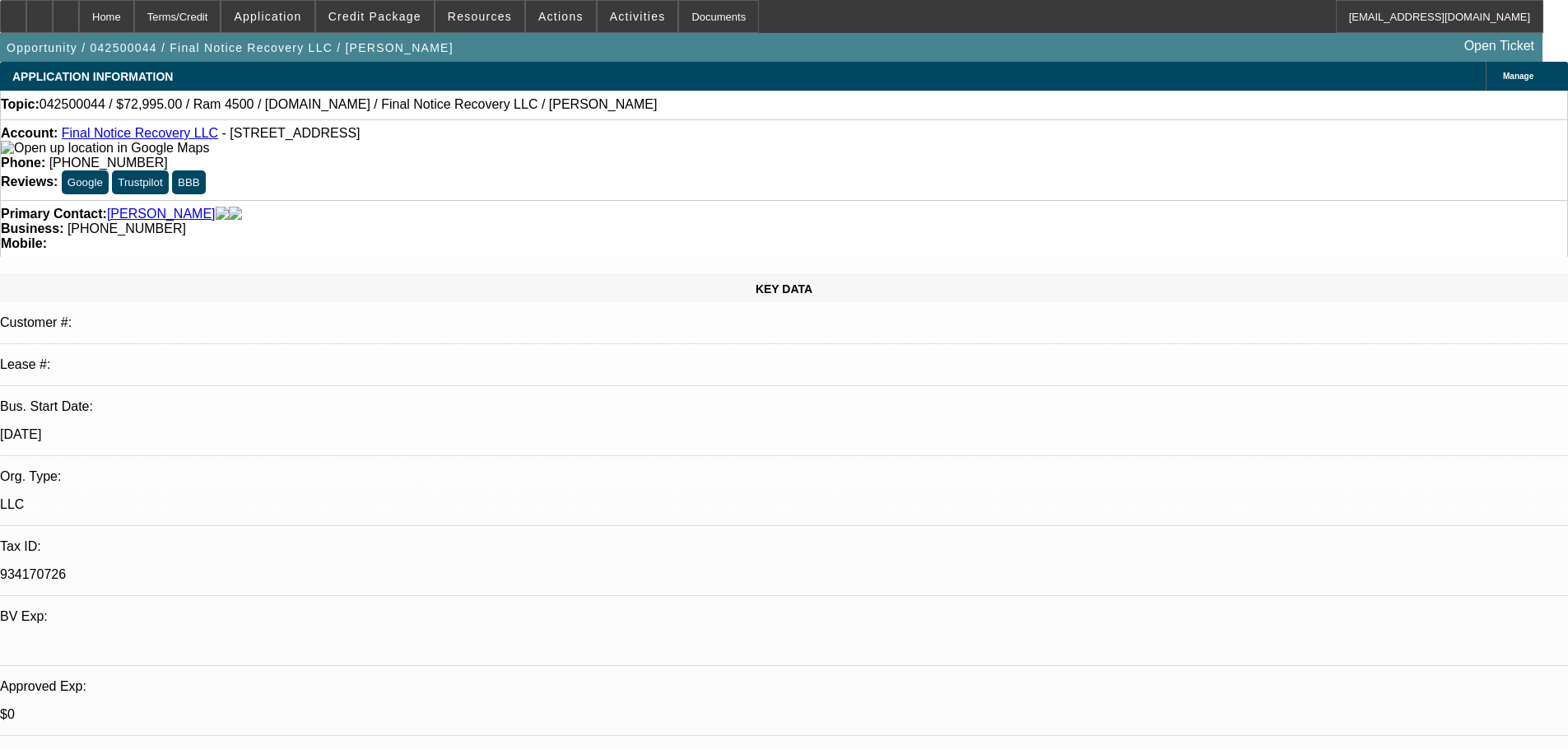
select select "0"
select select "2"
select select "0"
select select "2"
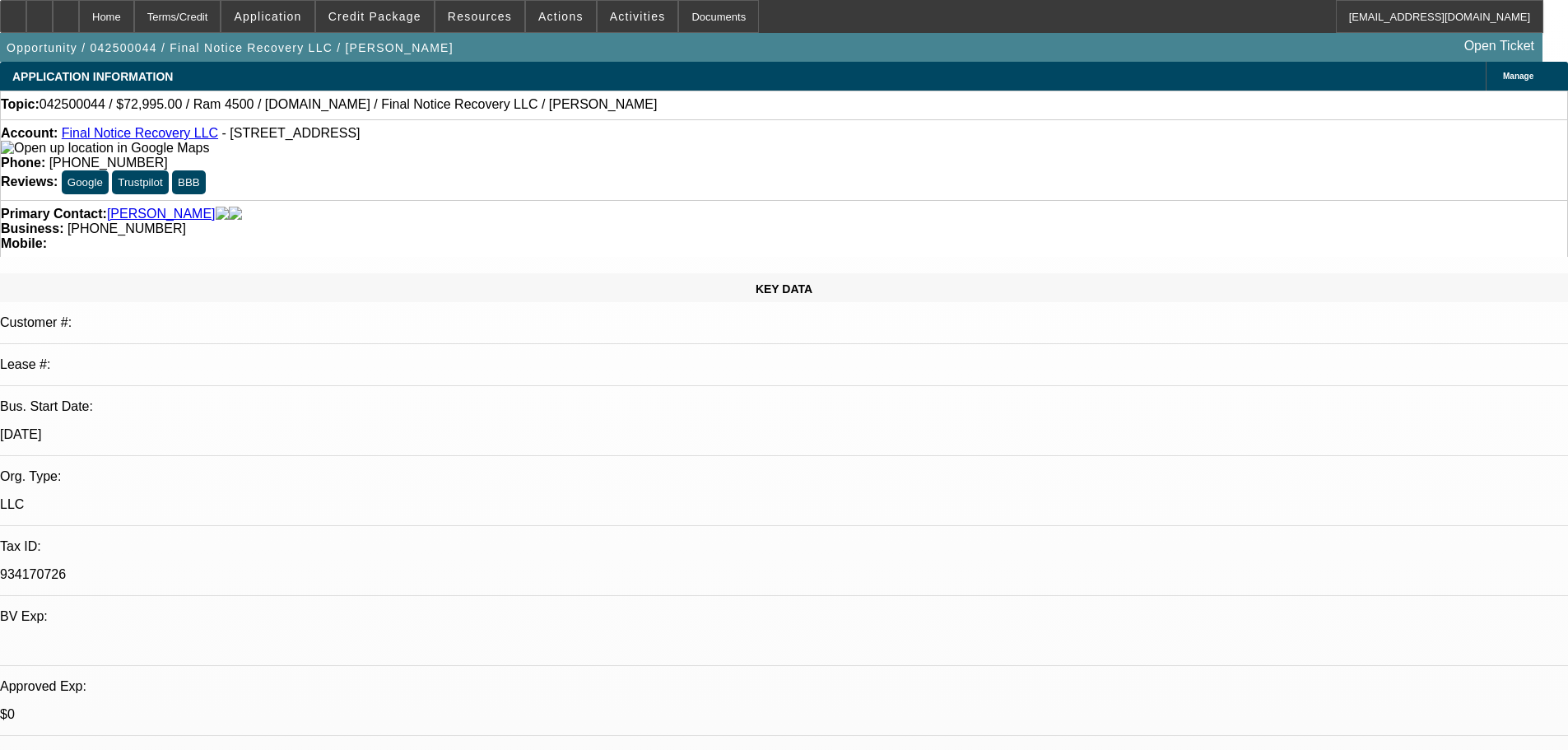
select select "0"
select select "1"
select select "2"
select select "6"
select select "1"
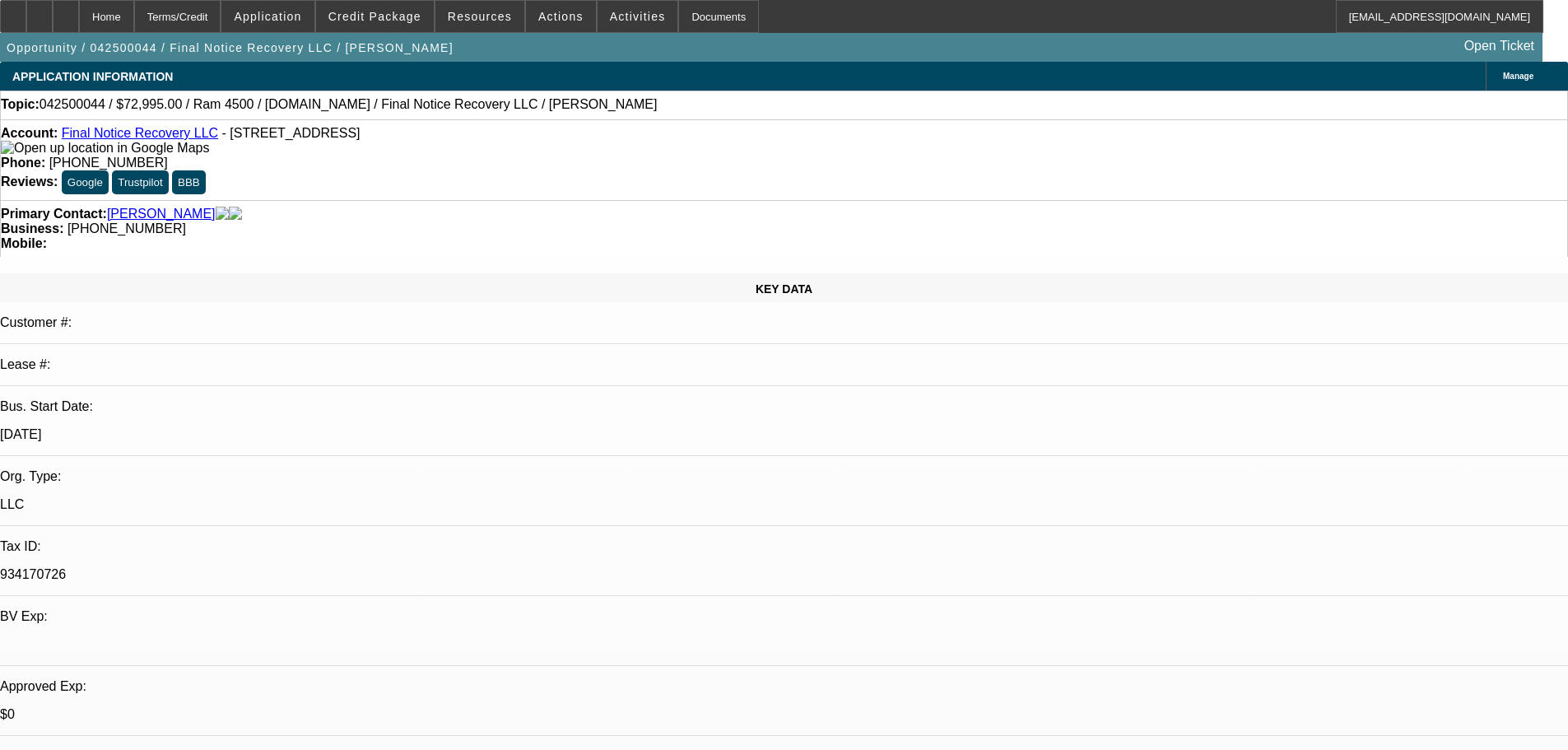
select select "2"
select select "6"
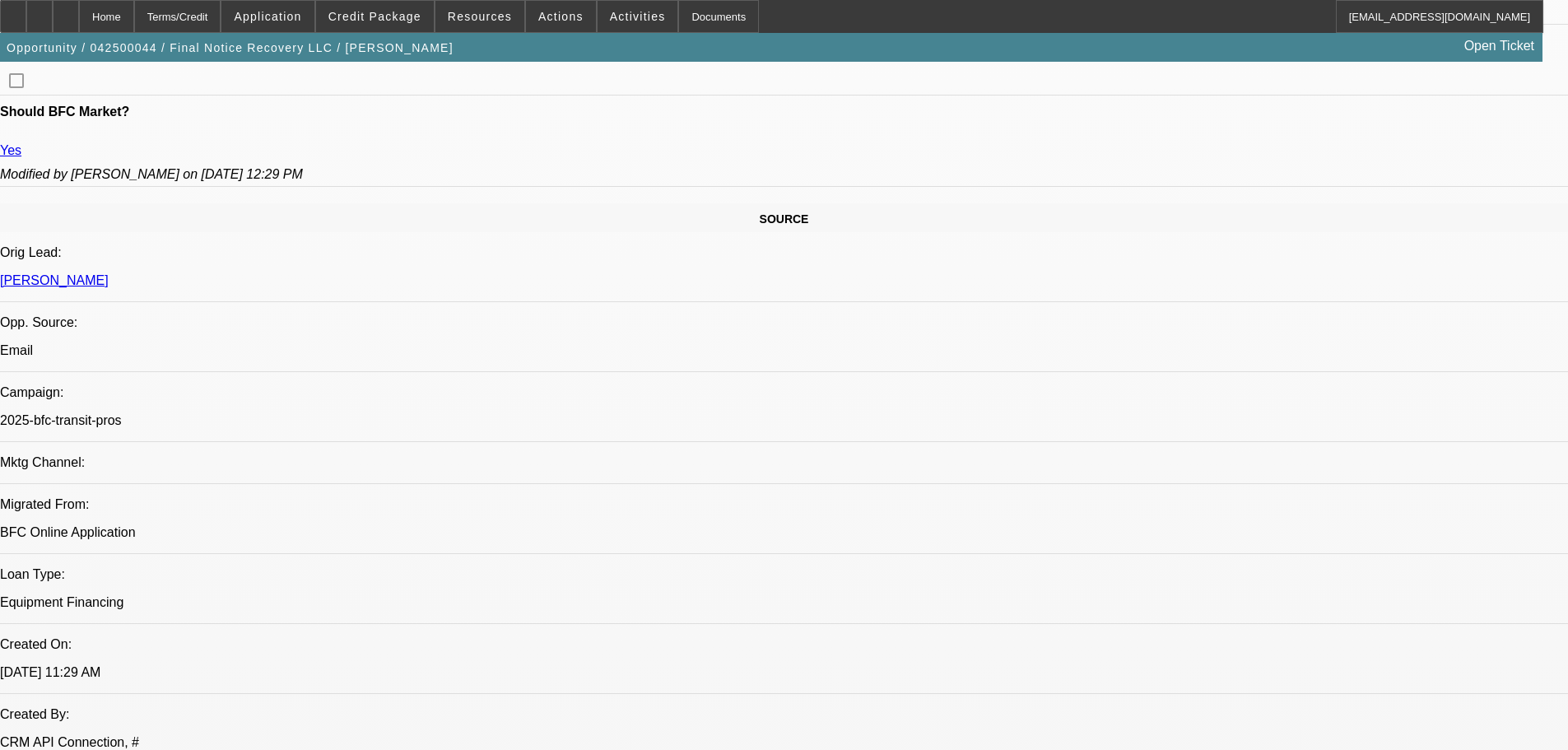
drag, startPoint x: 490, startPoint y: 789, endPoint x: 529, endPoint y: 788, distance: 39.0
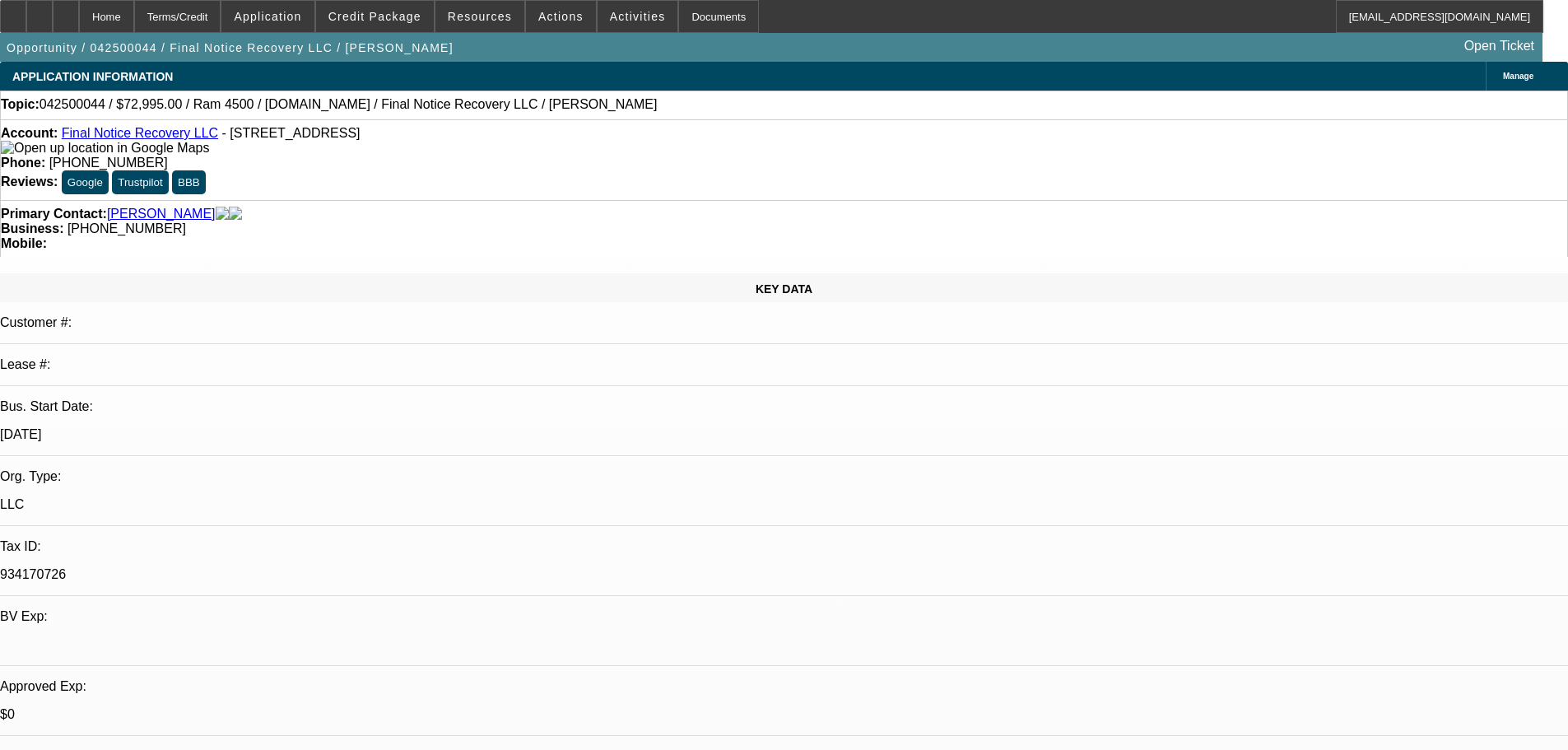
drag, startPoint x: 814, startPoint y: 332, endPoint x: 788, endPoint y: 6, distance: 327.0
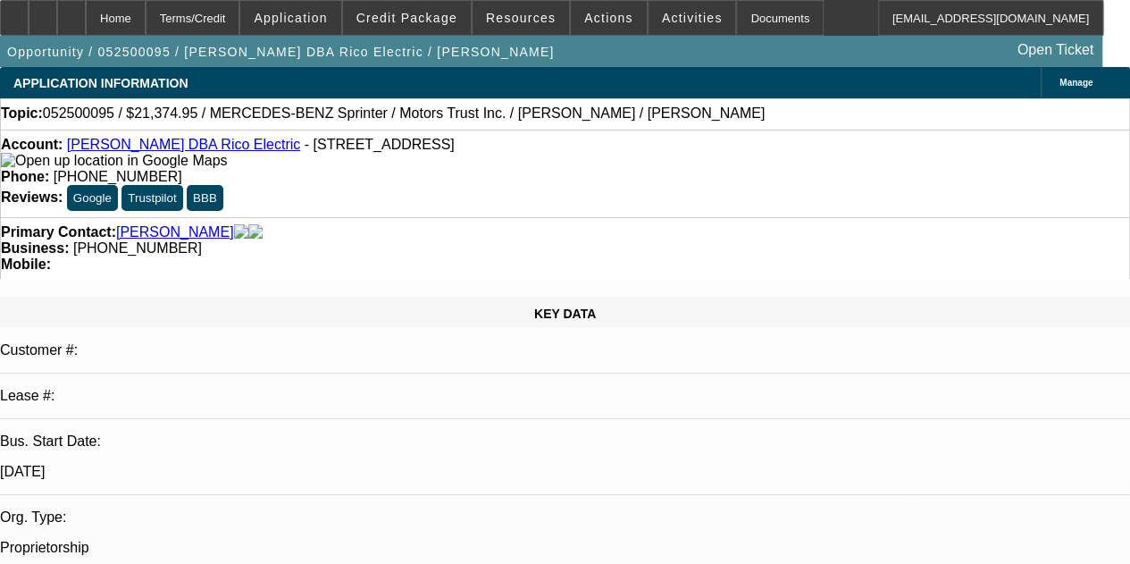
select select "0.15"
select select "0"
select select "0.1"
select select "4"
select select "0.15"
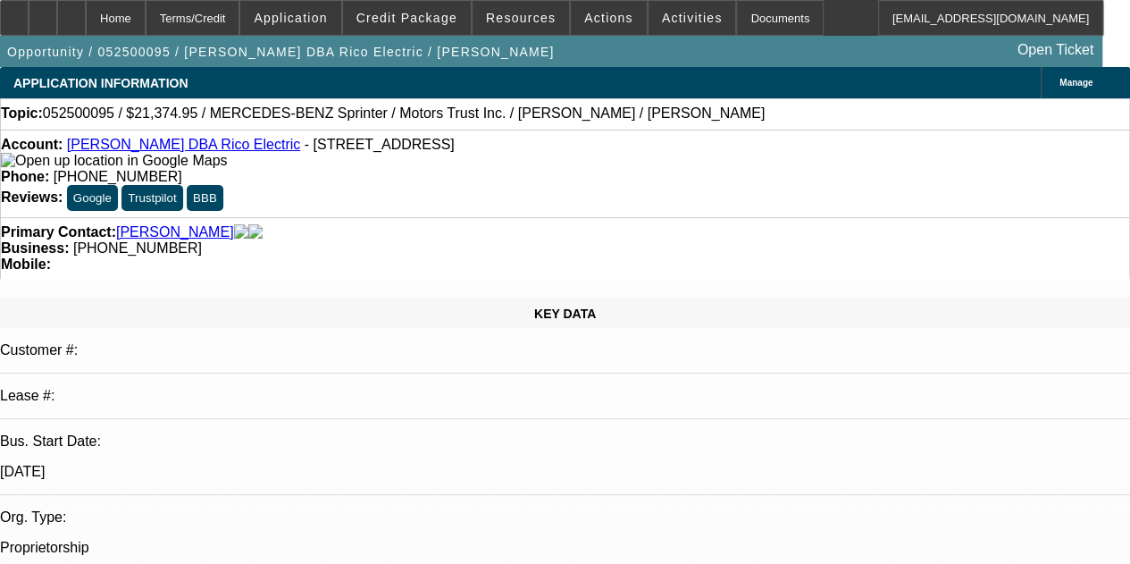
select select "0"
select select "0.1"
select select "4"
select select "0.15"
select select "0"
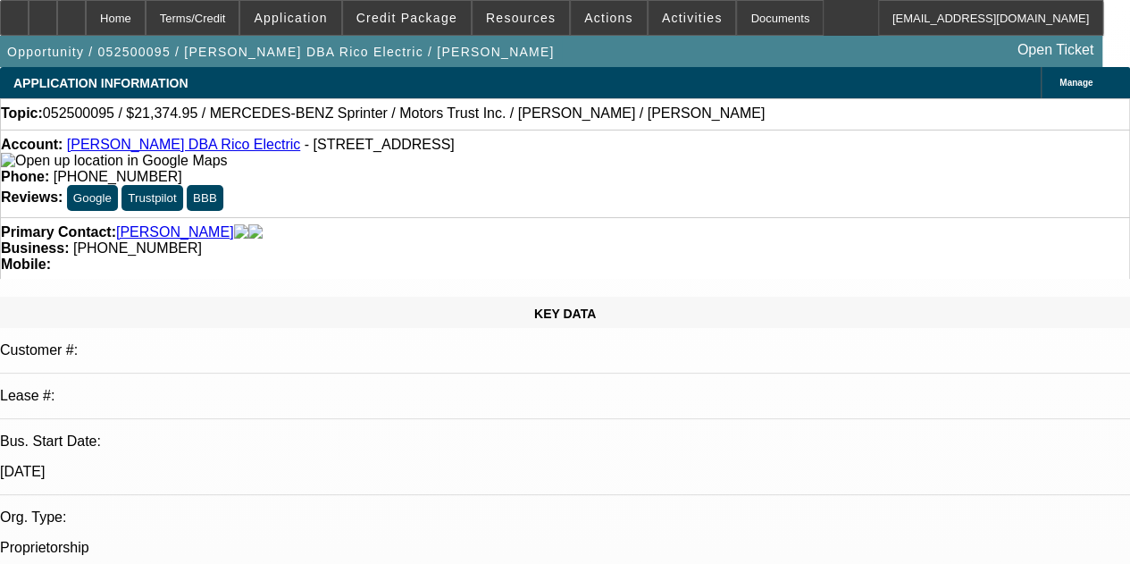
select select "0.1"
select select "4"
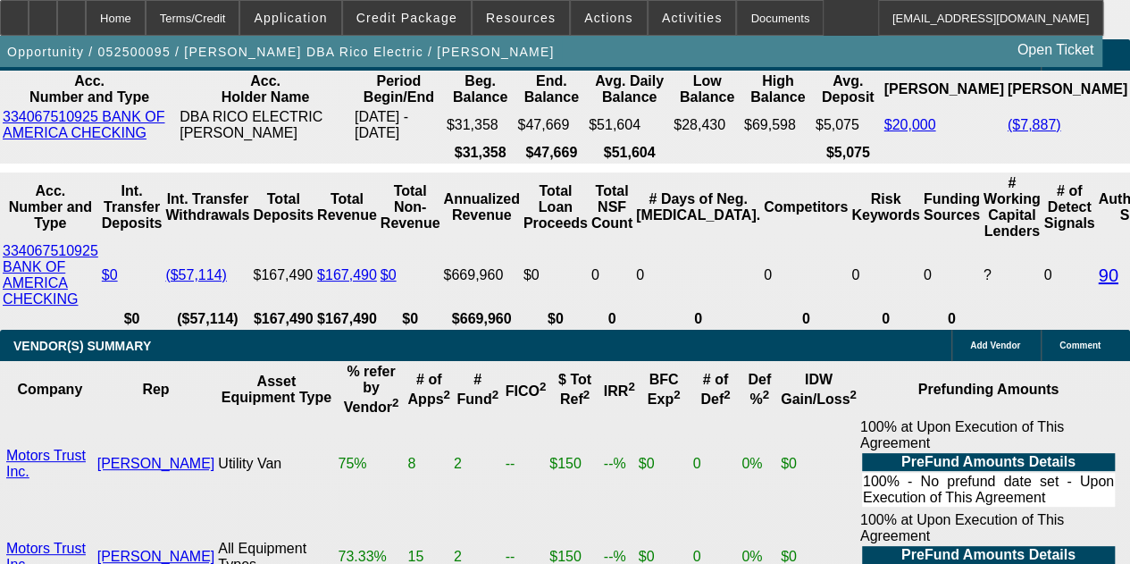
scroll to position [983, 0]
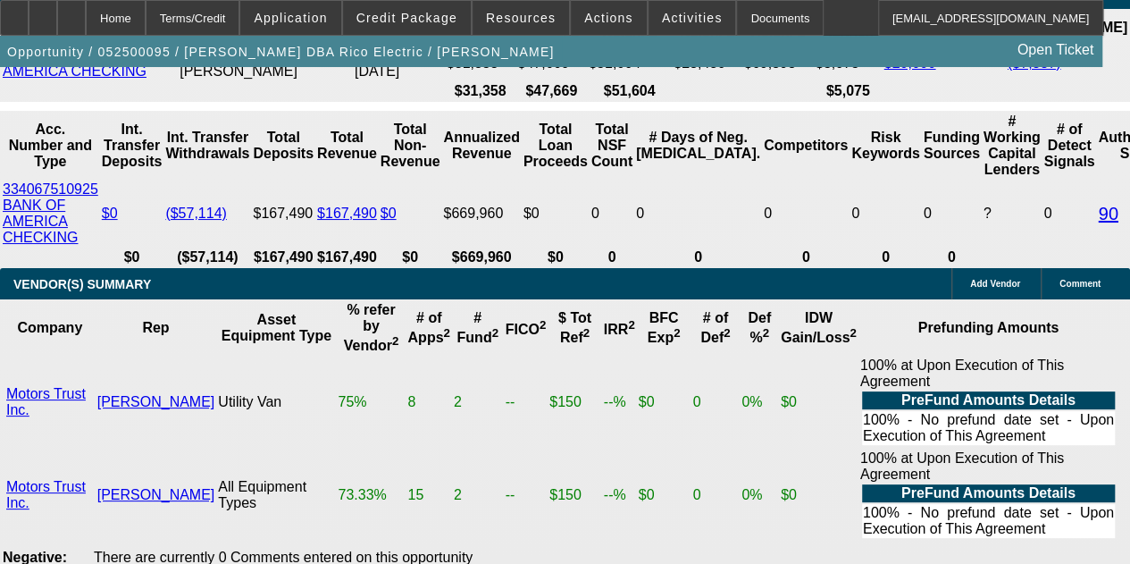
scroll to position [3401, 0]
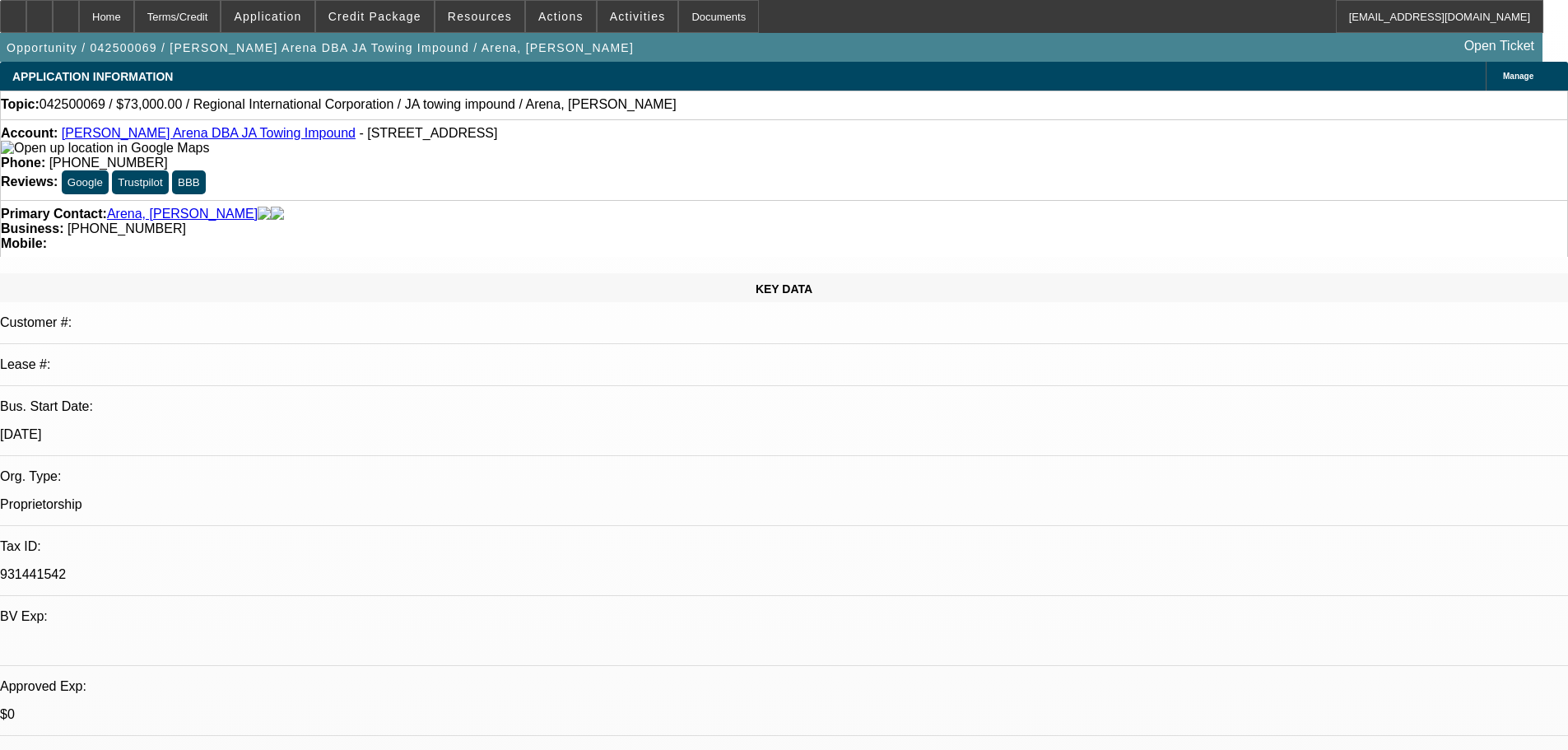
select select "0"
select select "2"
select select "0"
select select "6"
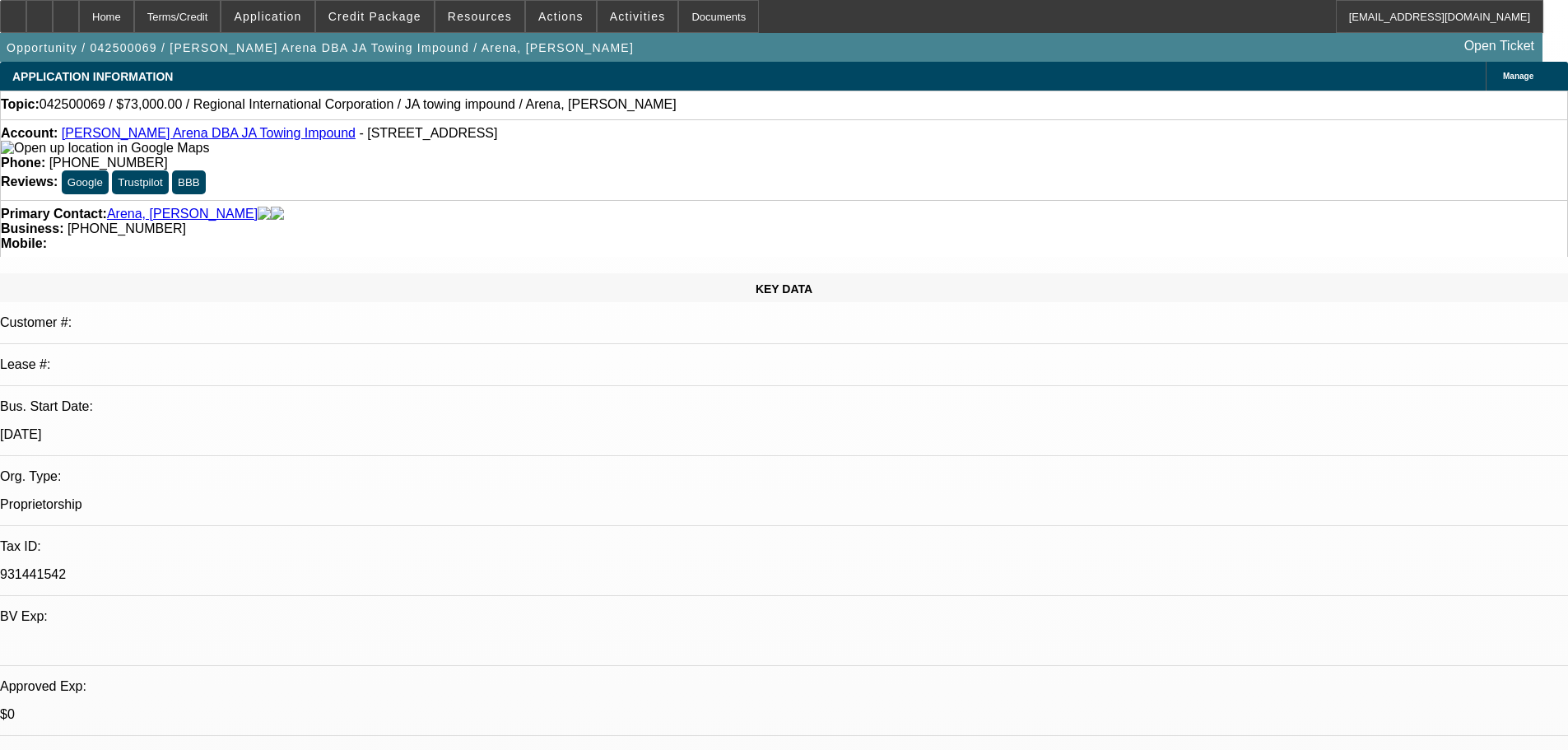
drag, startPoint x: 1285, startPoint y: 335, endPoint x: 1271, endPoint y: 340, distance: 14.9
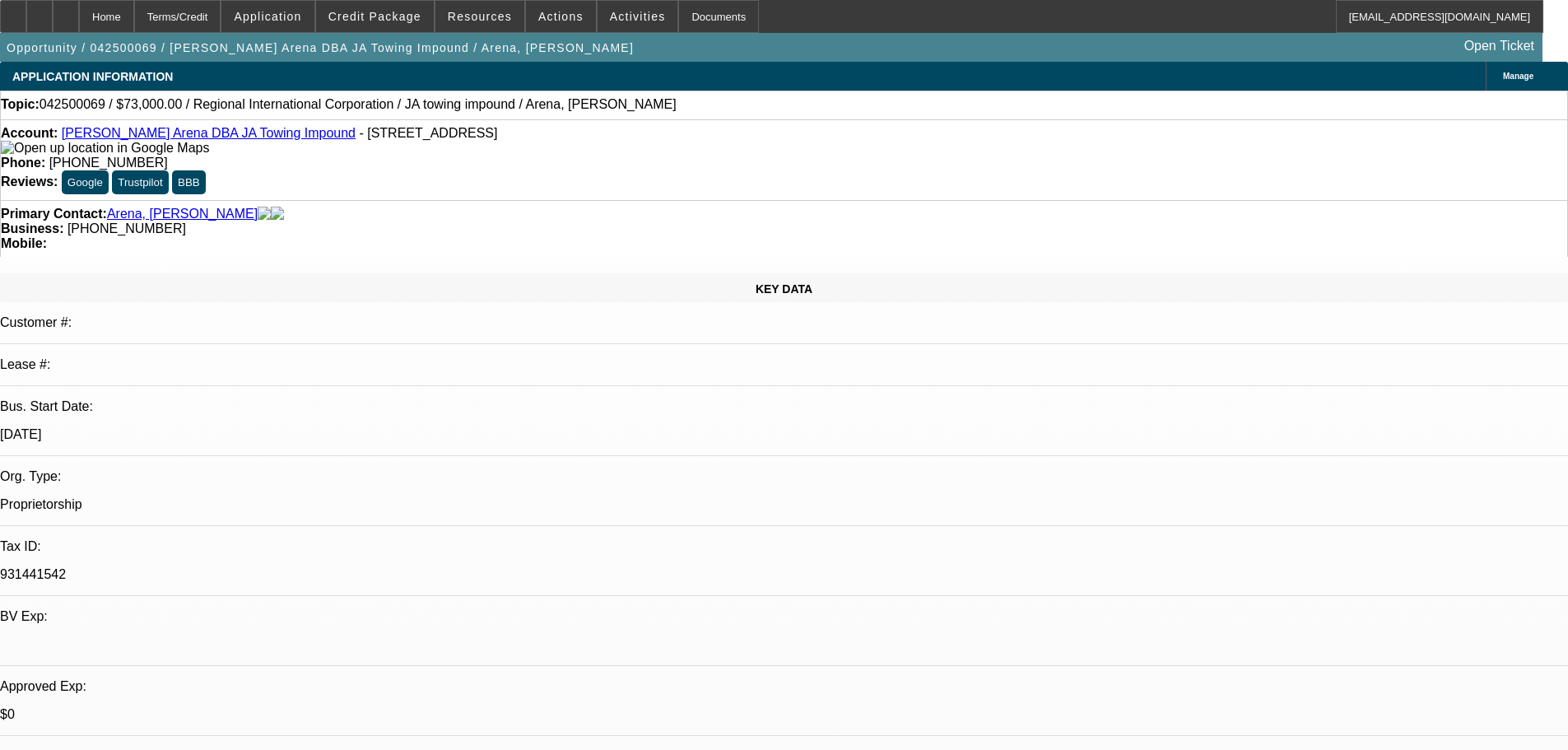
select select "0"
select select "2"
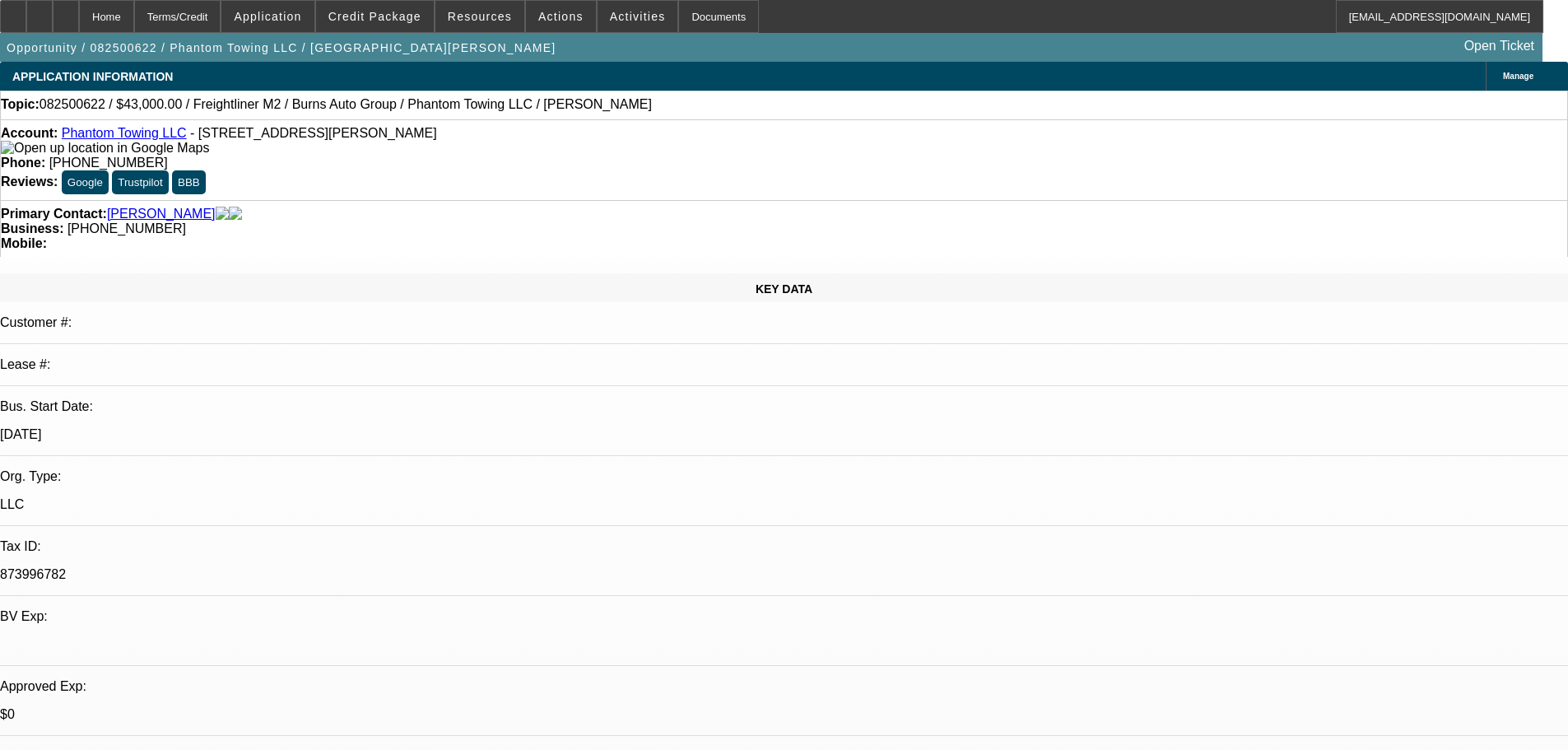
select select "0"
select select "5"
select select "0"
select select "2"
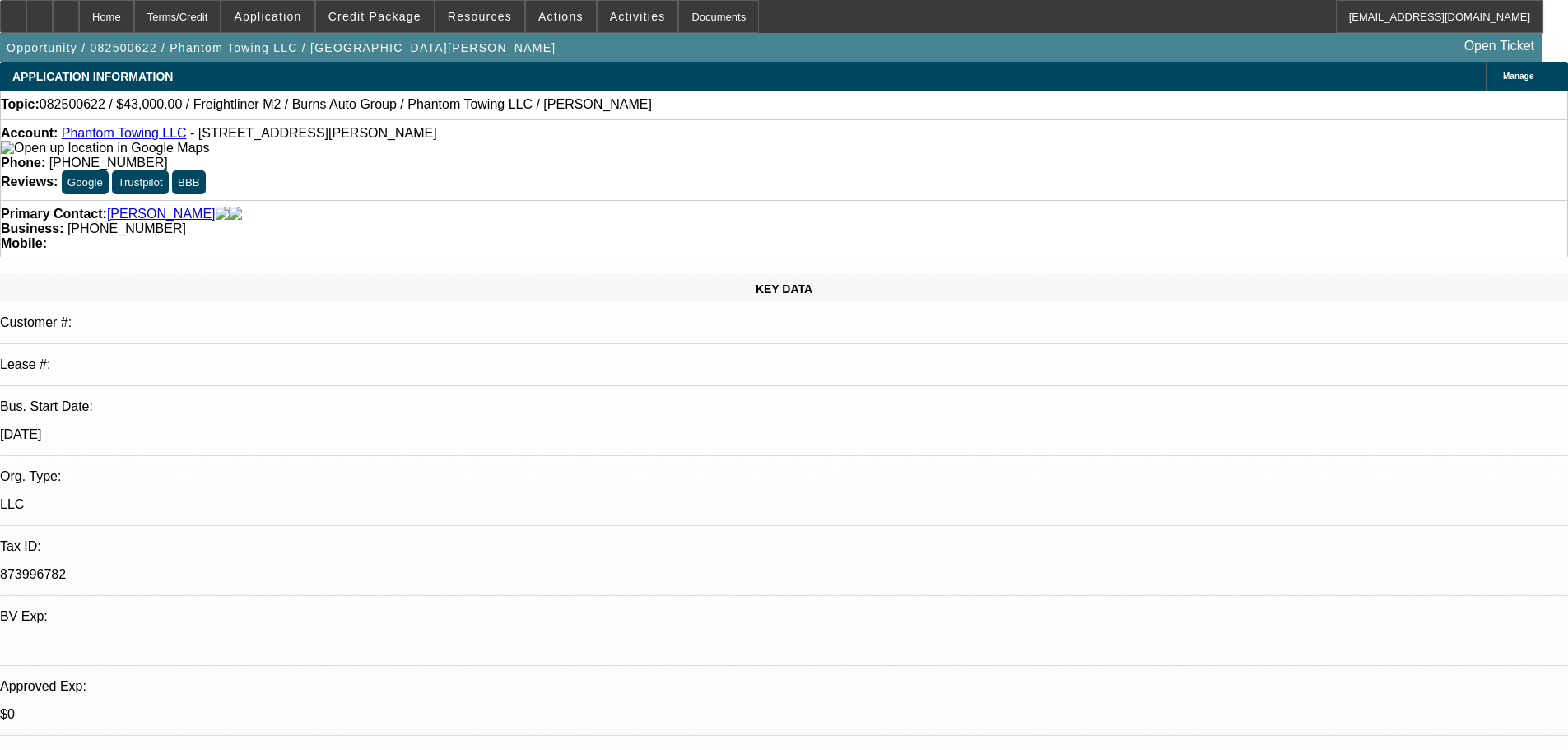
select select "0"
select select "5"
select select "0"
select select "2"
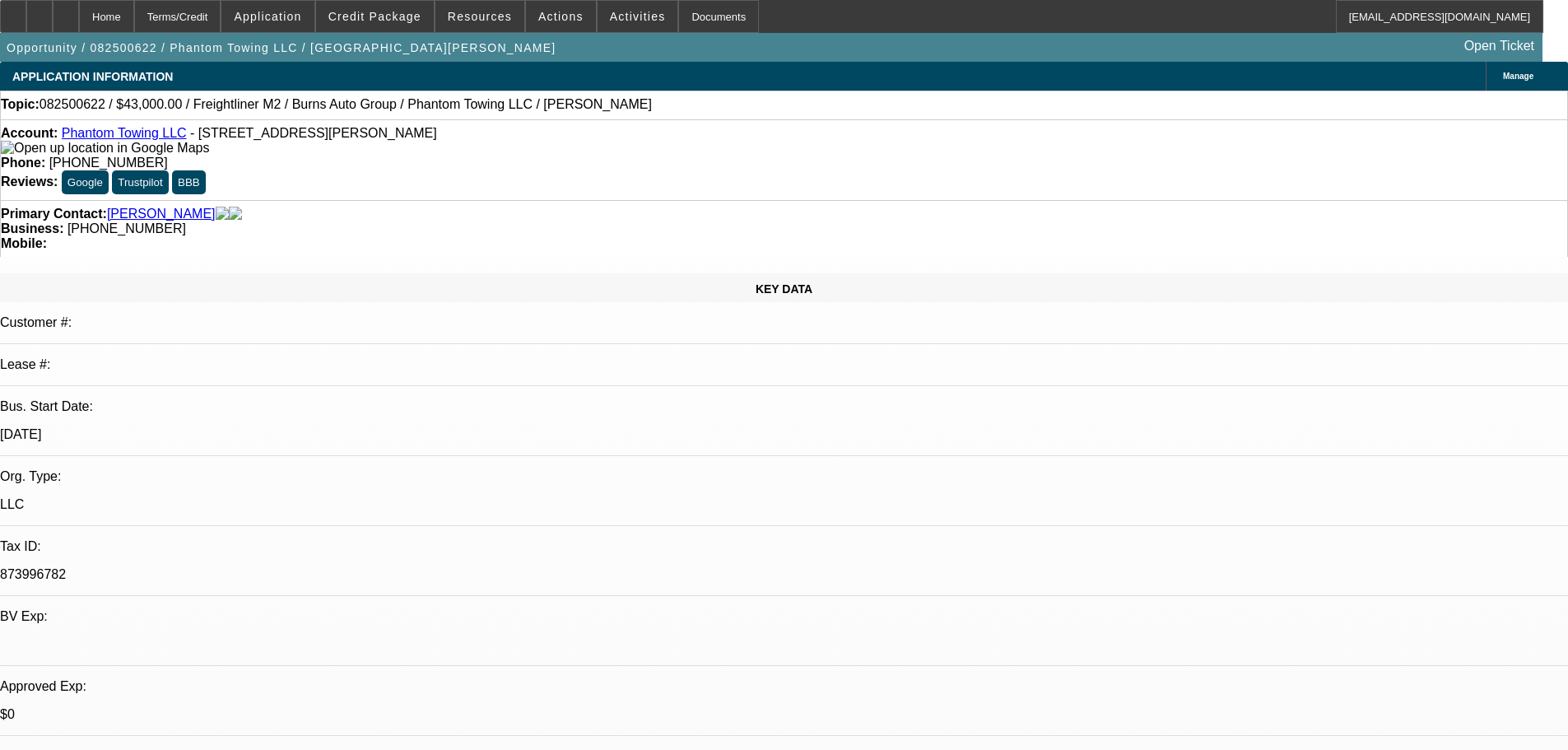
select select "0.1"
select select "4"
select select "0"
select select "2"
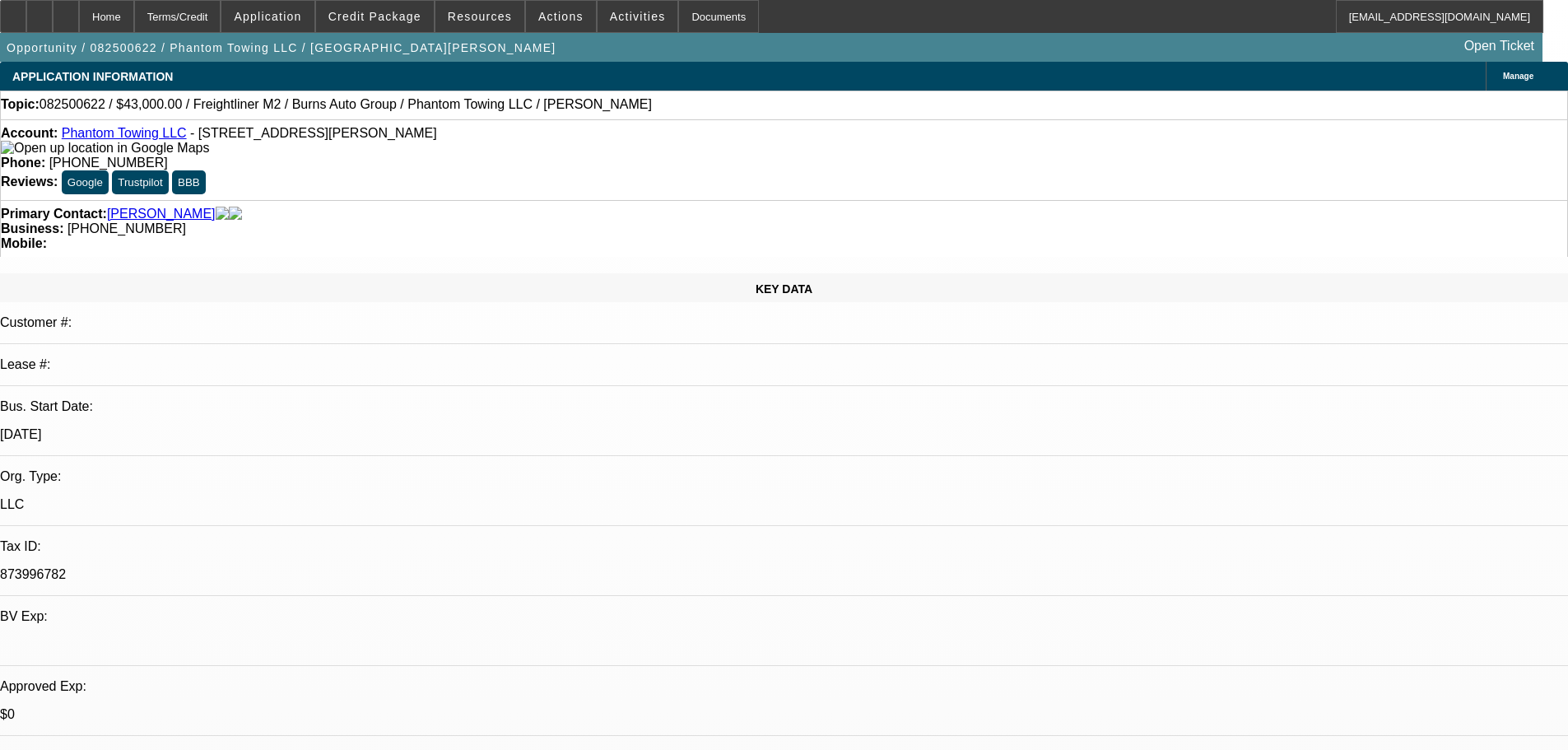
select select "0.1"
select select "4"
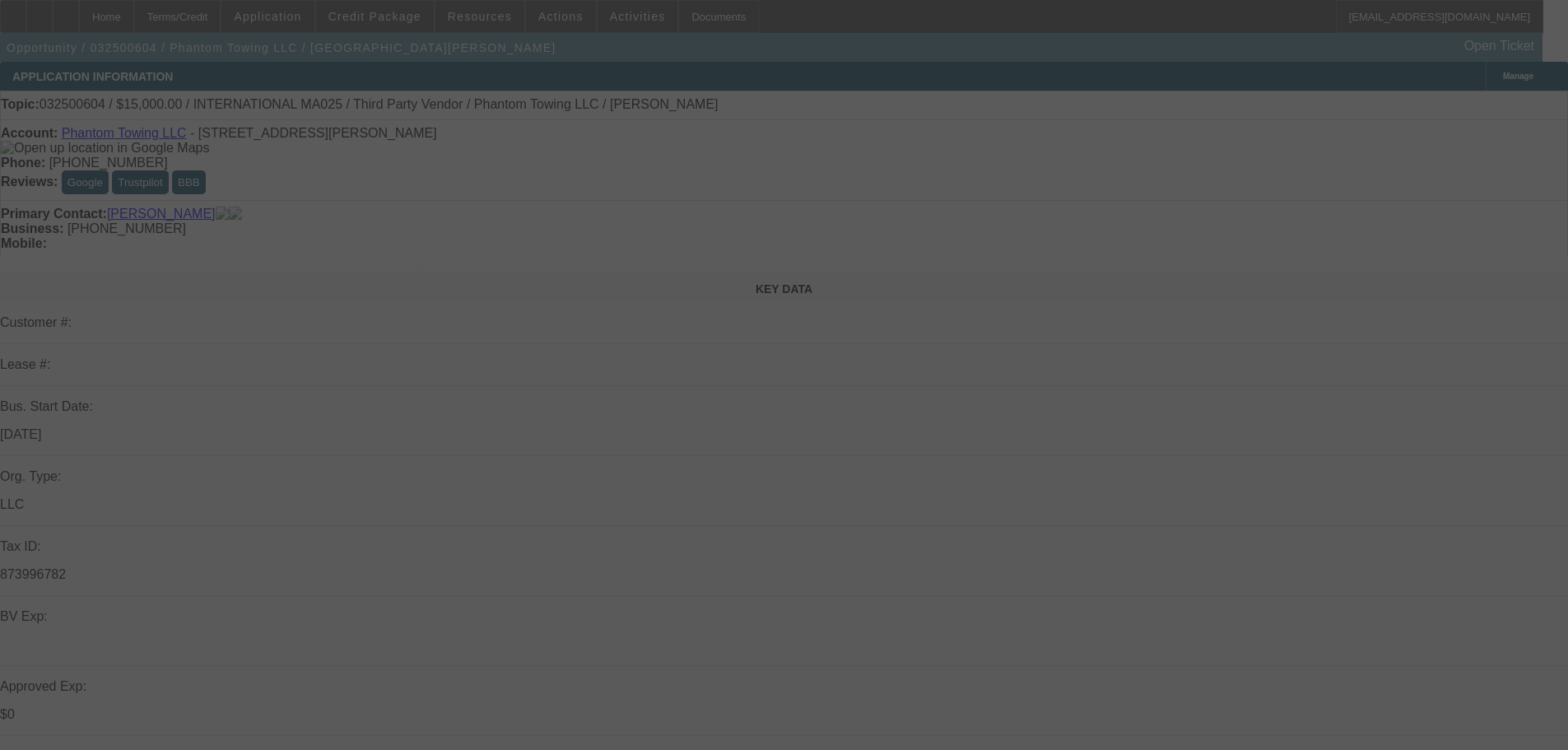
select select "0"
select select "0.1"
select select "4"
select select "0"
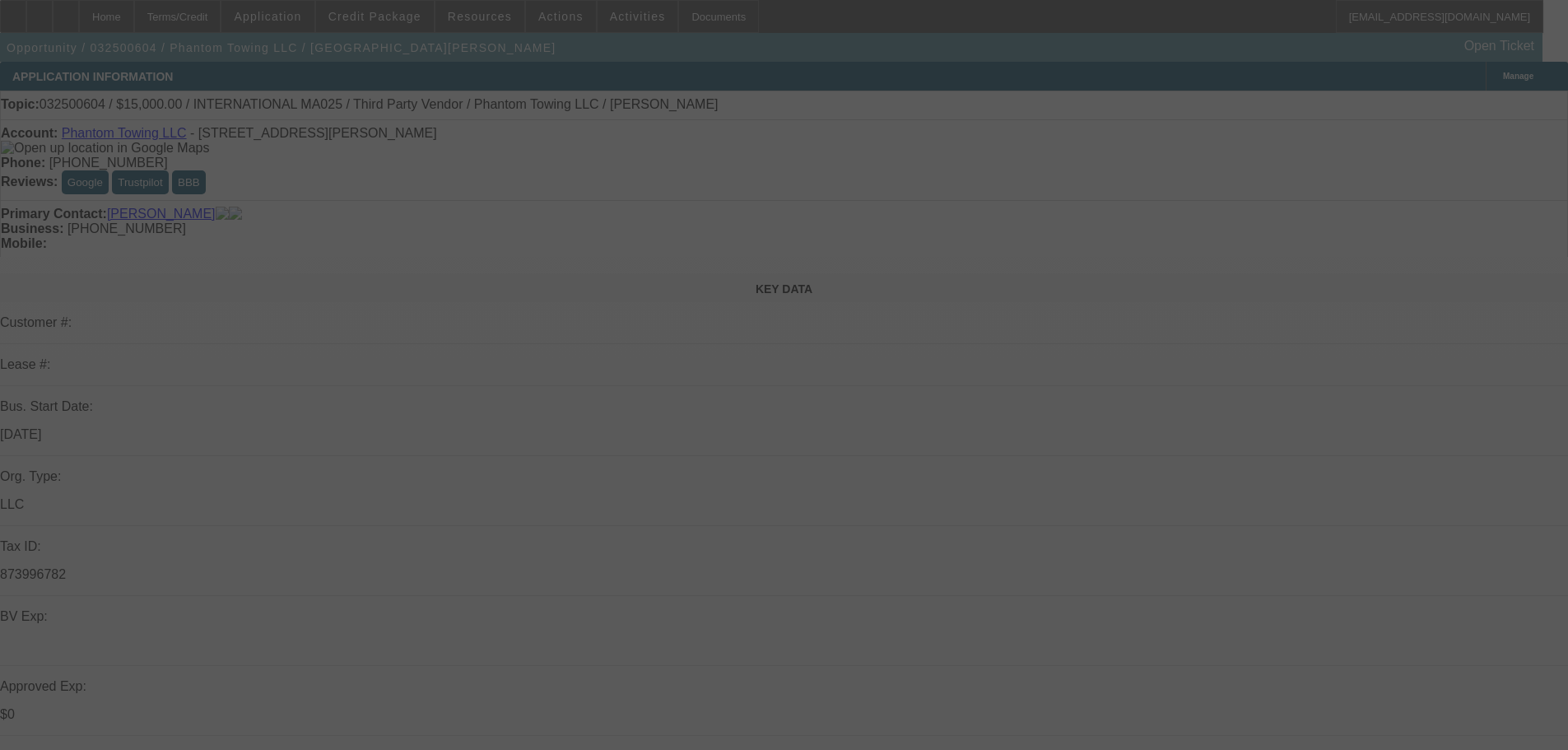
select select "2"
select select "0.1"
select select "4"
select select "0.1"
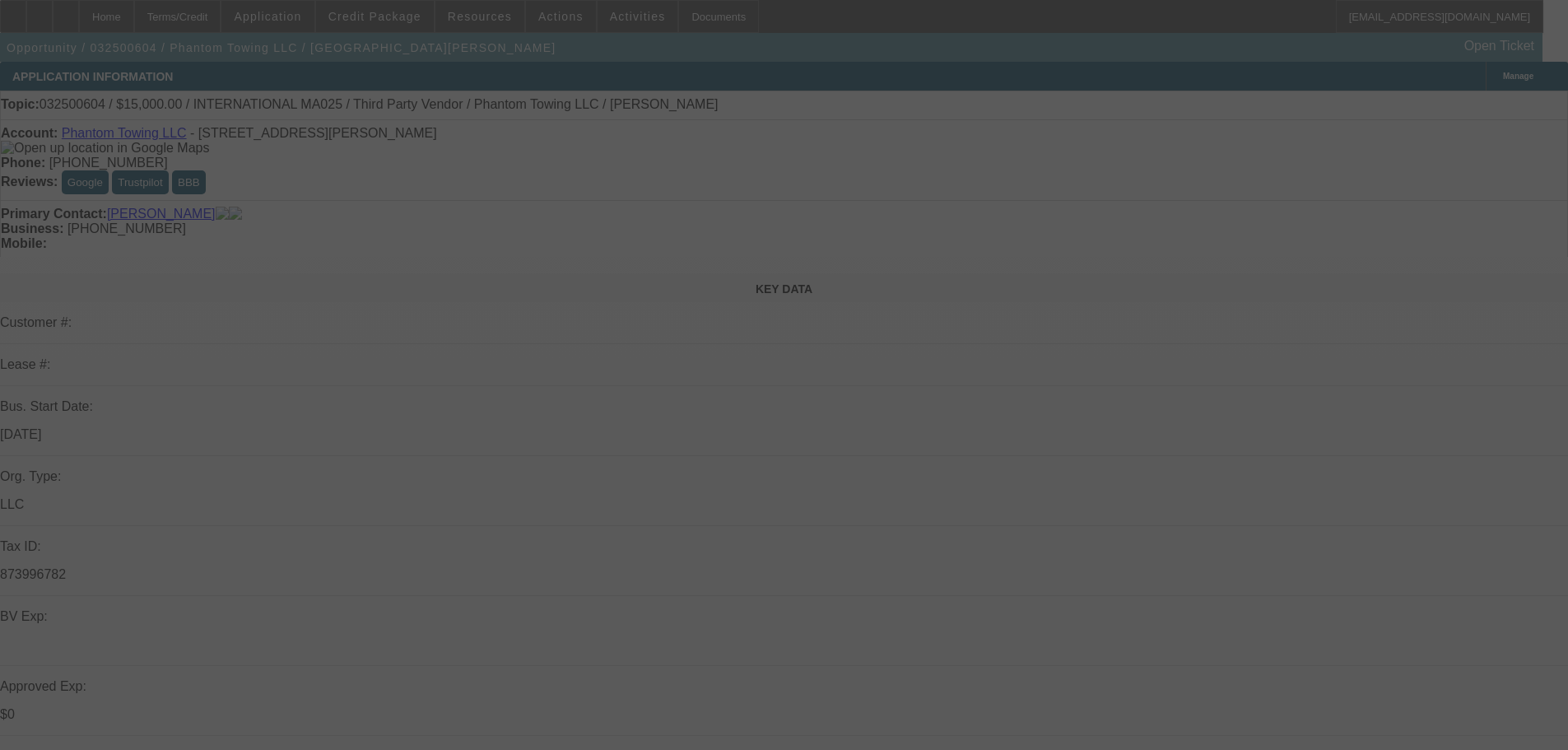
select select "2"
select select "0.1"
select select "4"
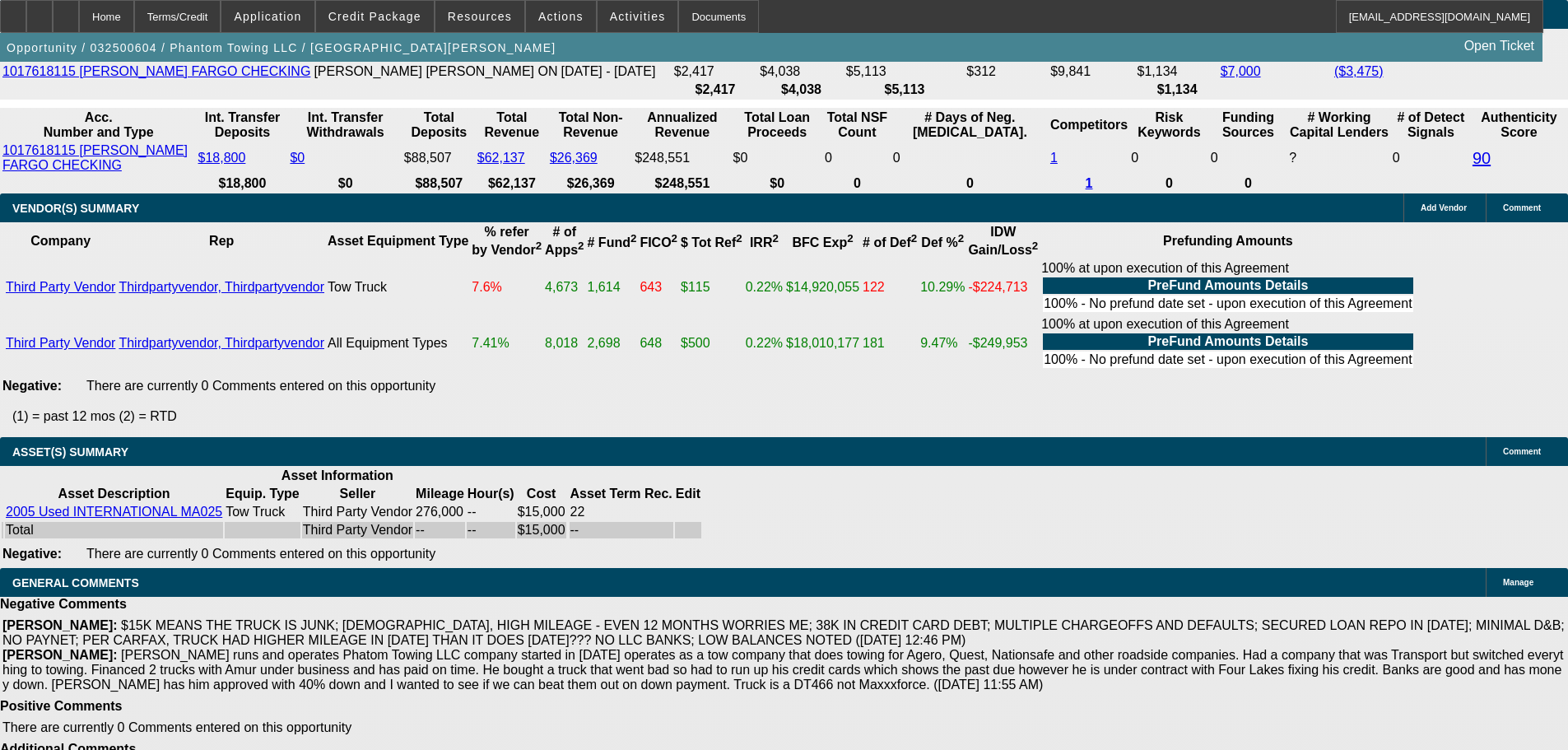
drag, startPoint x: 511, startPoint y: 592, endPoint x: 557, endPoint y: 612, distance: 50.2
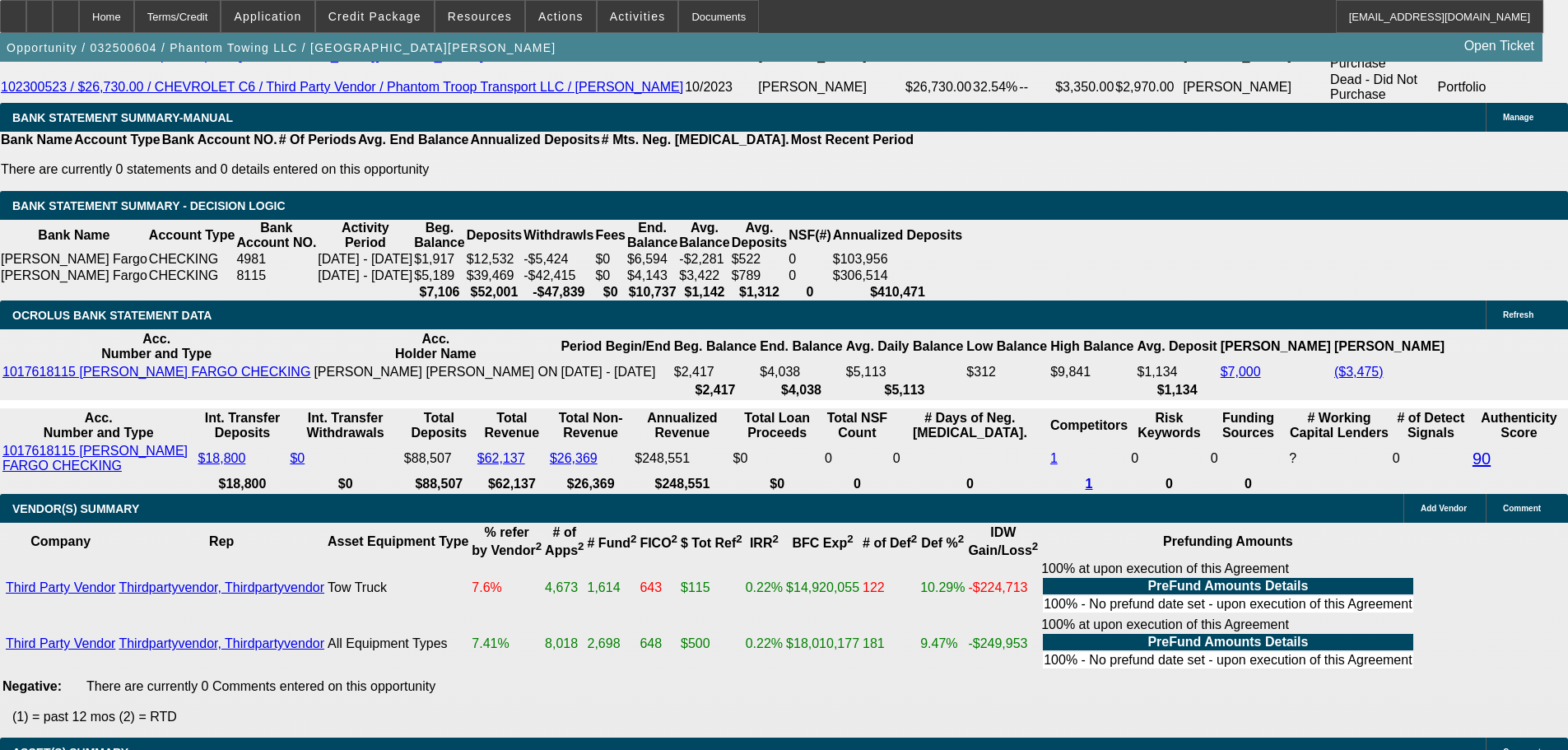
drag, startPoint x: 686, startPoint y: 513, endPoint x: 703, endPoint y: 305, distance: 208.7
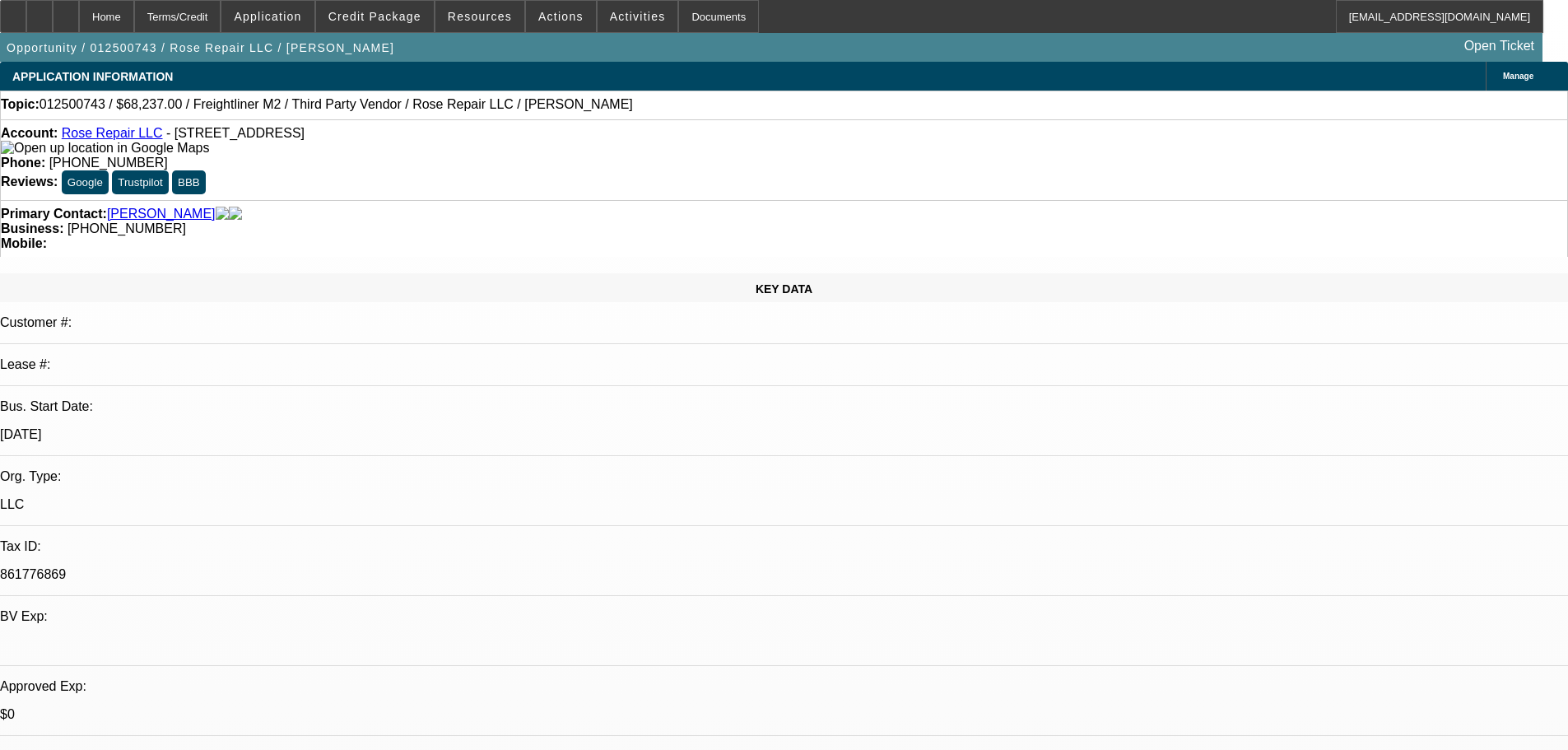
select select "0"
select select "3"
select select "0.1"
select select "4"
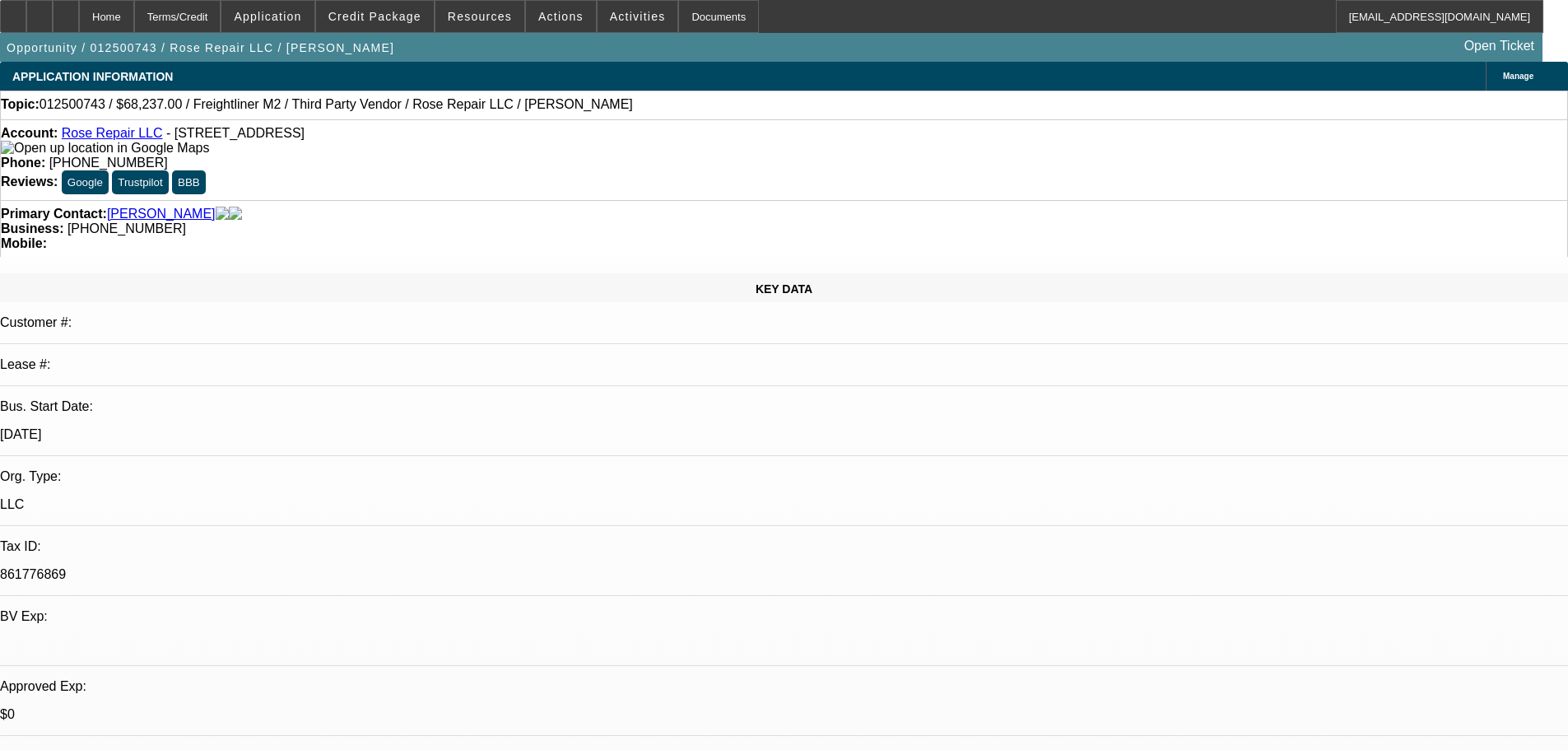
select select "0"
select select "3"
select select "0"
select select "6"
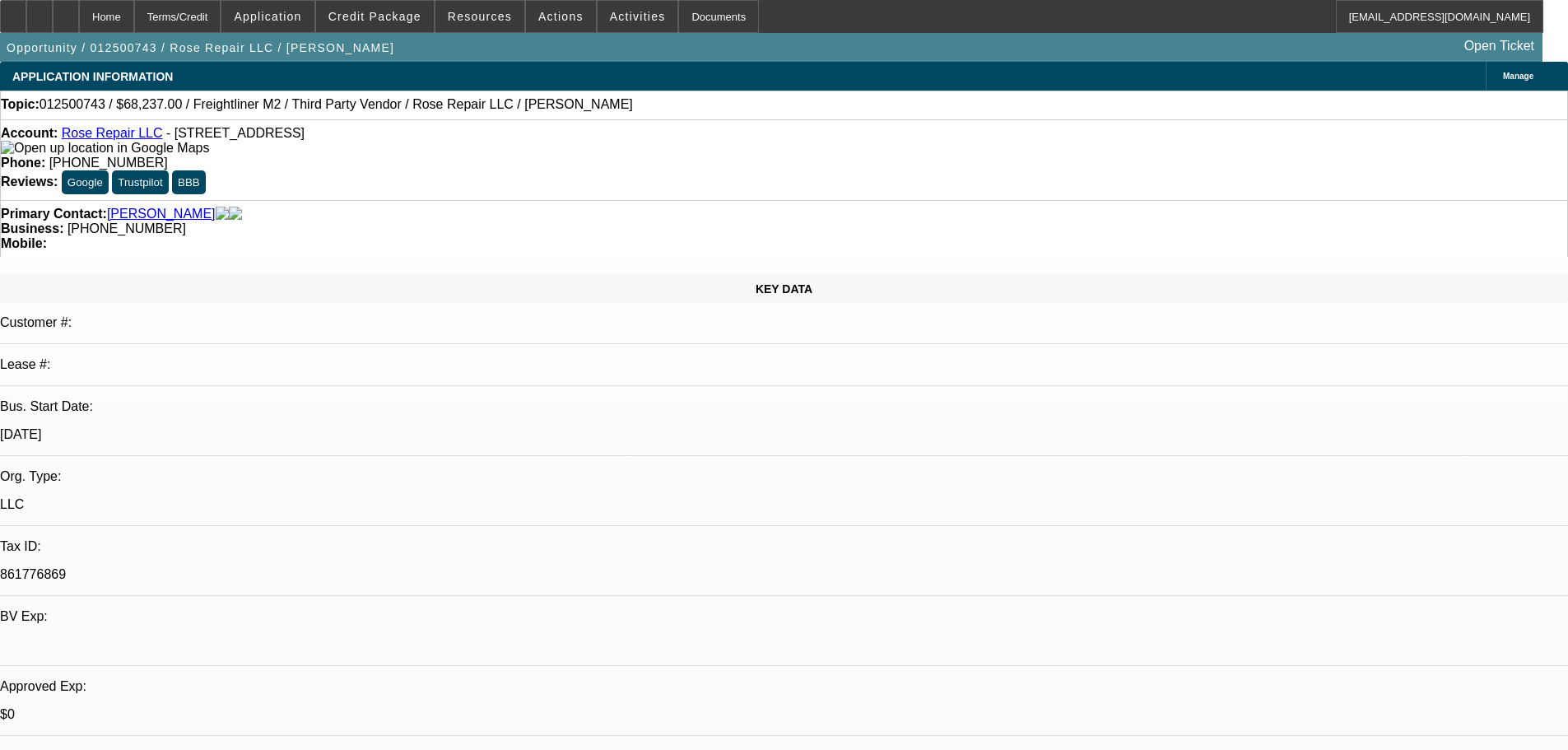
select select "0"
select select "3"
select select "0"
select select "6"
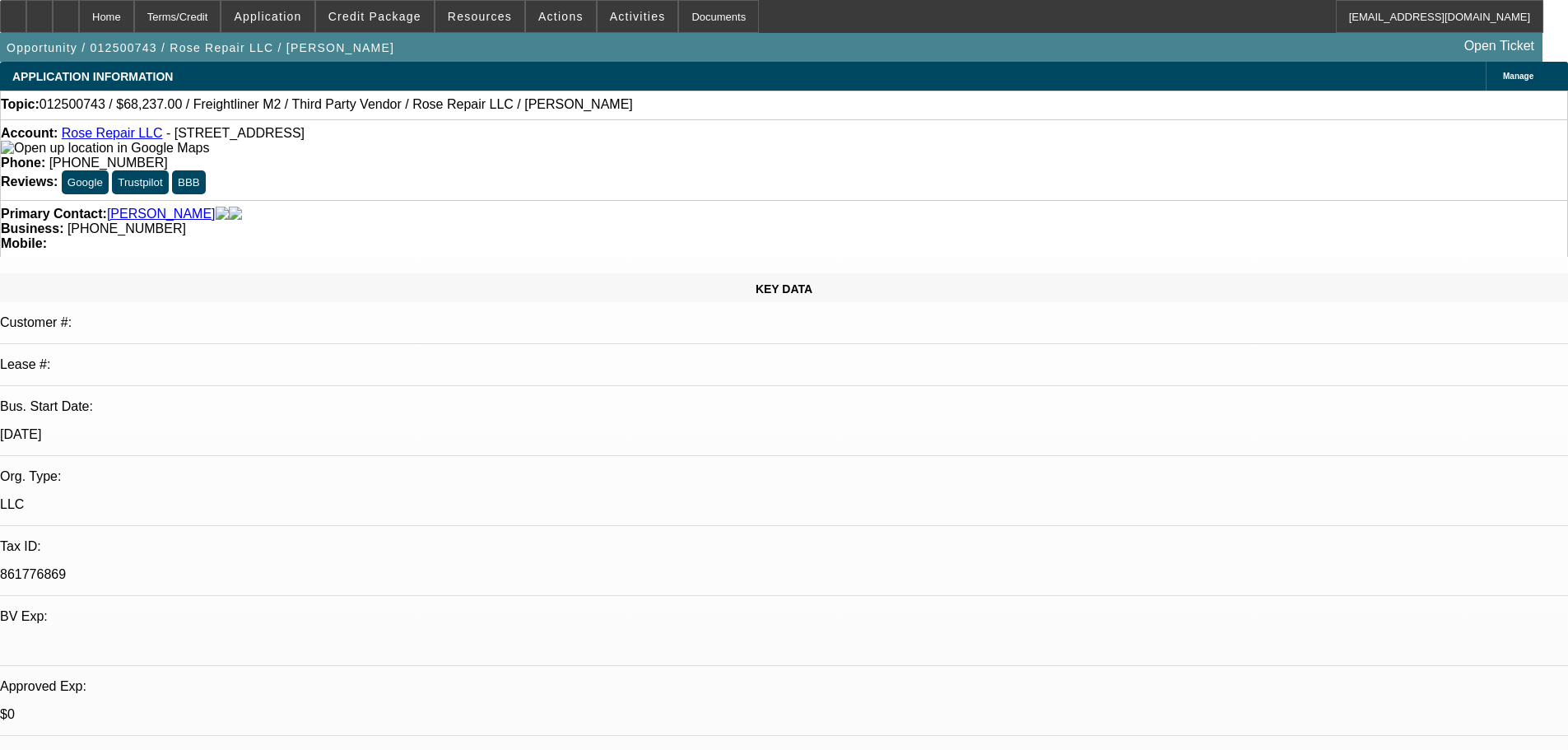
select select "0"
select select "3"
select select "0"
select select "6"
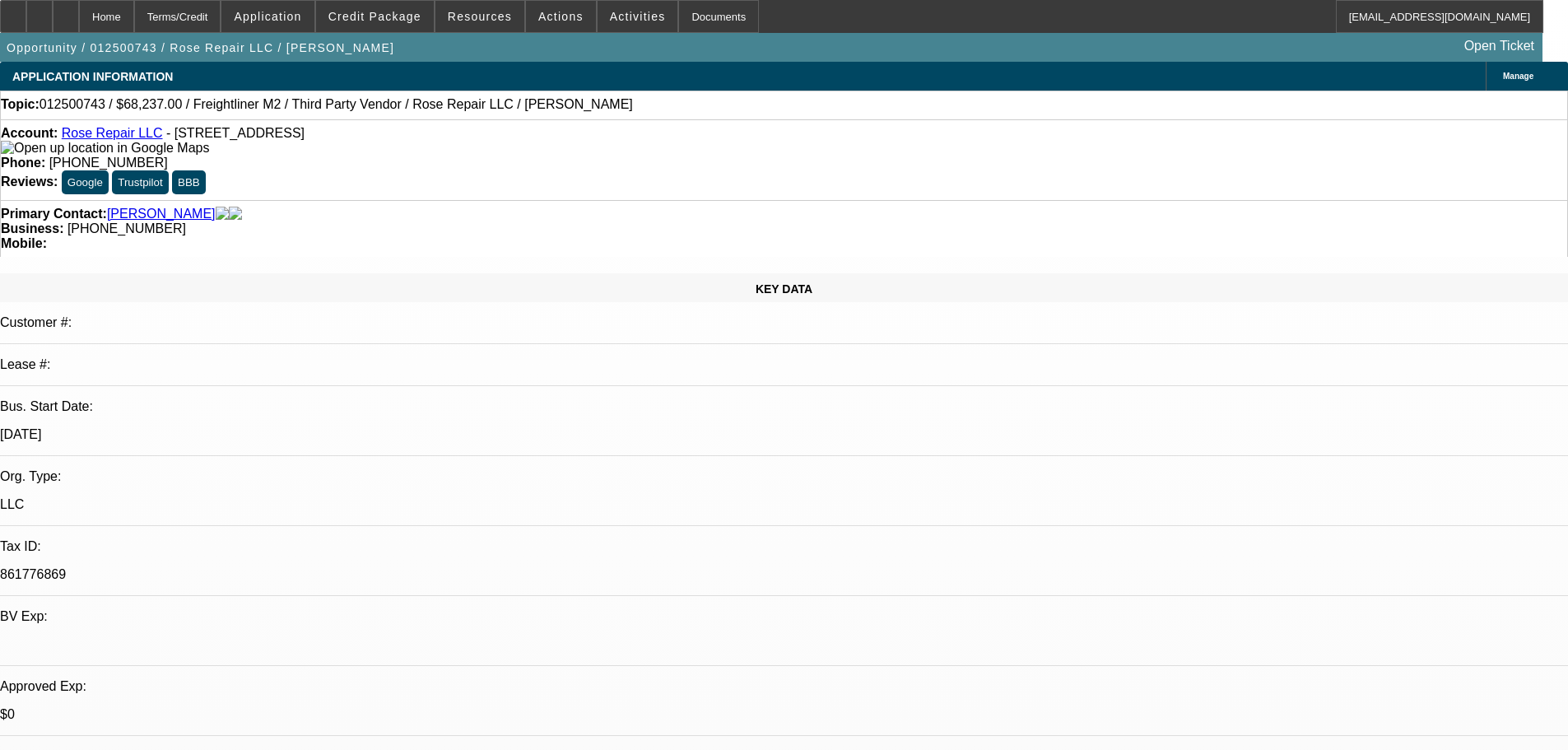
scroll to position [247, 0]
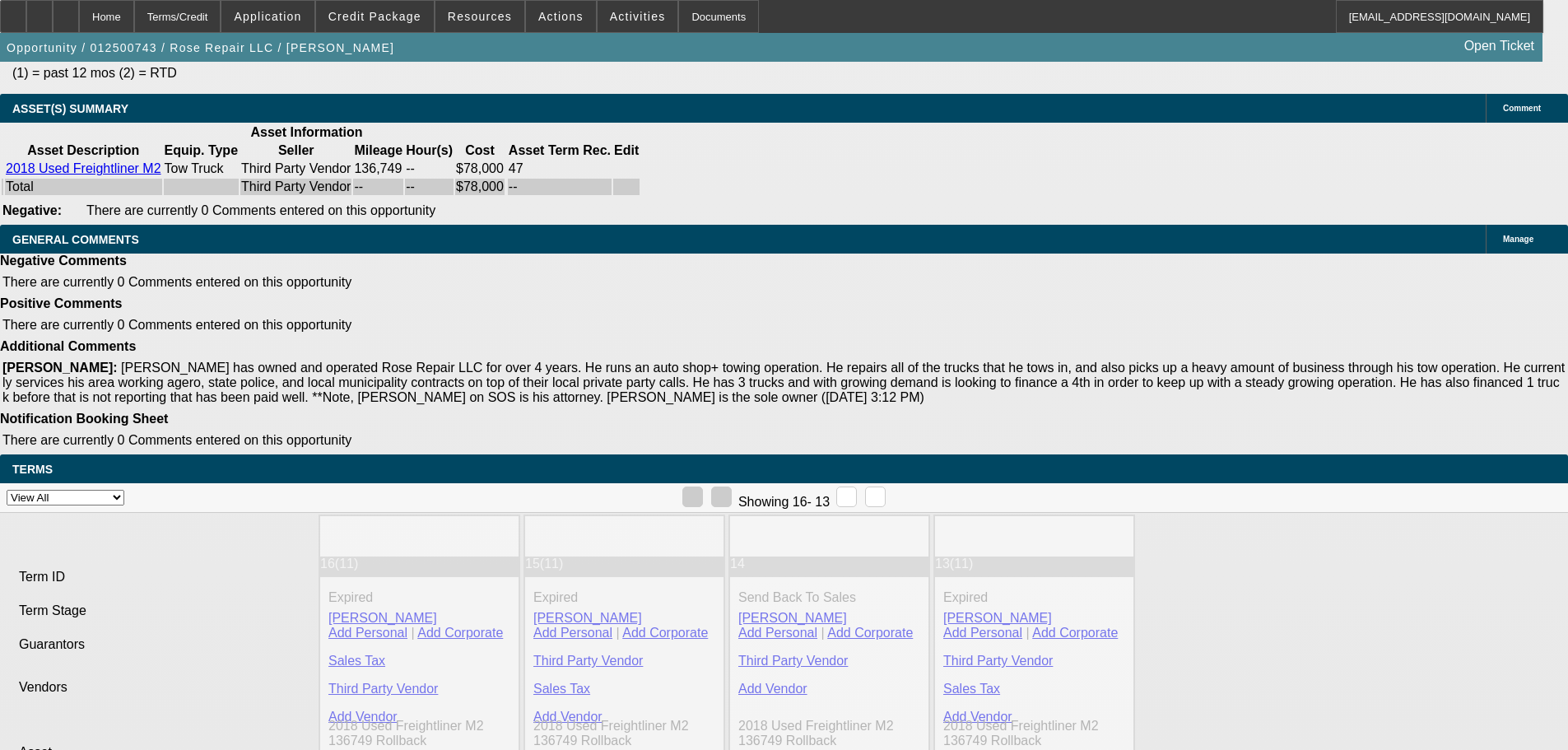
drag, startPoint x: 638, startPoint y: 545, endPoint x: 666, endPoint y: 660, distance: 118.4
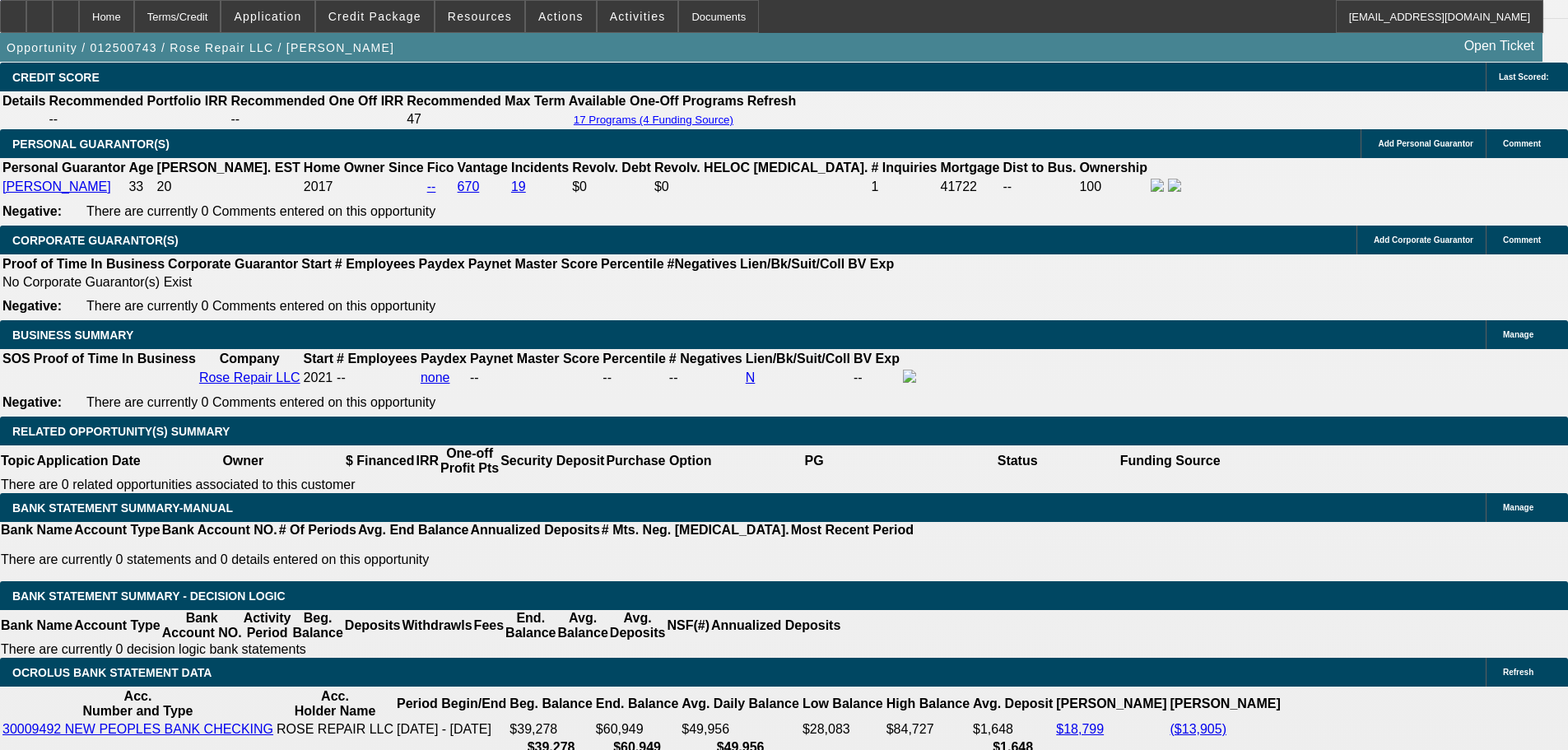
scroll to position [1070, 0]
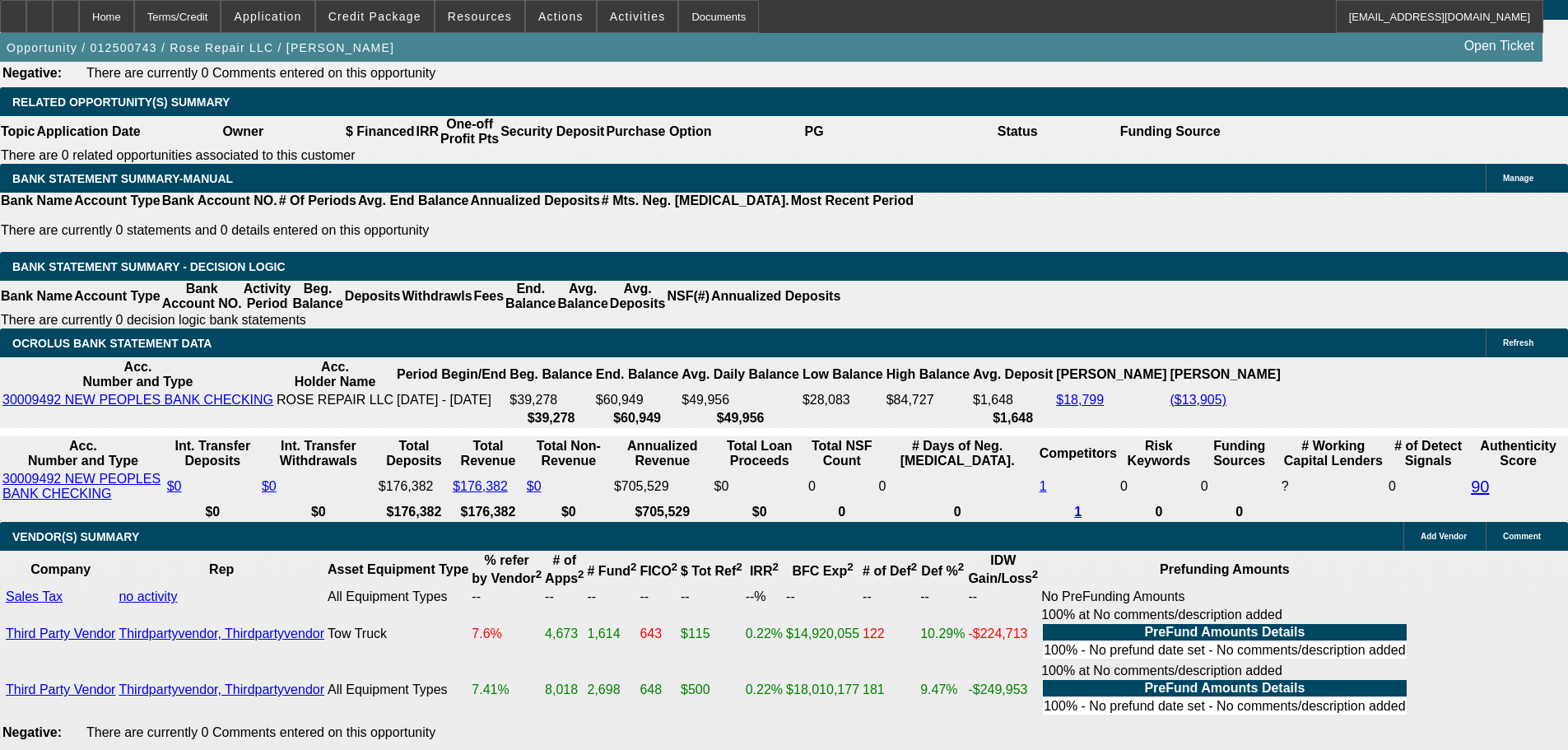
scroll to position [1729, 0]
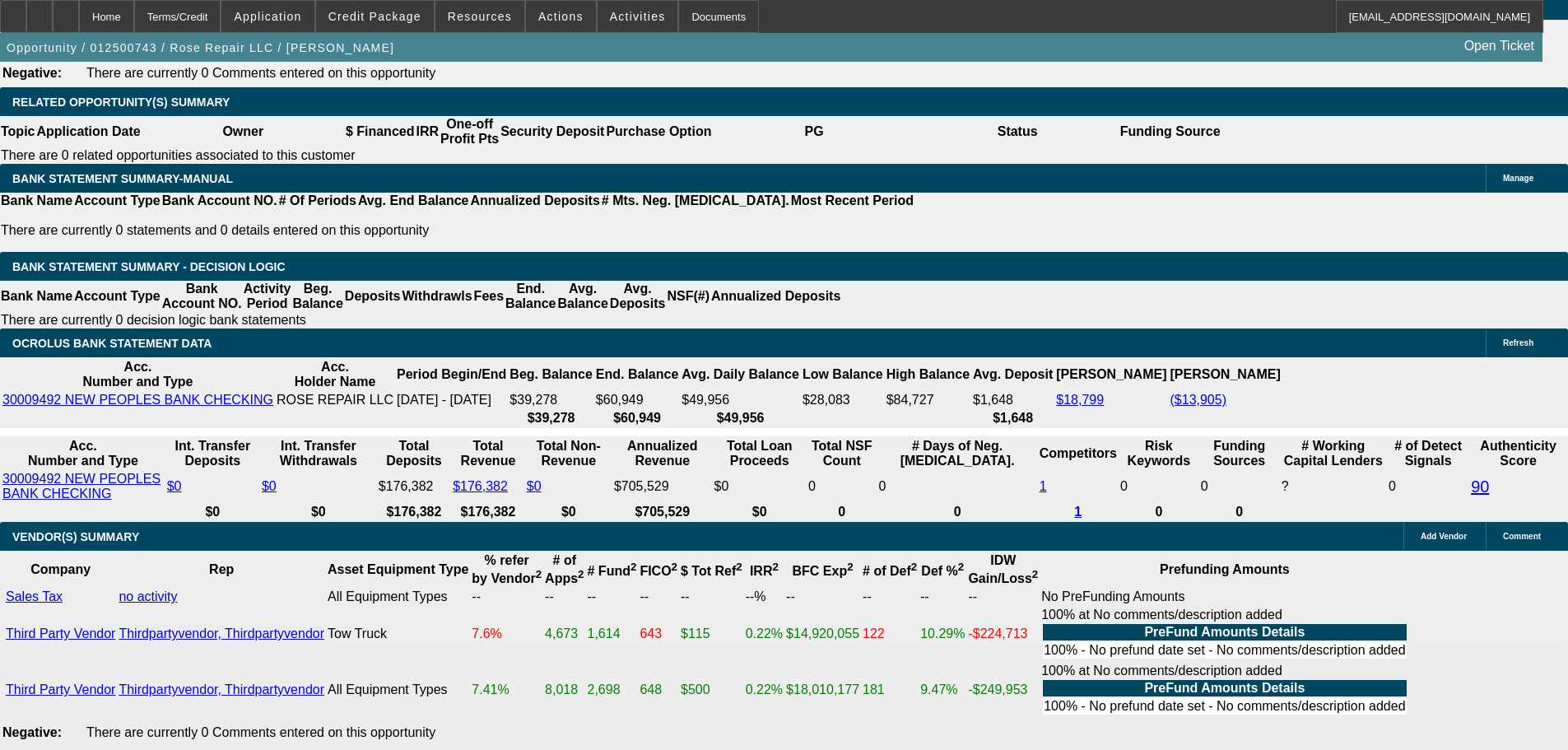
drag, startPoint x: 1255, startPoint y: 187, endPoint x: 1246, endPoint y: 140, distance: 47.9
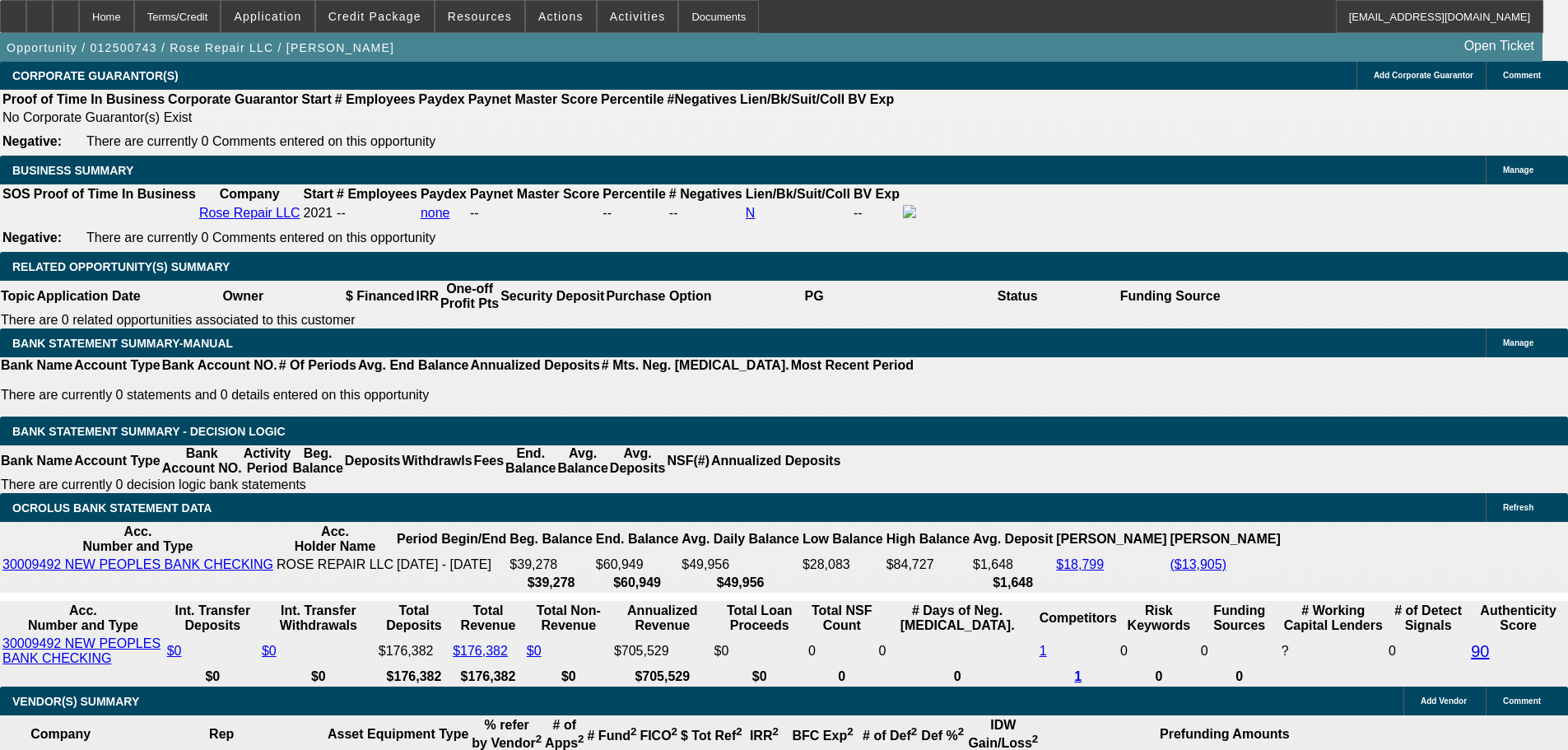
scroll to position [2634, 0]
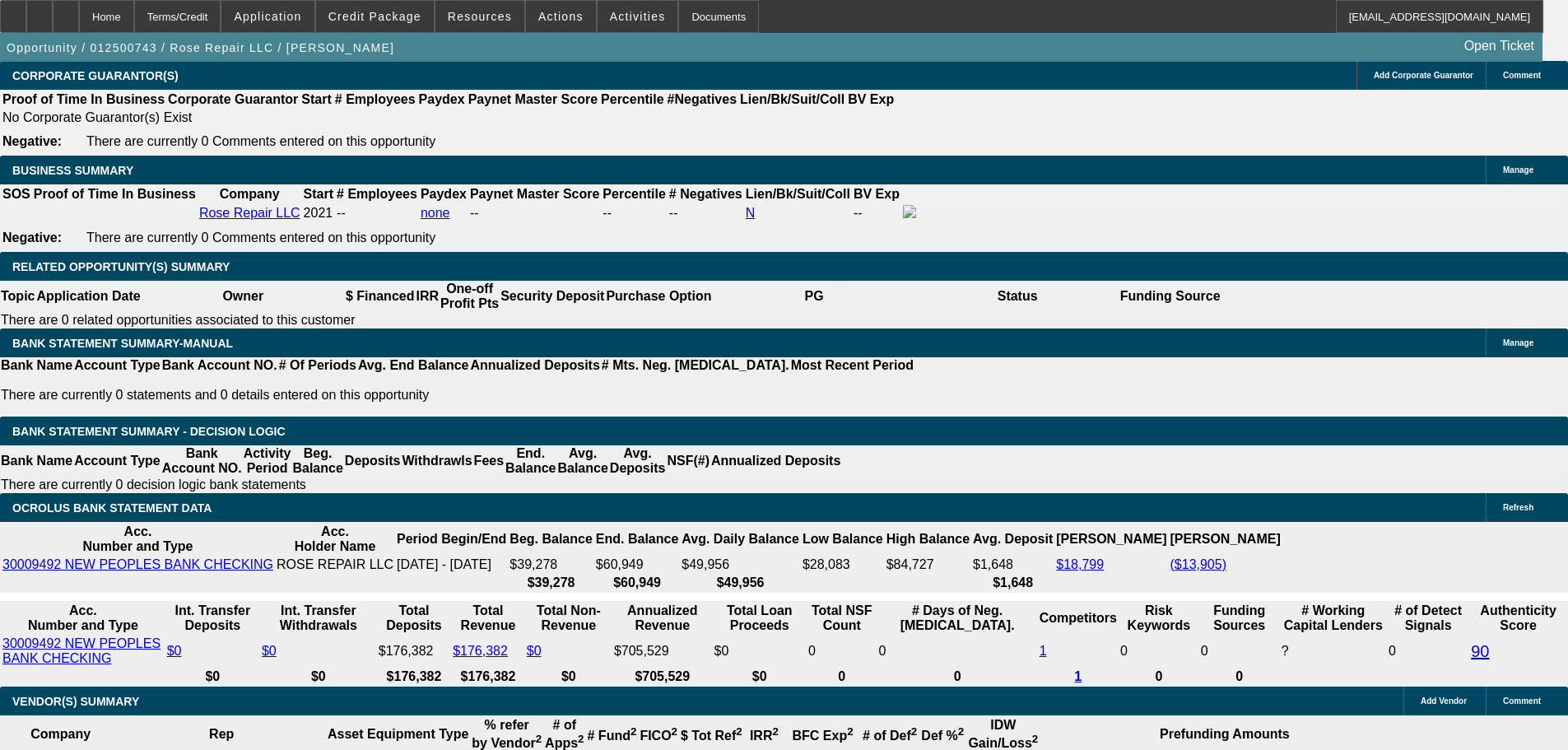
scroll to position [2140, 0]
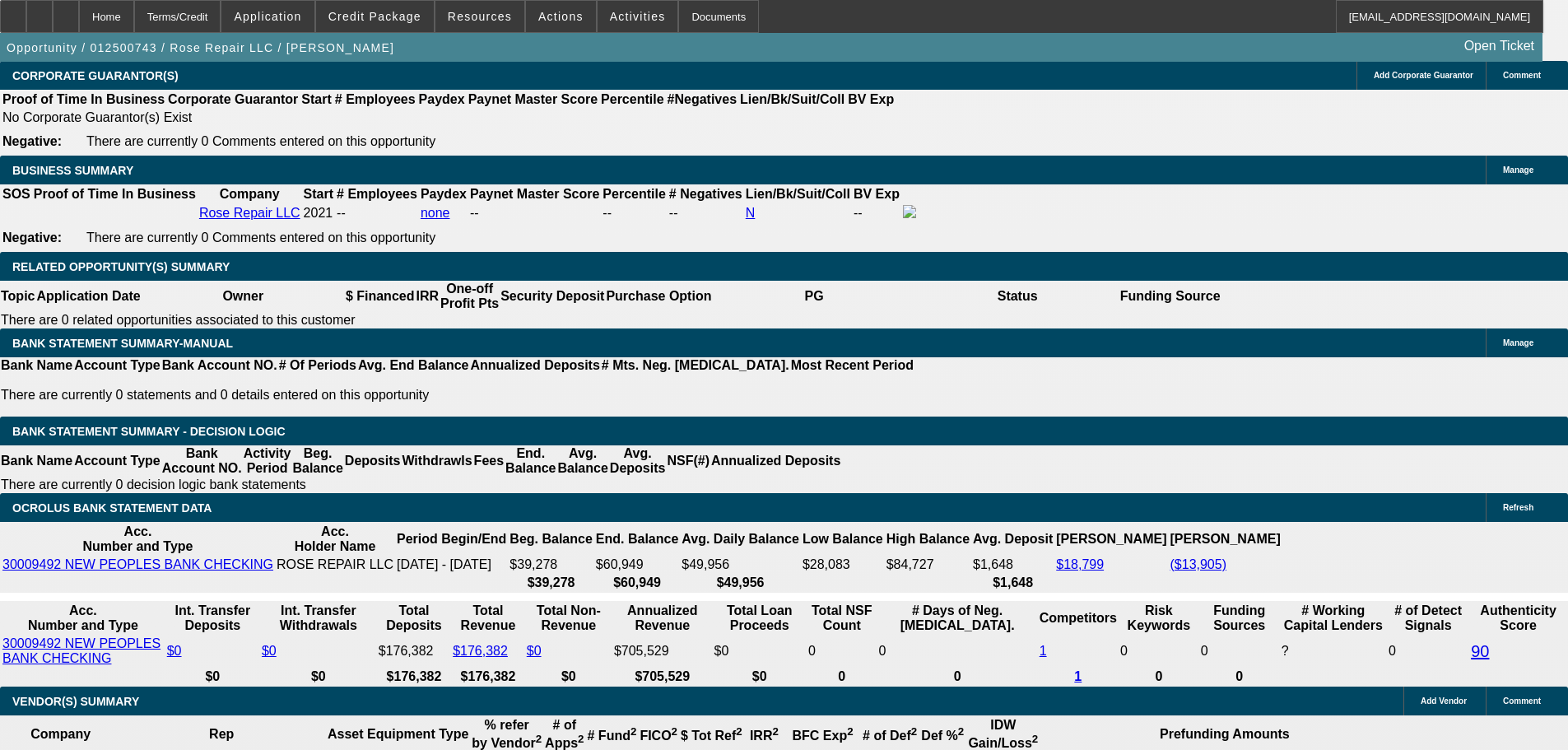
drag, startPoint x: 1234, startPoint y: 169, endPoint x: 1234, endPoint y: 146, distance: 23.0
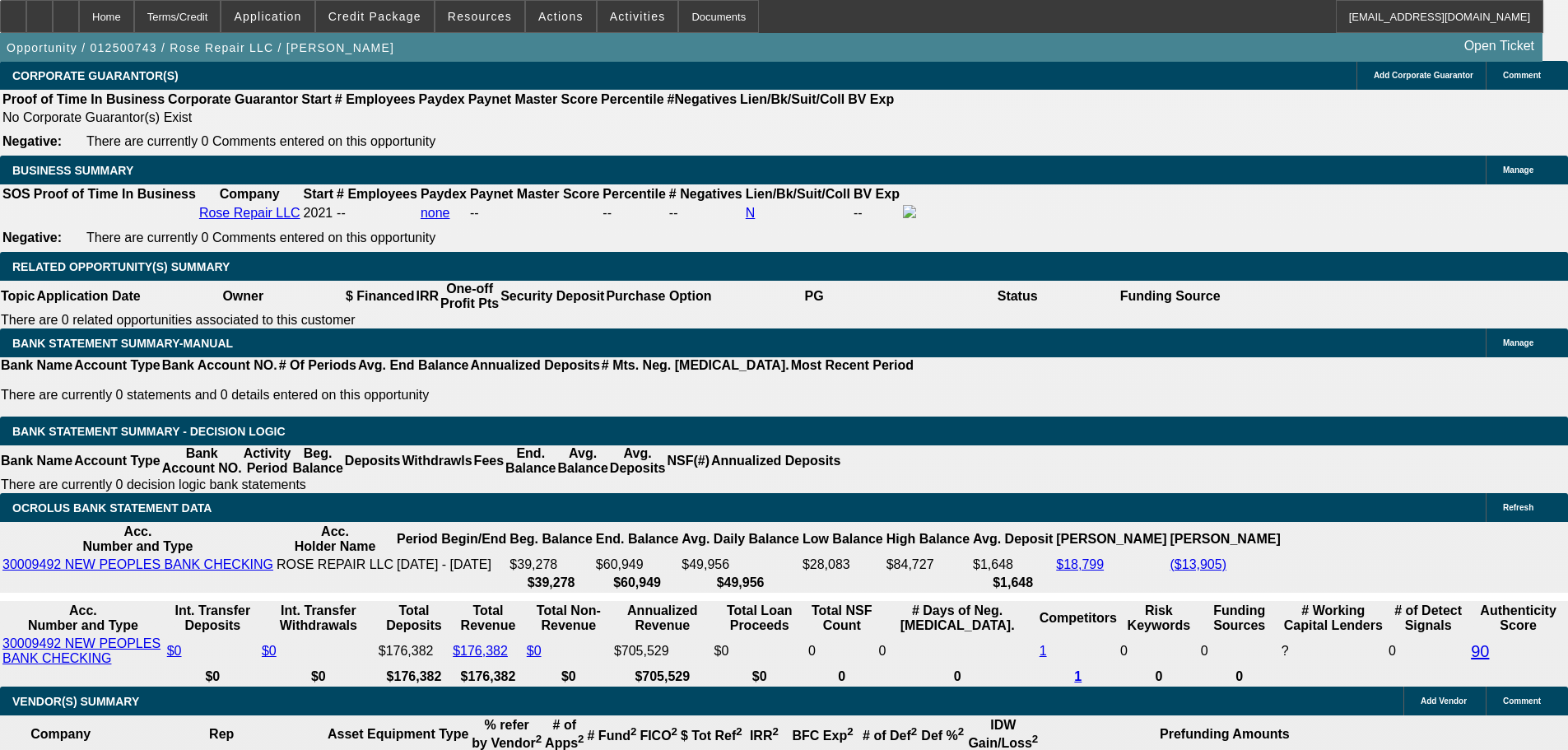
scroll to position [906, 0]
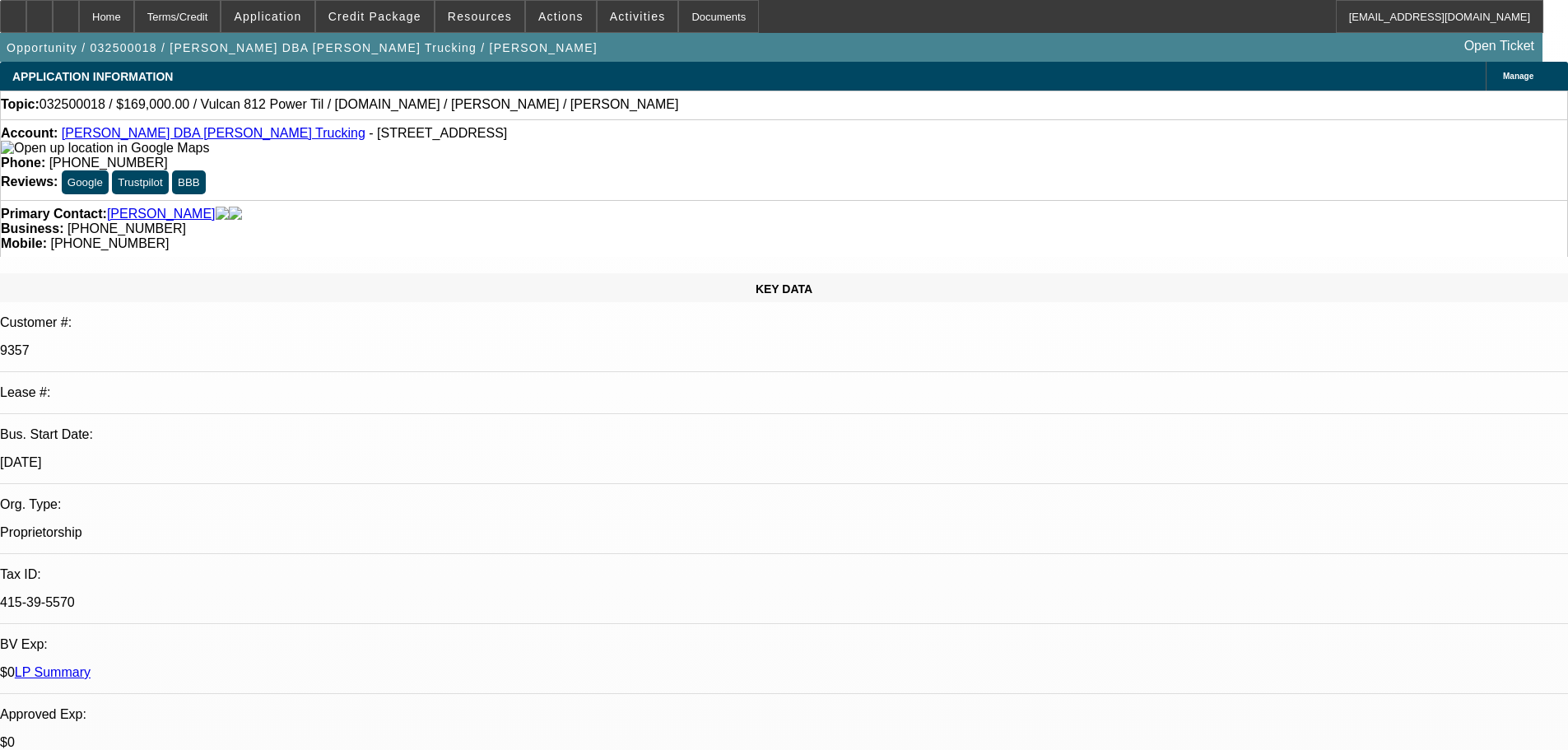
select select "0"
select select "2"
select select "0.1"
select select "4"
select select "0"
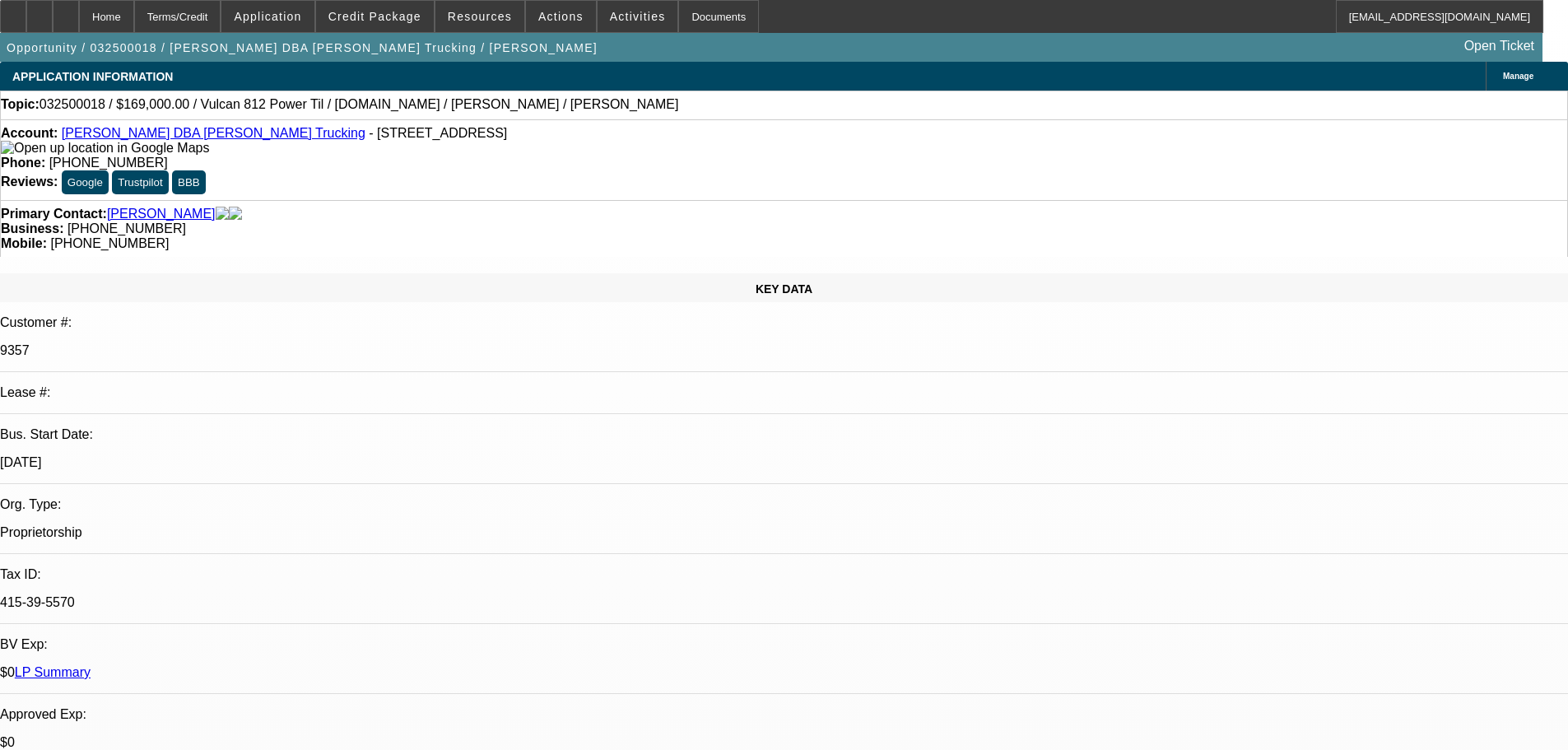
select select "2"
select select "0.1"
select select "4"
select select "0"
select select "2"
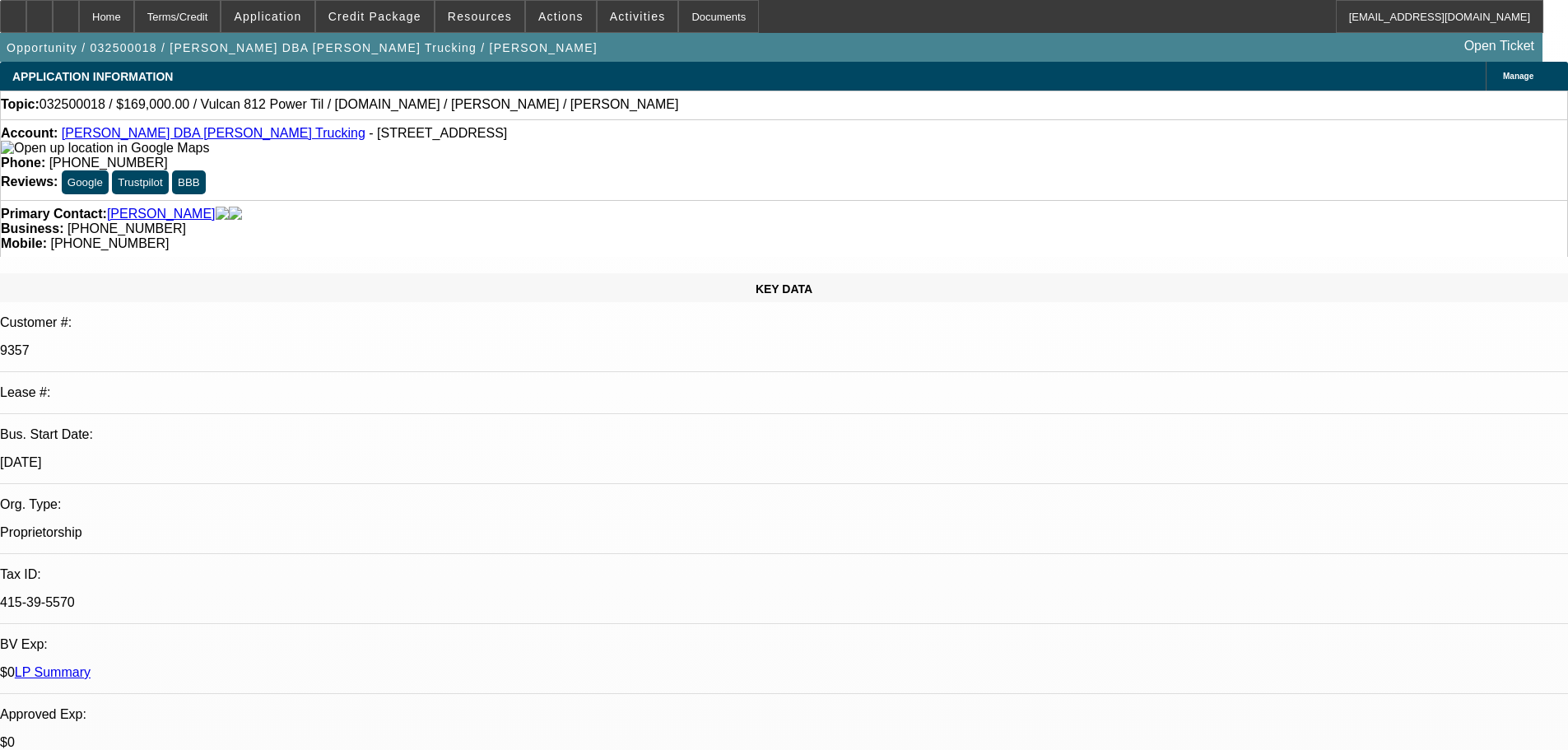
select select "0.1"
select select "4"
select select "0"
select select "2"
select select "0.1"
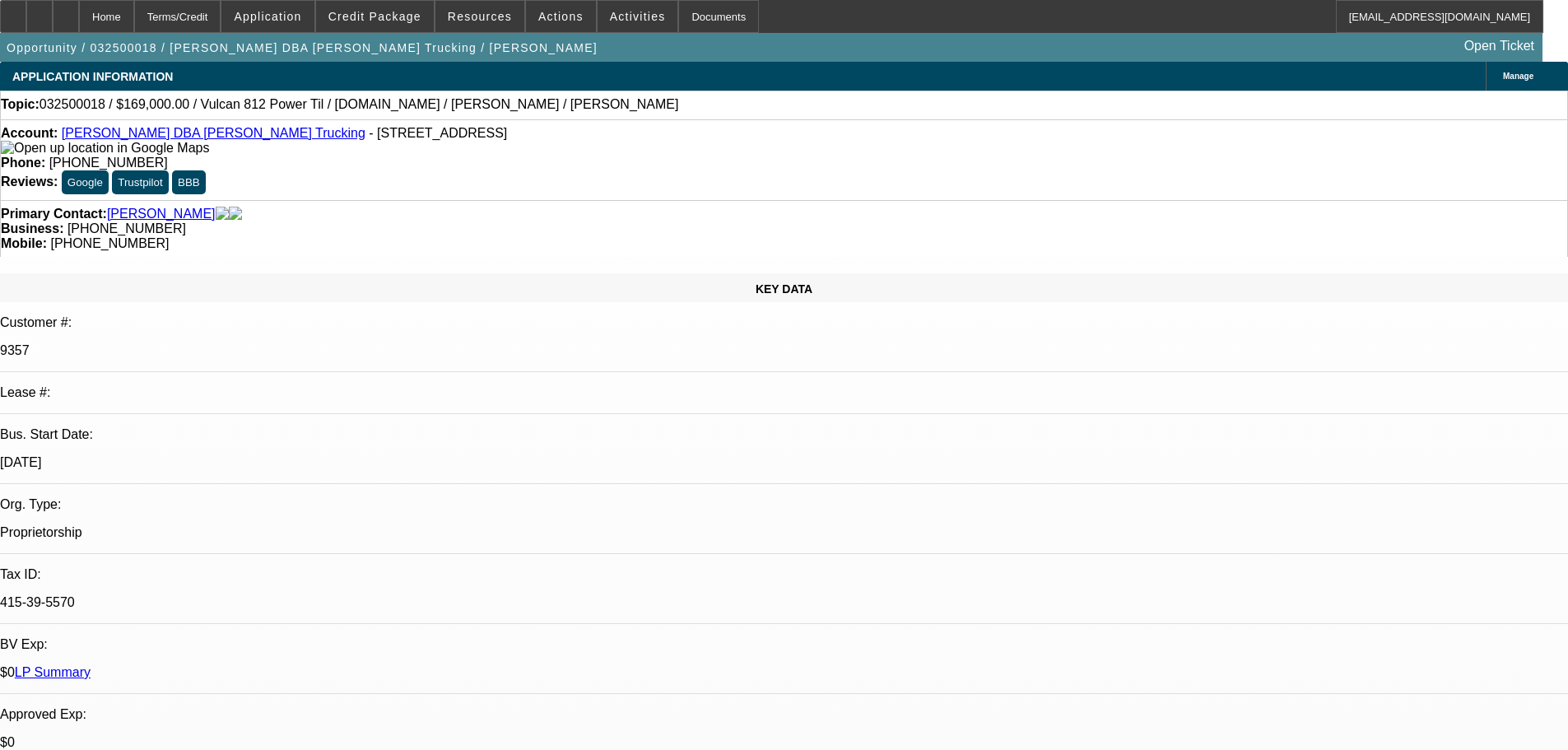
select select "4"
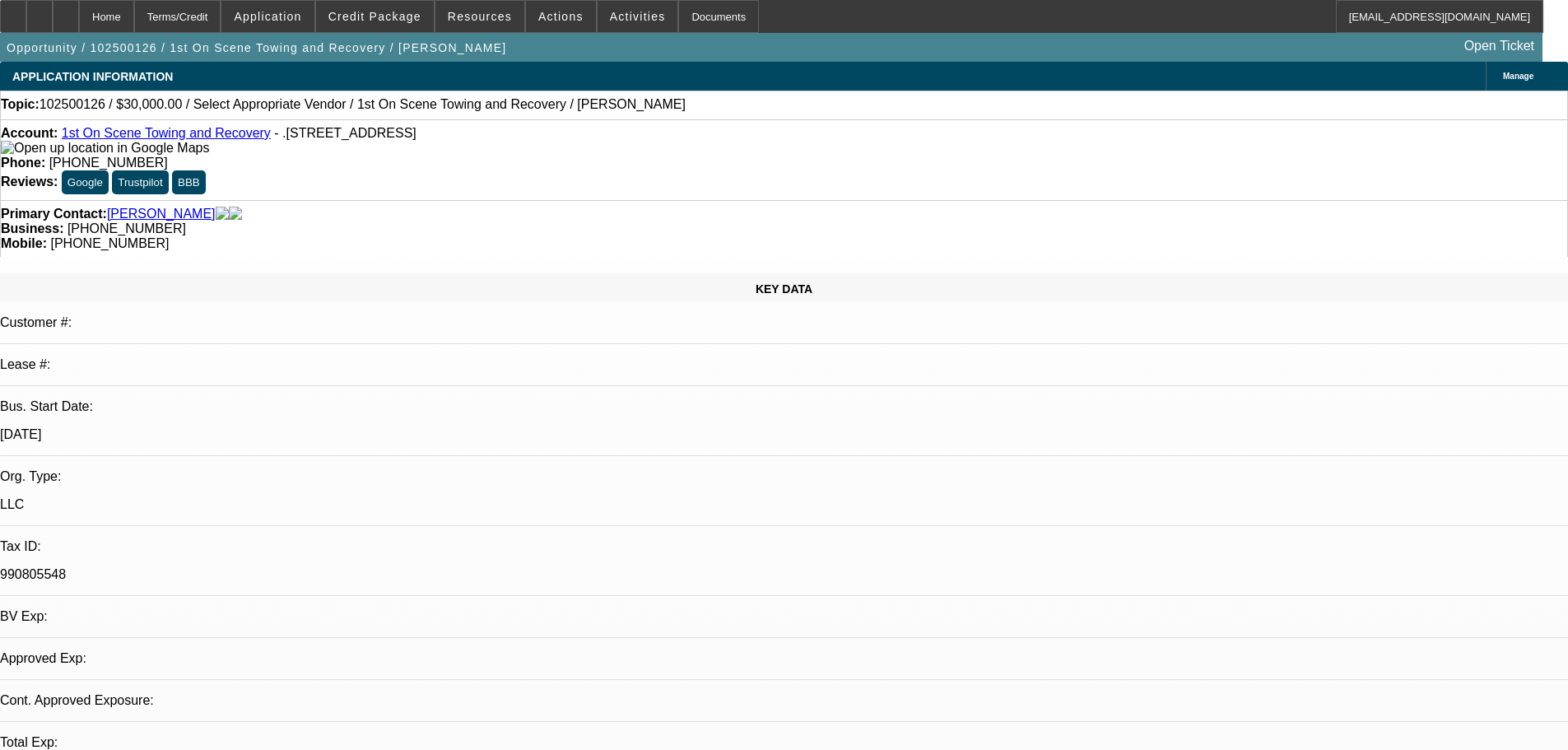
select select "0"
select select "5"
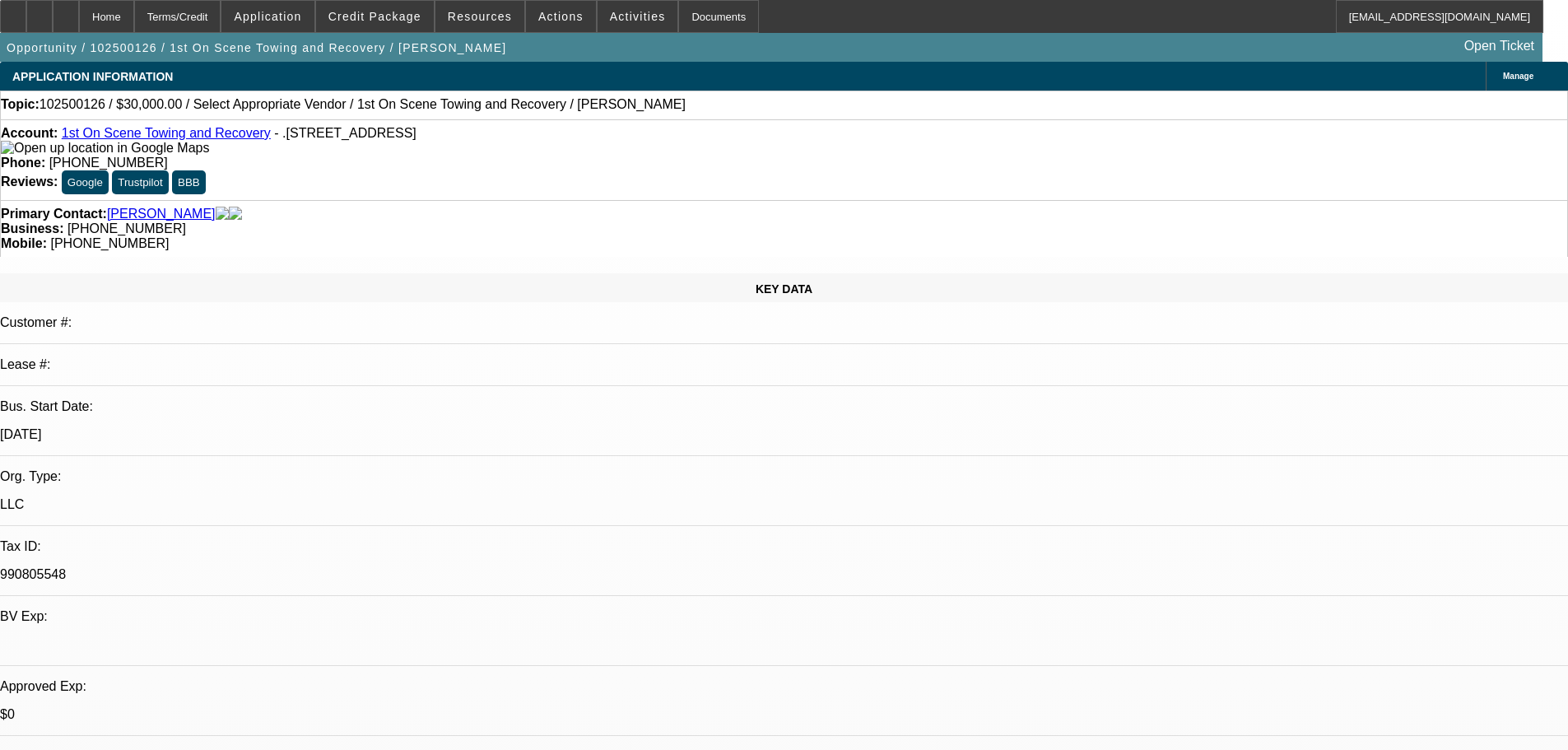
radio input "true"
paste textarea "[URL][DOMAIN_NAME]"
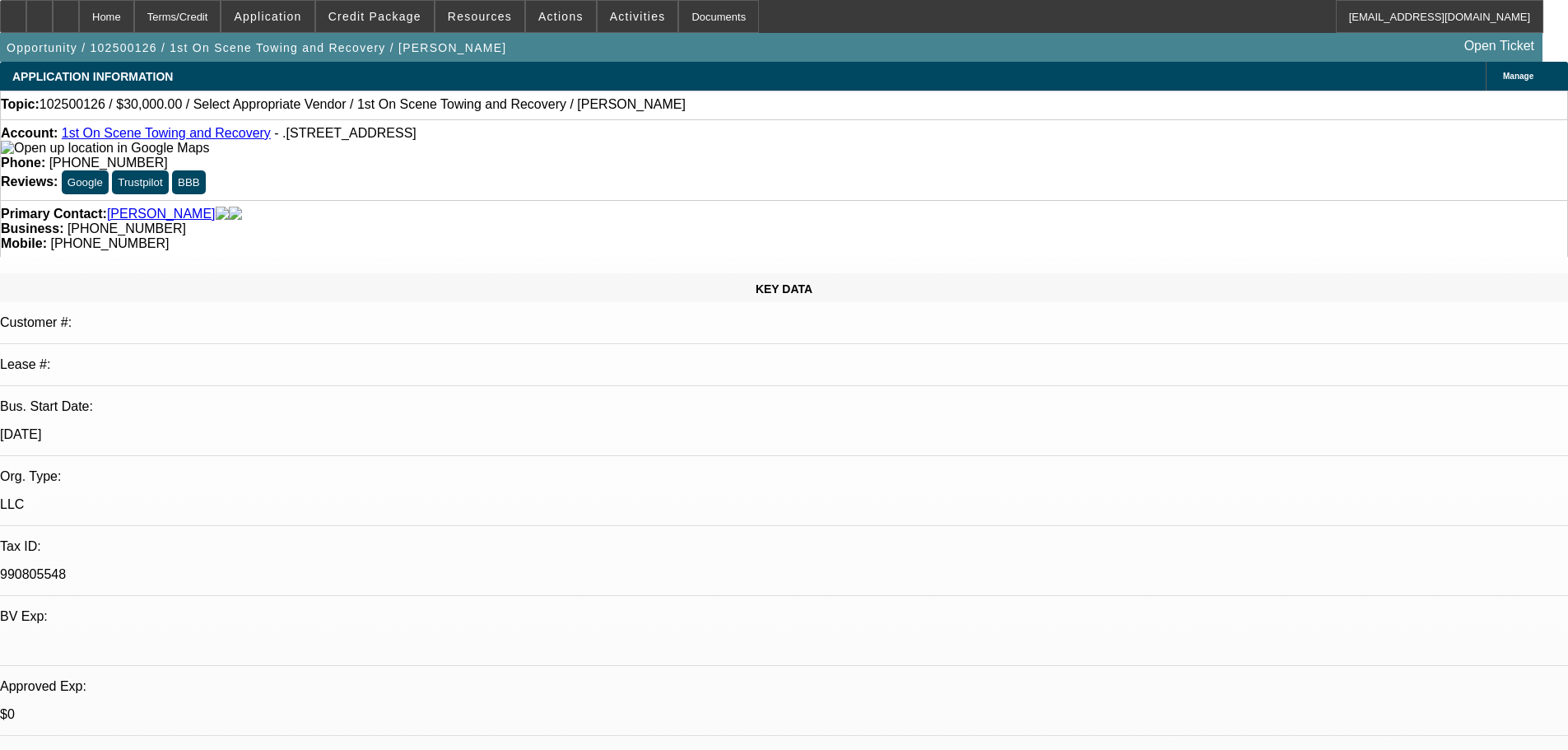
type textarea "[URL][DOMAIN_NAME]"
radio input "true"
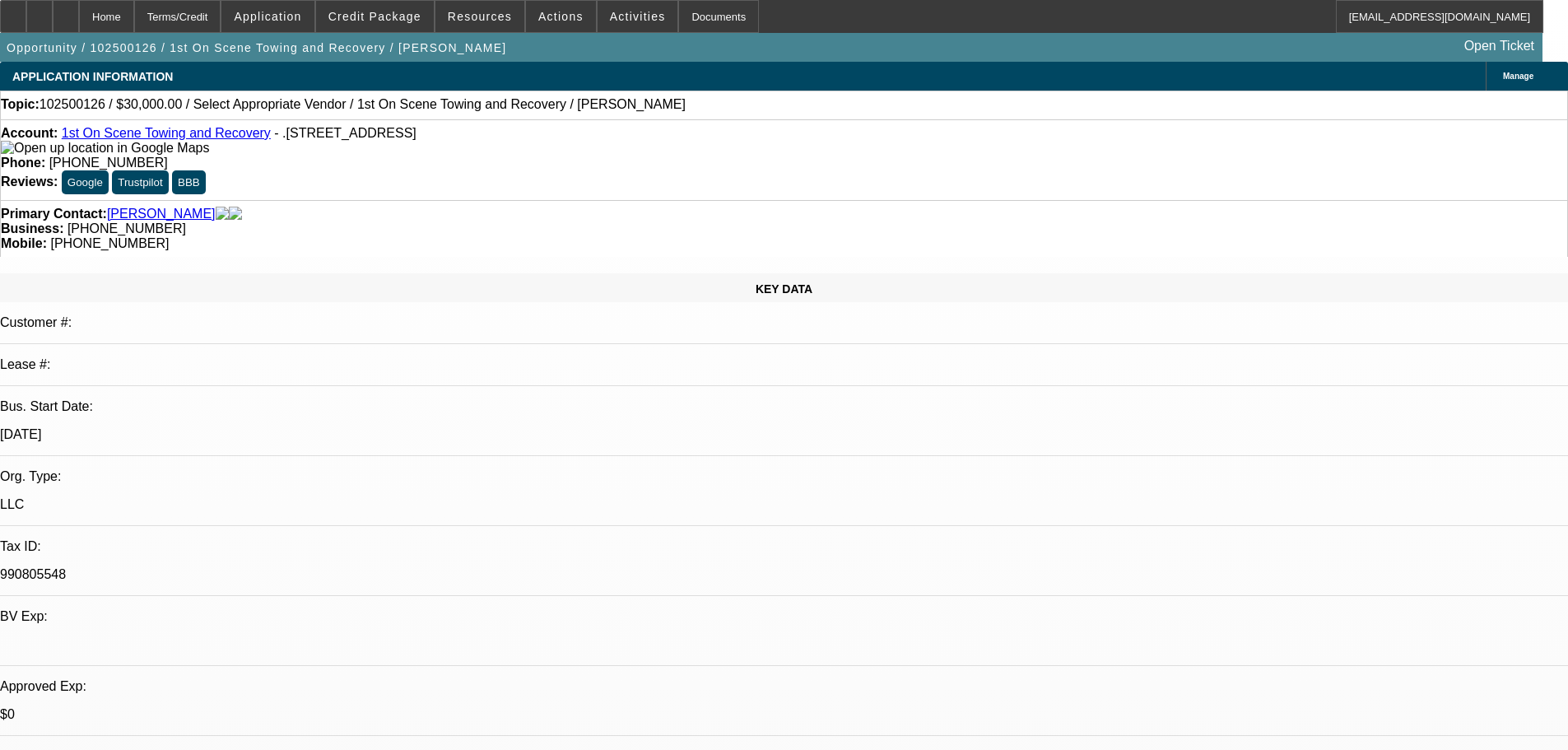
radio input "true"
paste textarea "[URL][DOMAIN_NAME]"
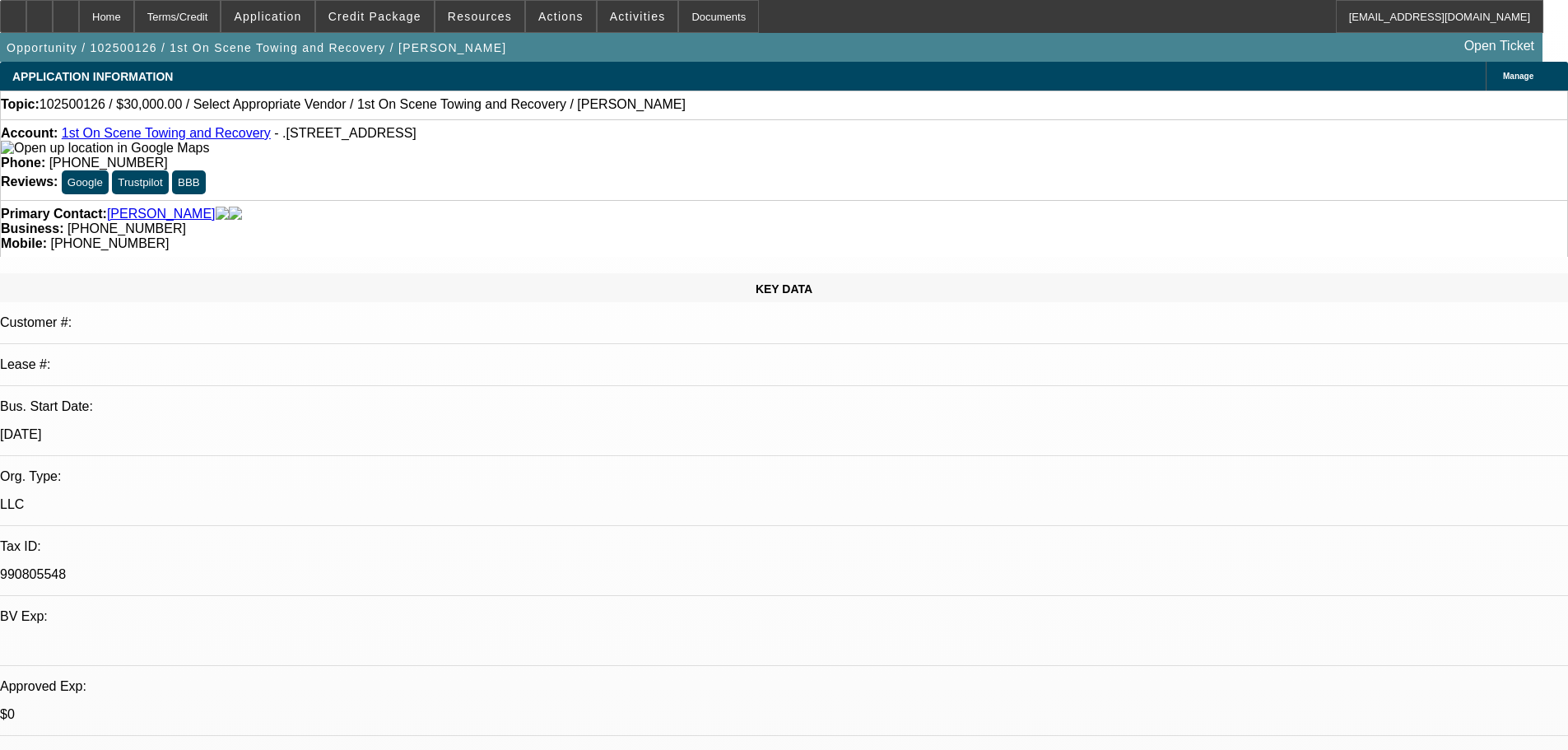
type textarea "[URL][DOMAIN_NAME]"
radio input "true"
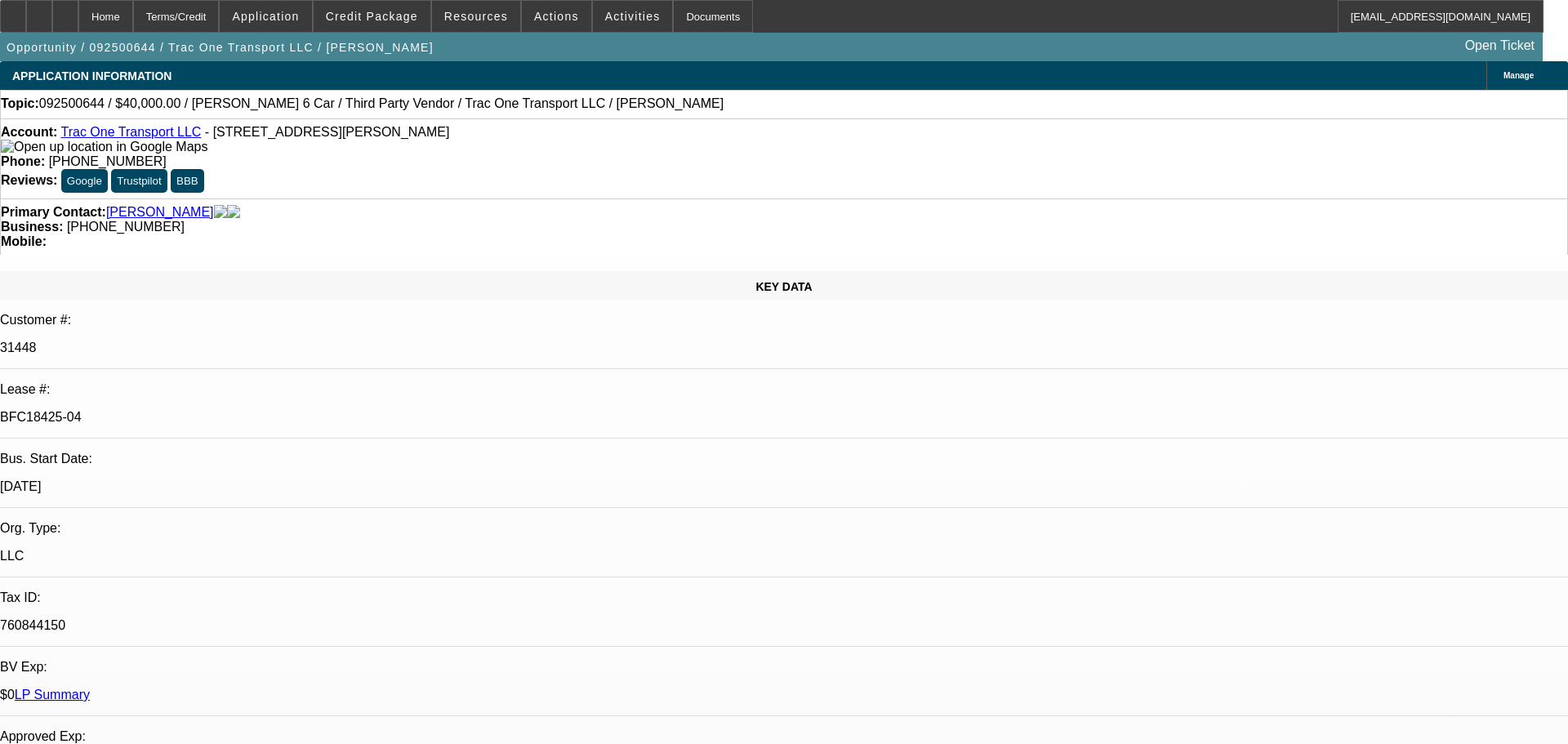
select select "0"
select select "3"
select select "0"
select select "6"
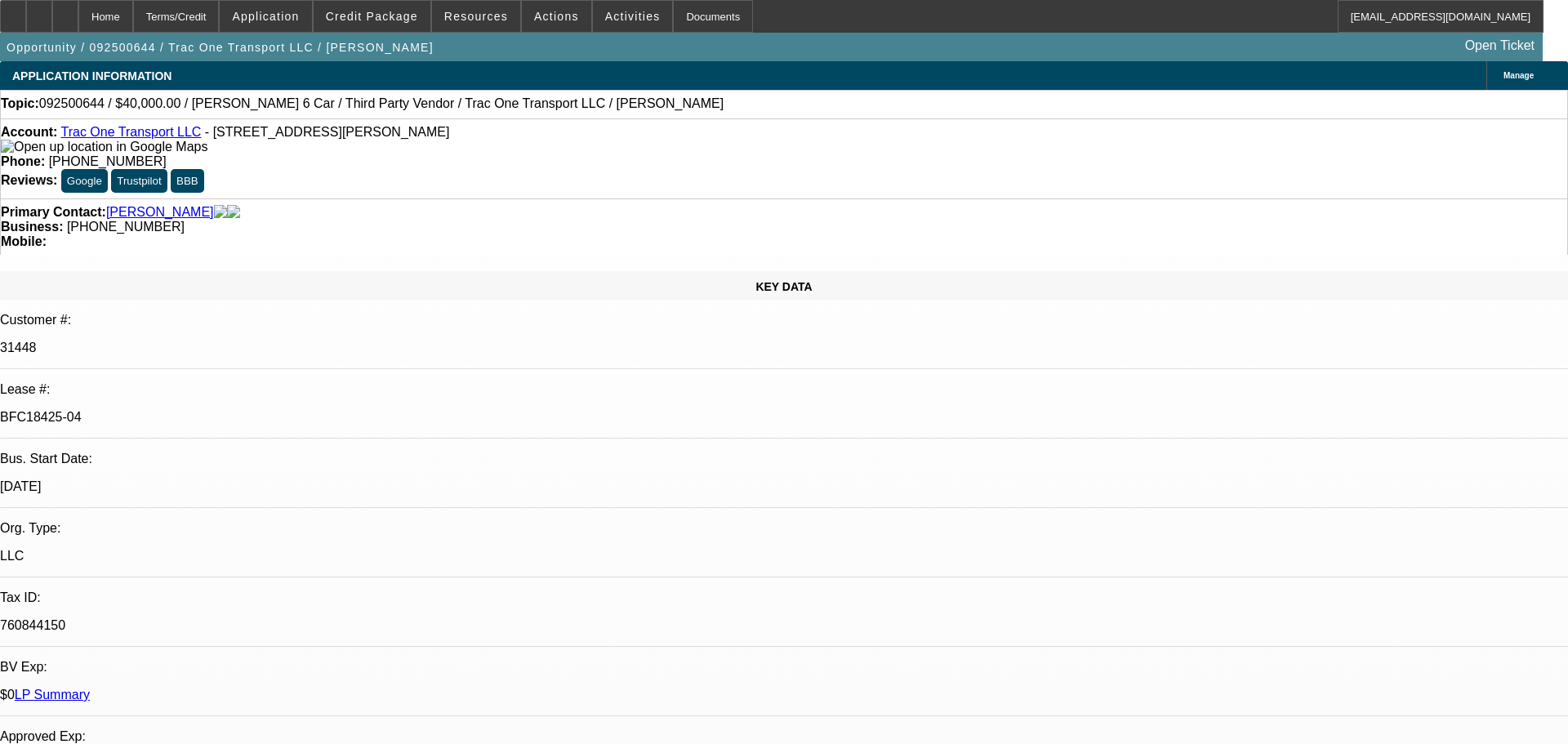
select select "0"
select select "6"
select select "0"
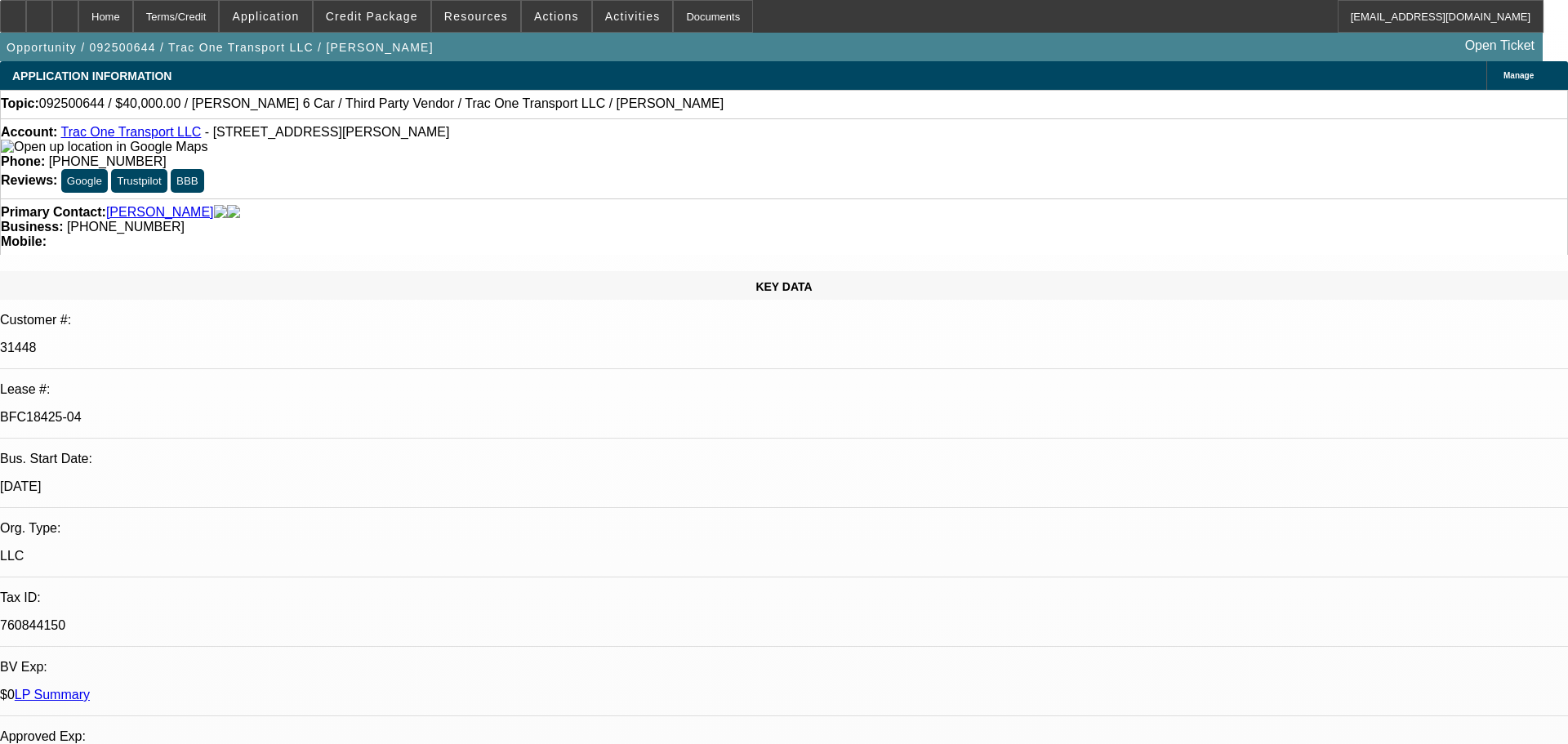
select select "0"
select select "6"
select select "0"
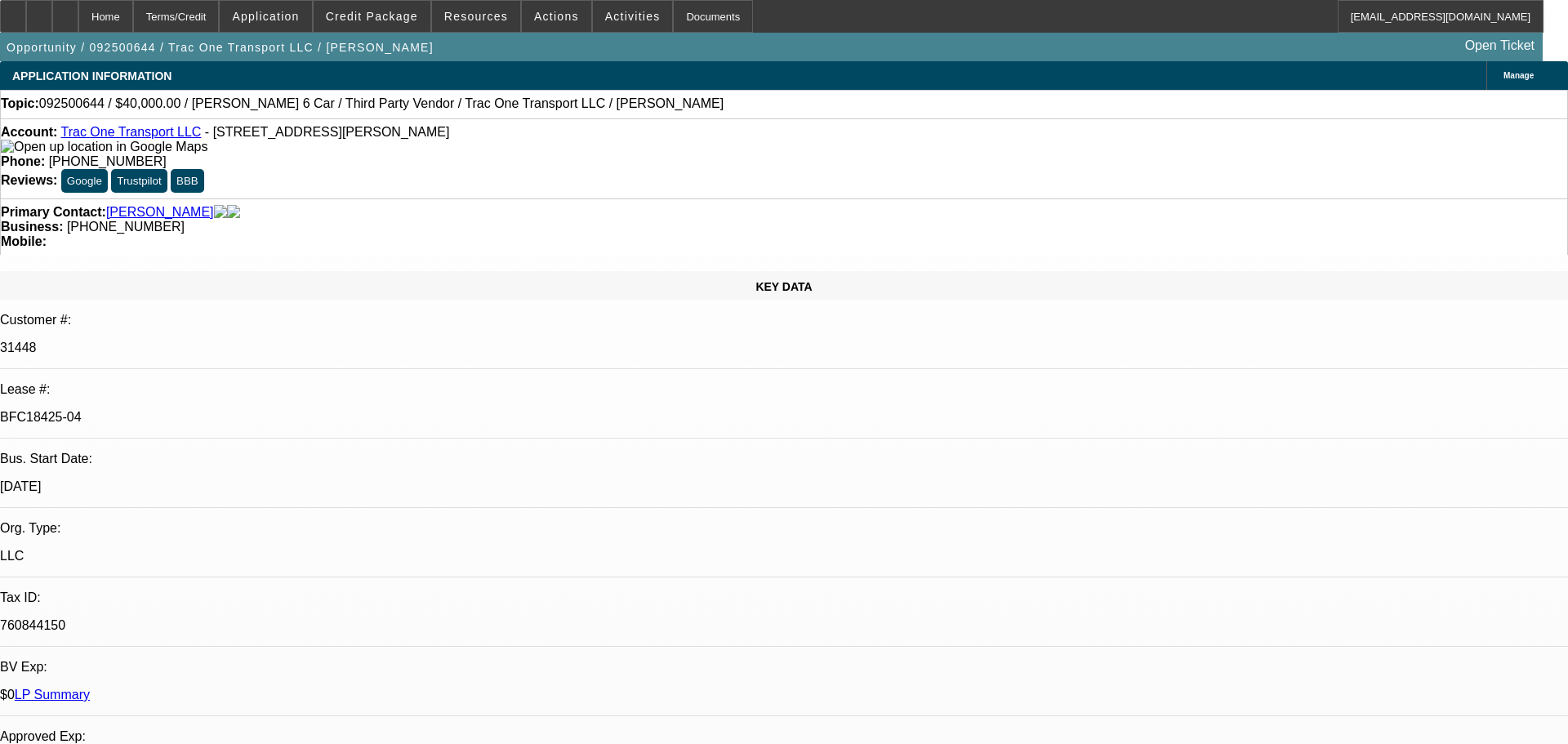
select select "0"
select select "6"
drag, startPoint x: 663, startPoint y: 179, endPoint x: 585, endPoint y: 178, distance: 78.0
click at [585, 219] on div "Business: [PHONE_NUMBER]" at bounding box center [778, 227] width 1554 height 15
copy span "[PHONE_NUMBER]"
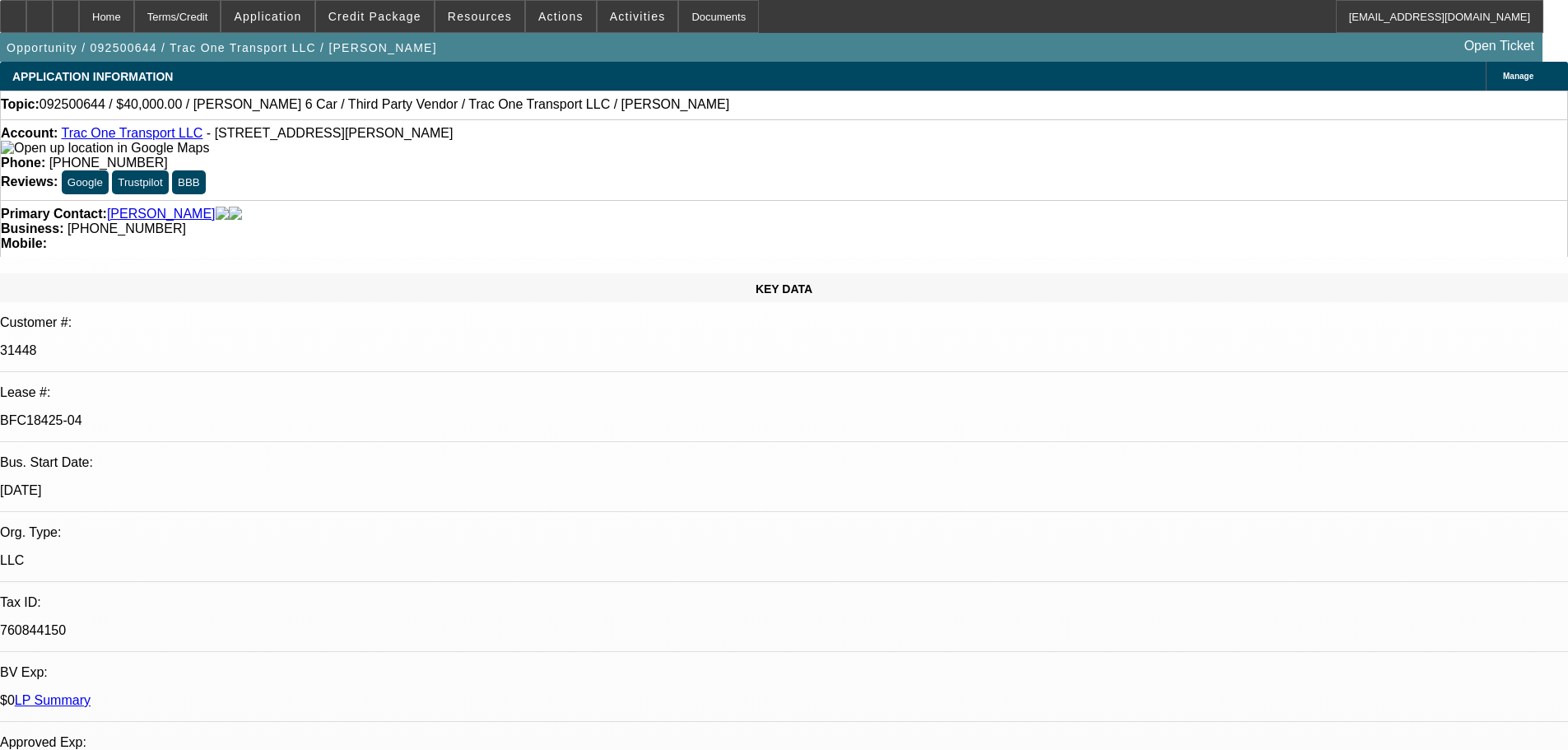
click at [549, 200] on div "Primary Contact: [PERSON_NAME] Business: [PHONE_NUMBER] Mobile:" at bounding box center [784, 229] width 1568 height 57
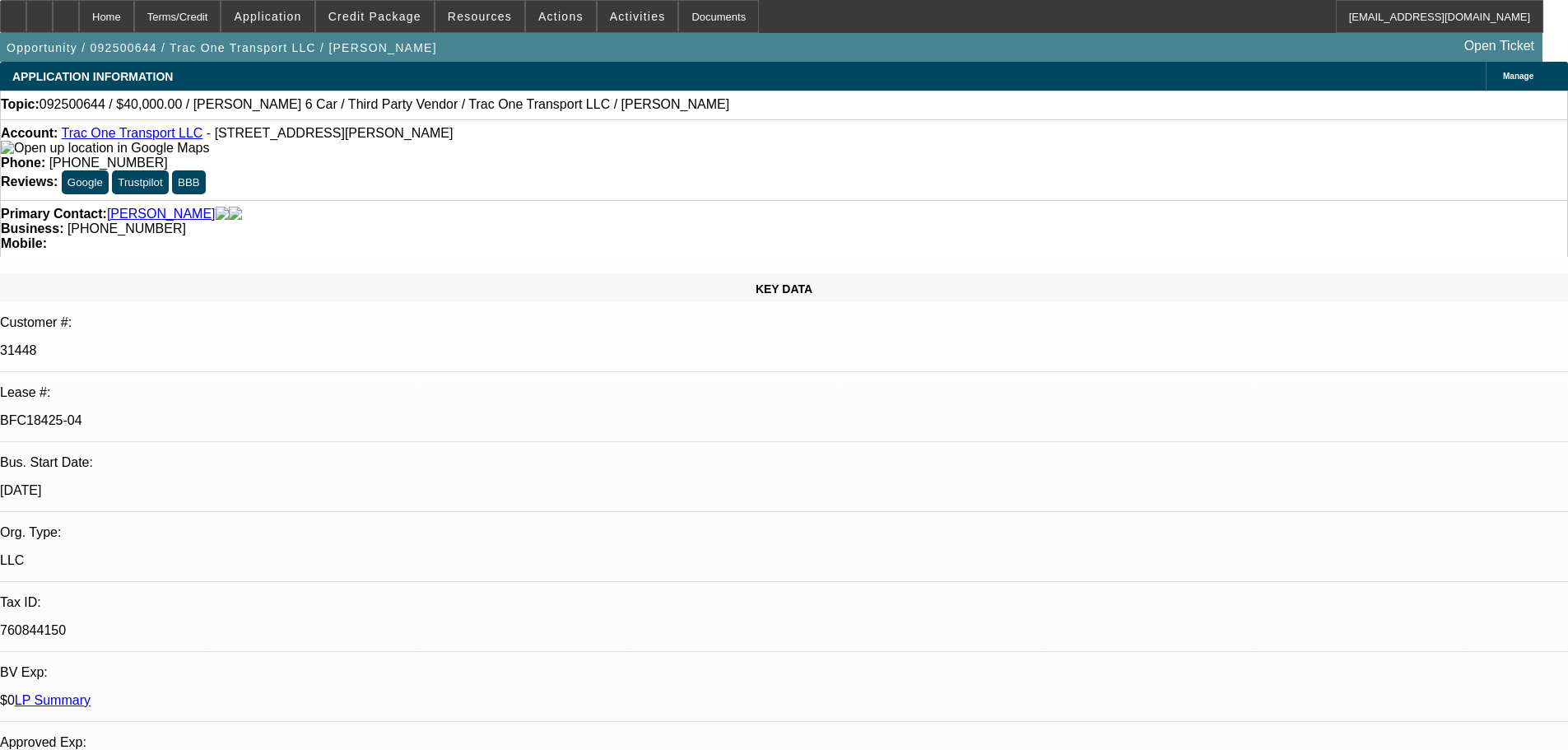
radio input "true"
type textarea "10/6 tt [PERSON_NAME], will have insurance by tm & poa done [DATE] when he is d…"
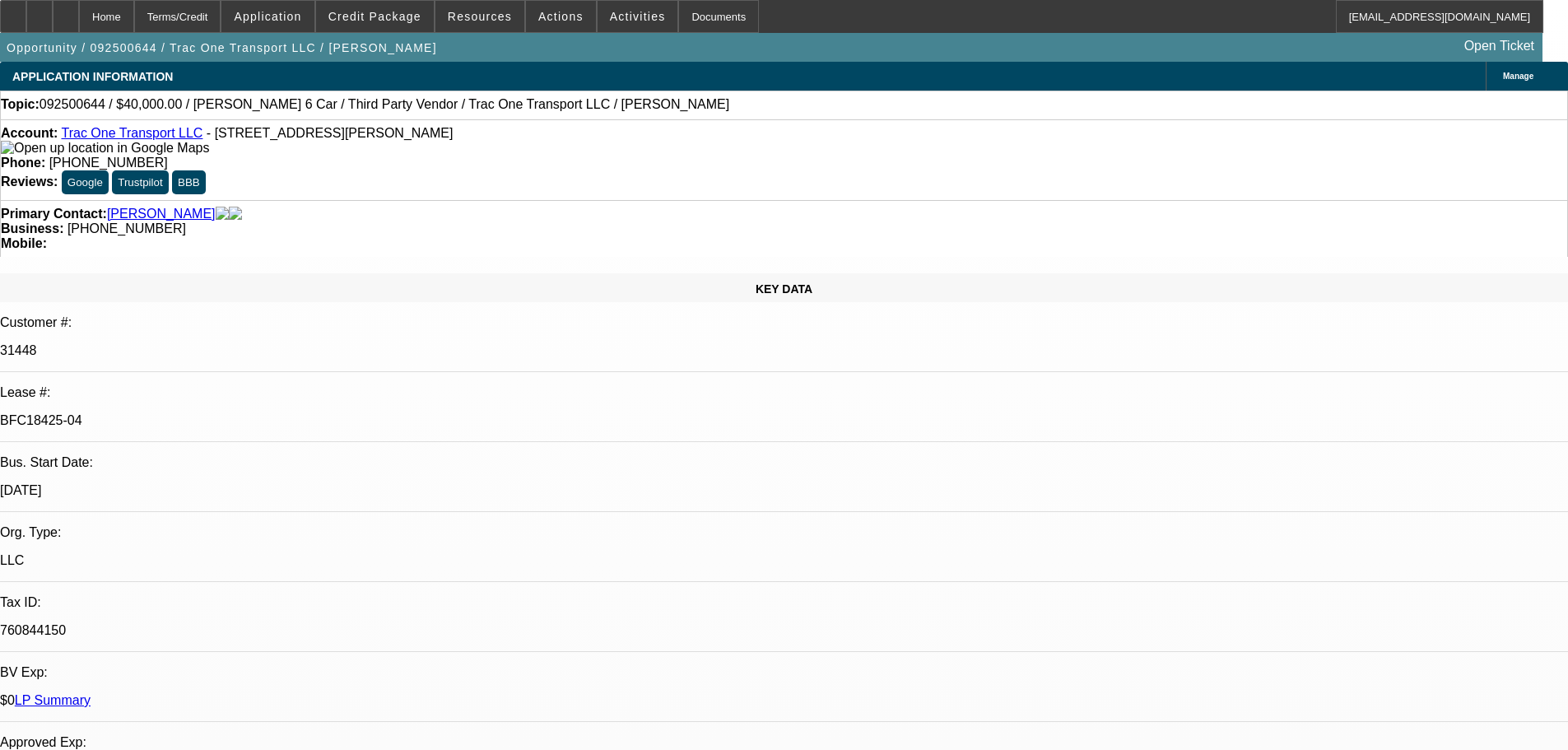
radio input "true"
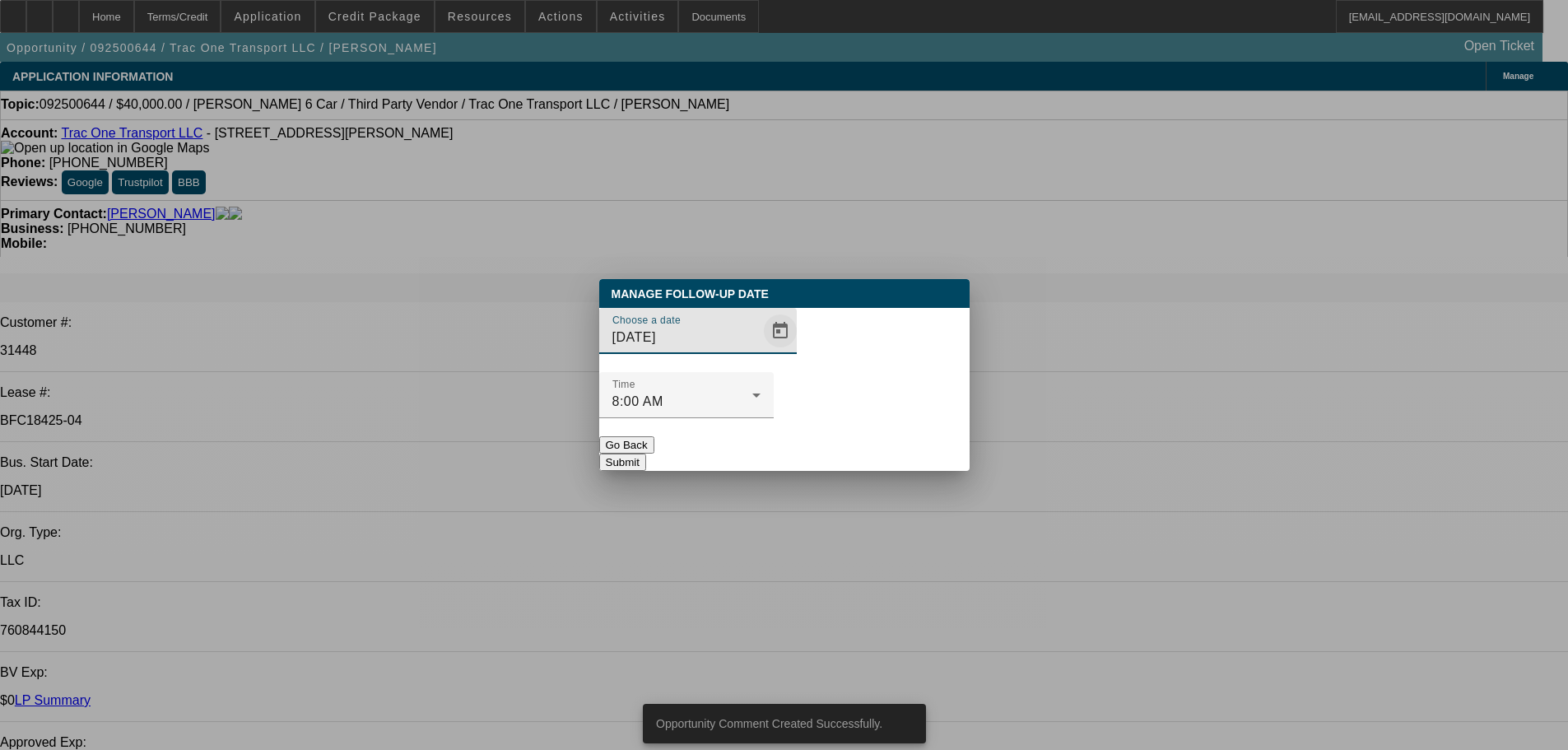
click at [761, 351] on span "Open calendar" at bounding box center [780, 331] width 40 height 40
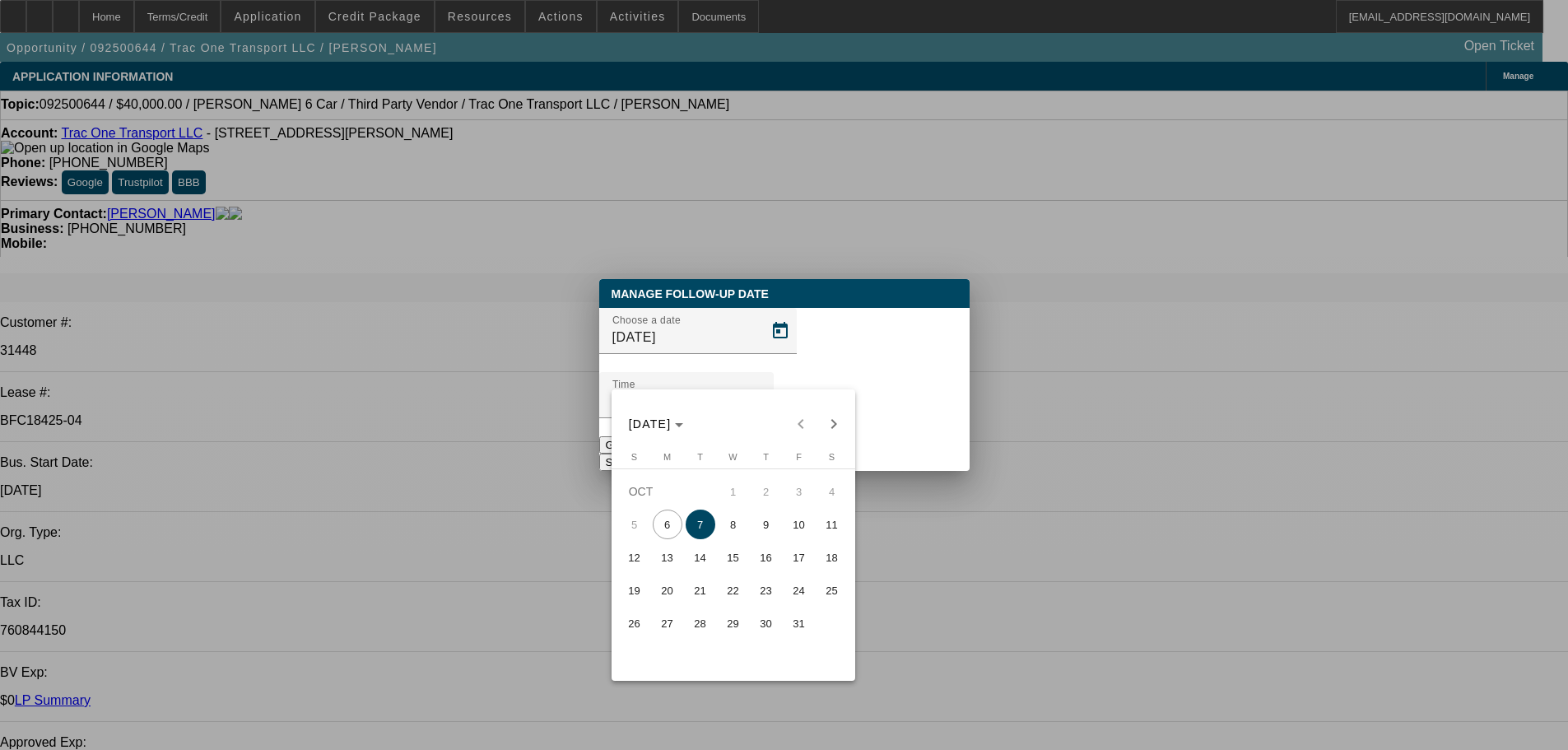
click at [734, 529] on span "8" at bounding box center [733, 524] width 29 height 29
type input "[DATE]"
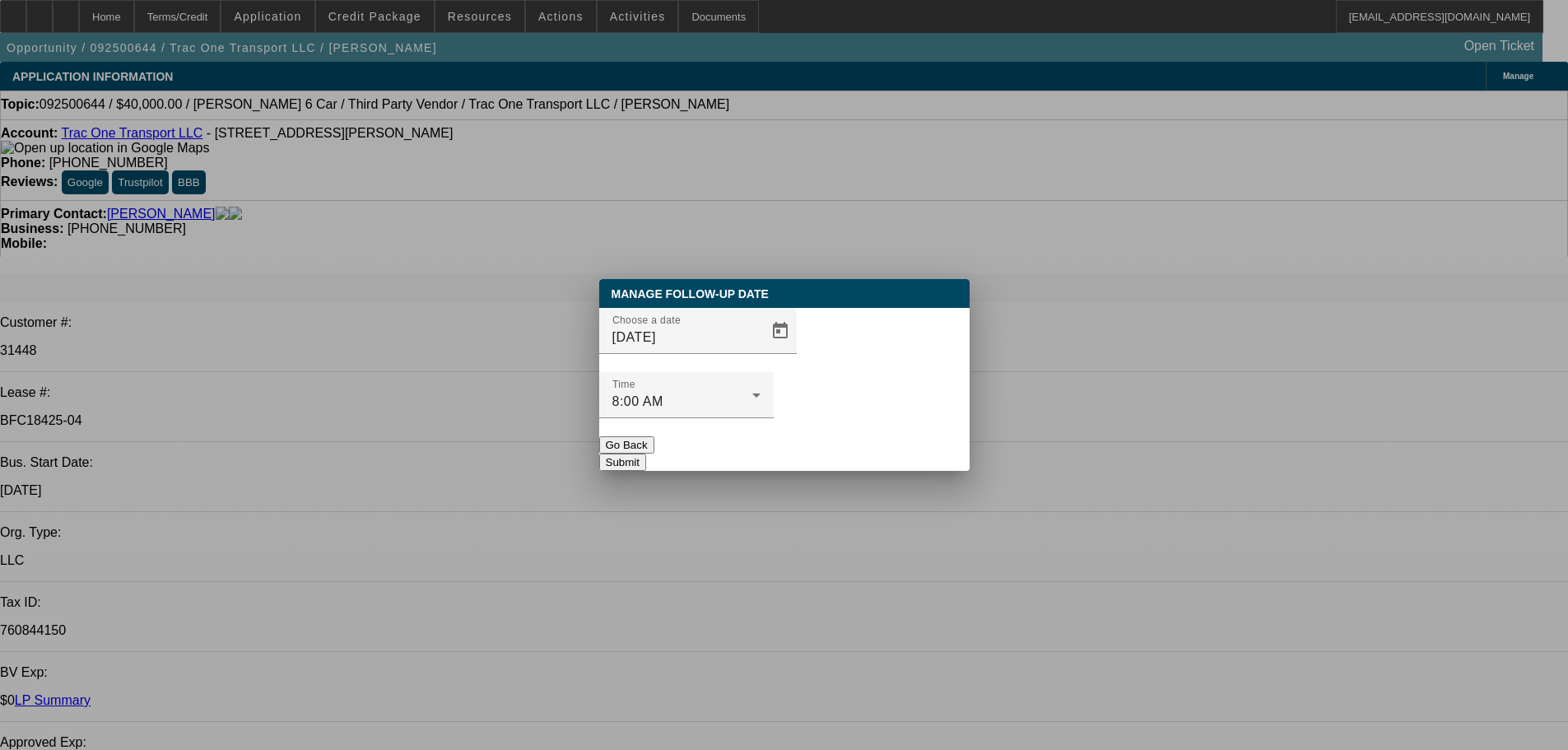
click at [646, 453] on button "Submit" at bounding box center [622, 462] width 47 height 18
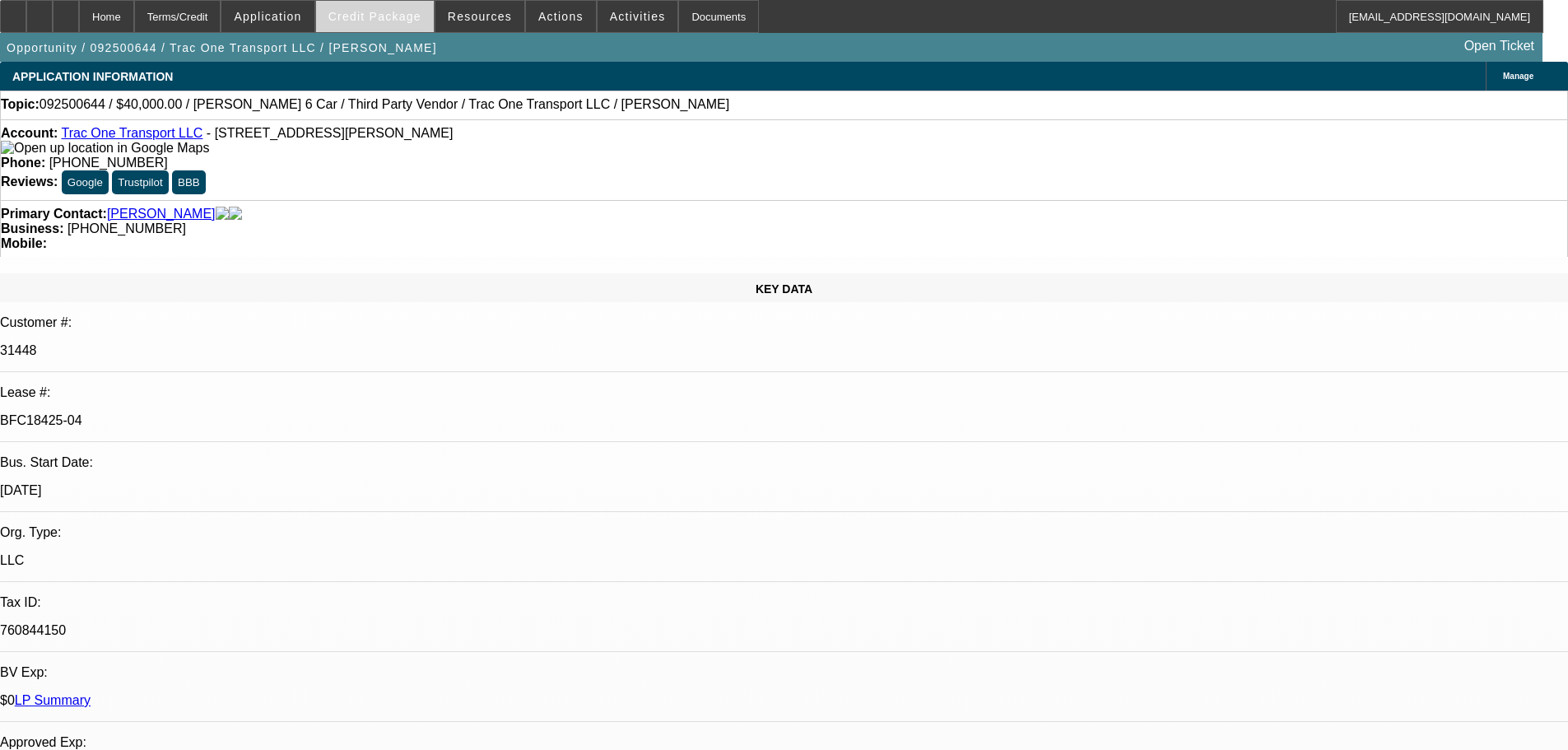
drag, startPoint x: 778, startPoint y: 563, endPoint x: 433, endPoint y: 4, distance: 656.9
